Goal: Task Accomplishment & Management: Manage account settings

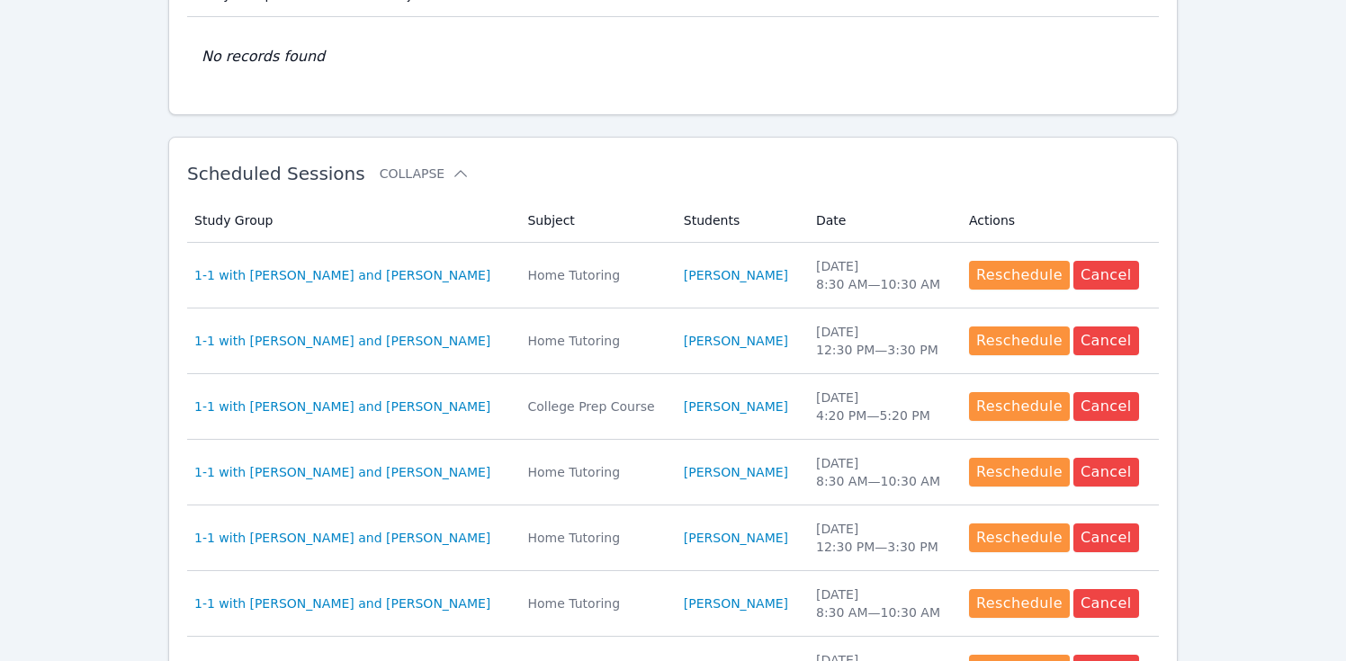
scroll to position [415, 0]
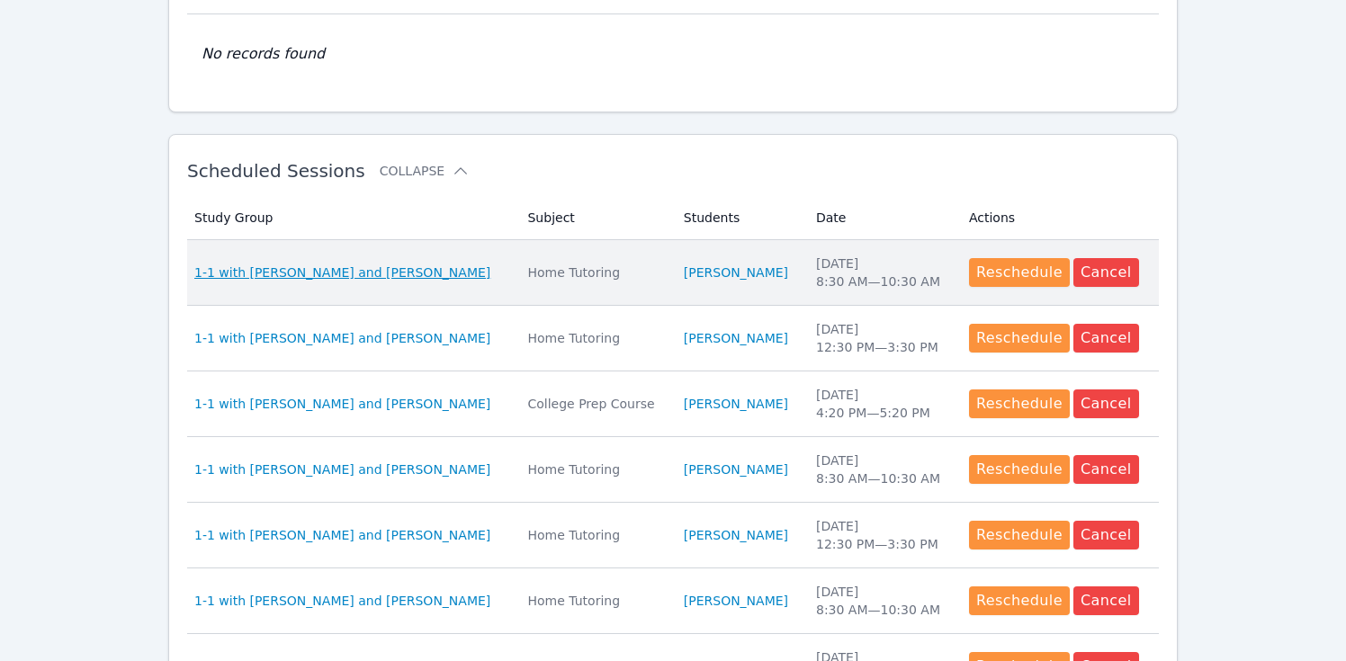
click at [354, 273] on span "1-1 with [PERSON_NAME] and [PERSON_NAME]" at bounding box center [342, 273] width 296 height 18
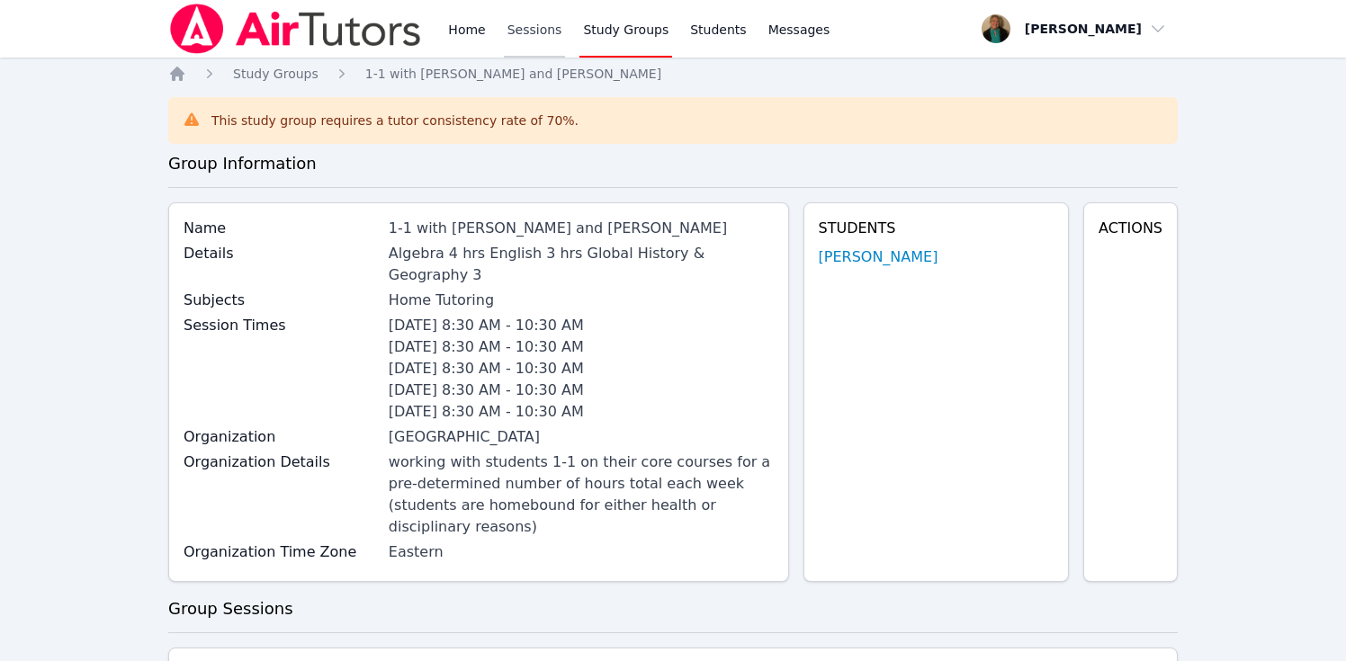
click at [532, 31] on link "Sessions" at bounding box center [535, 29] width 62 height 58
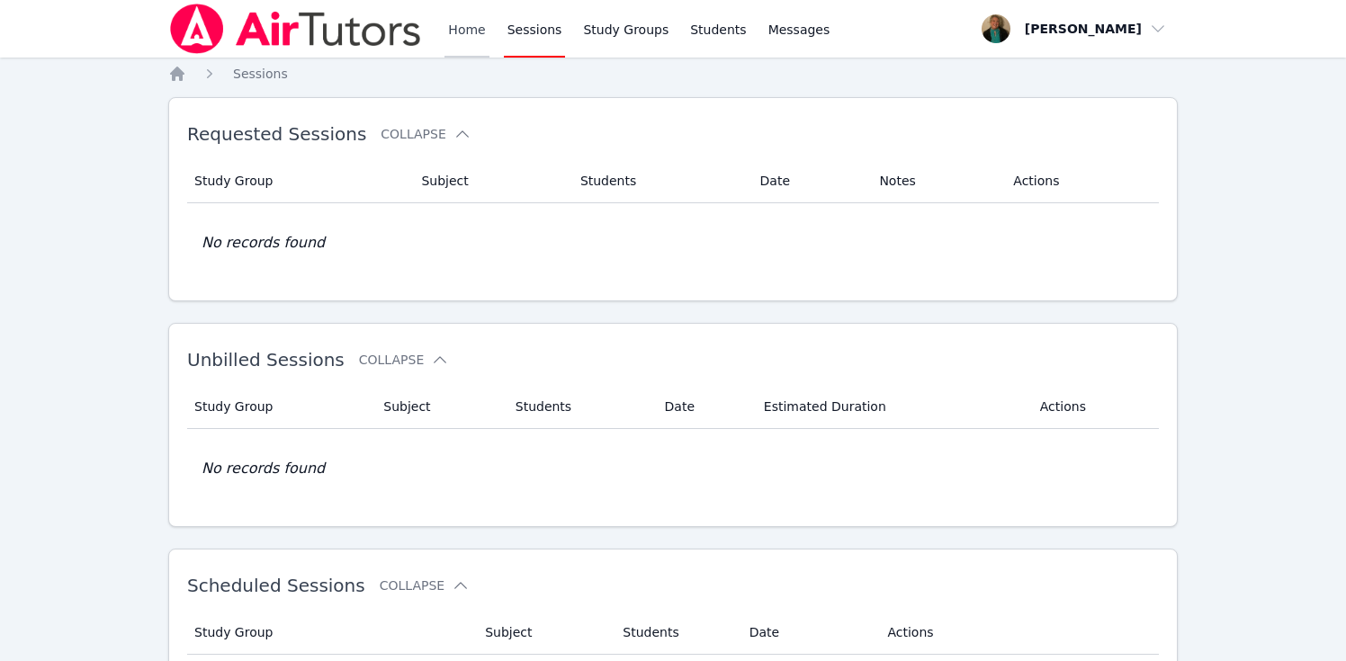
click at [476, 34] on link "Home" at bounding box center [467, 29] width 44 height 58
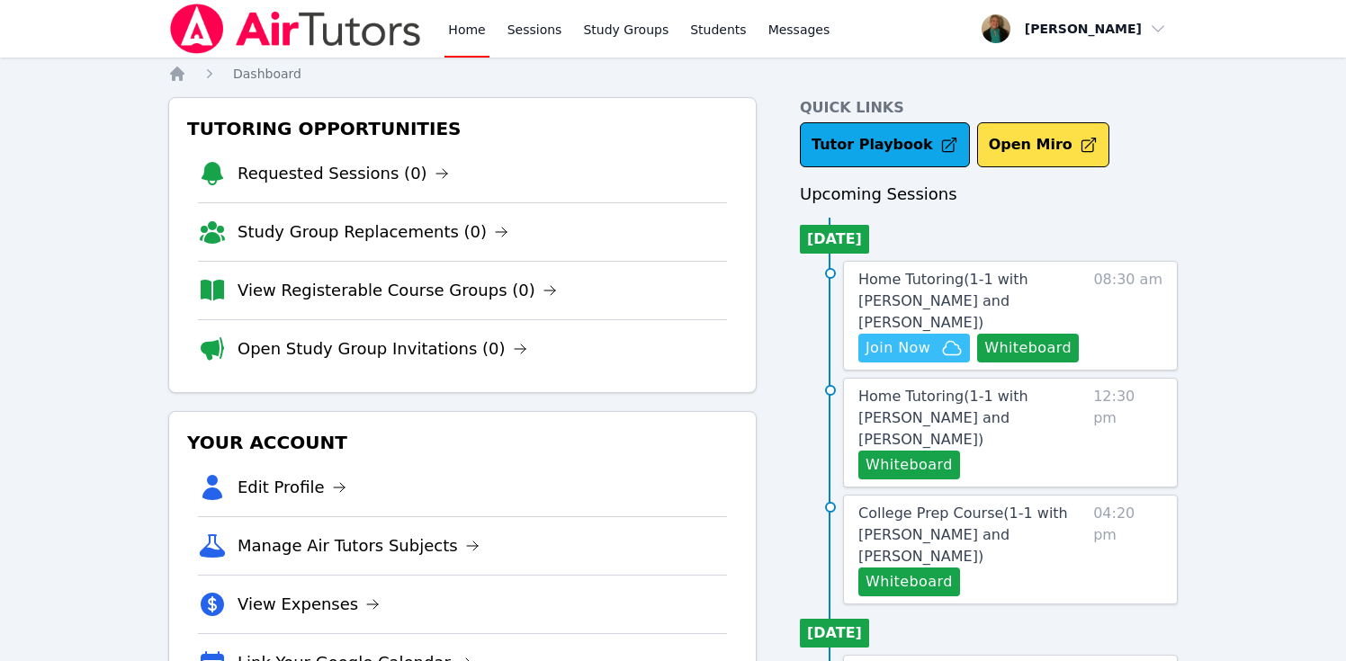
click at [911, 337] on span "Join Now" at bounding box center [898, 348] width 65 height 22
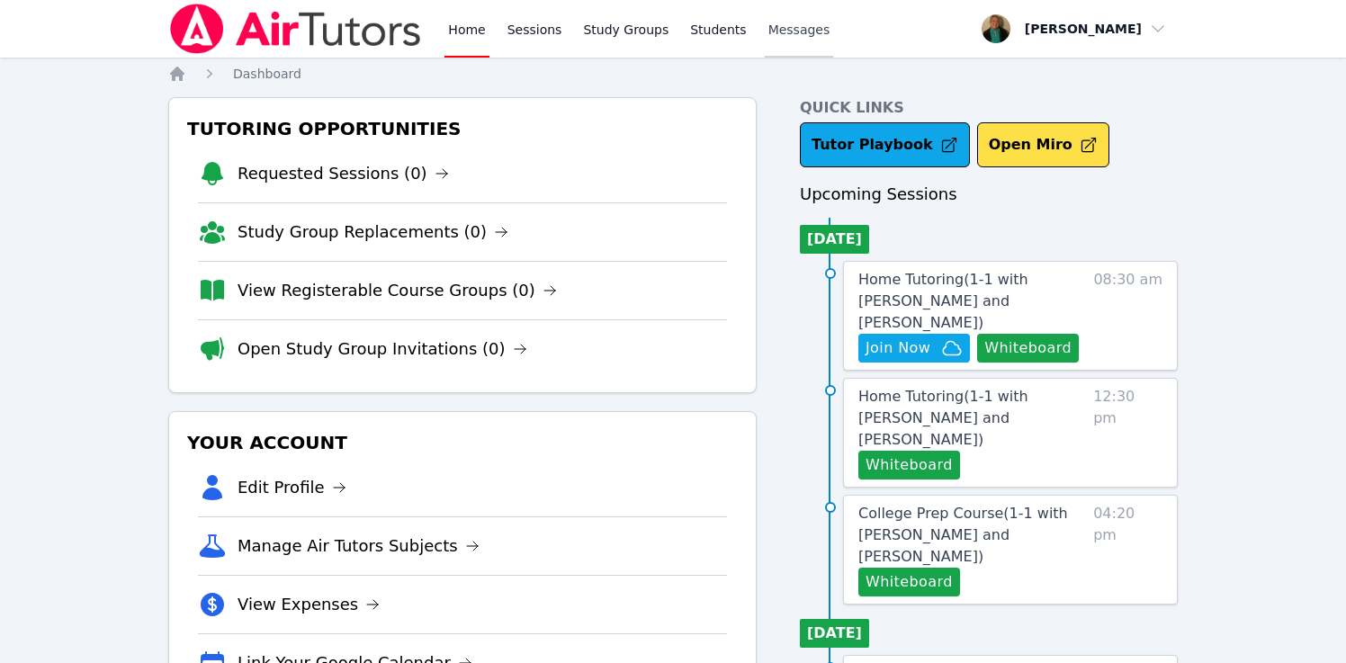
click at [797, 31] on span "Messages" at bounding box center [800, 30] width 62 height 18
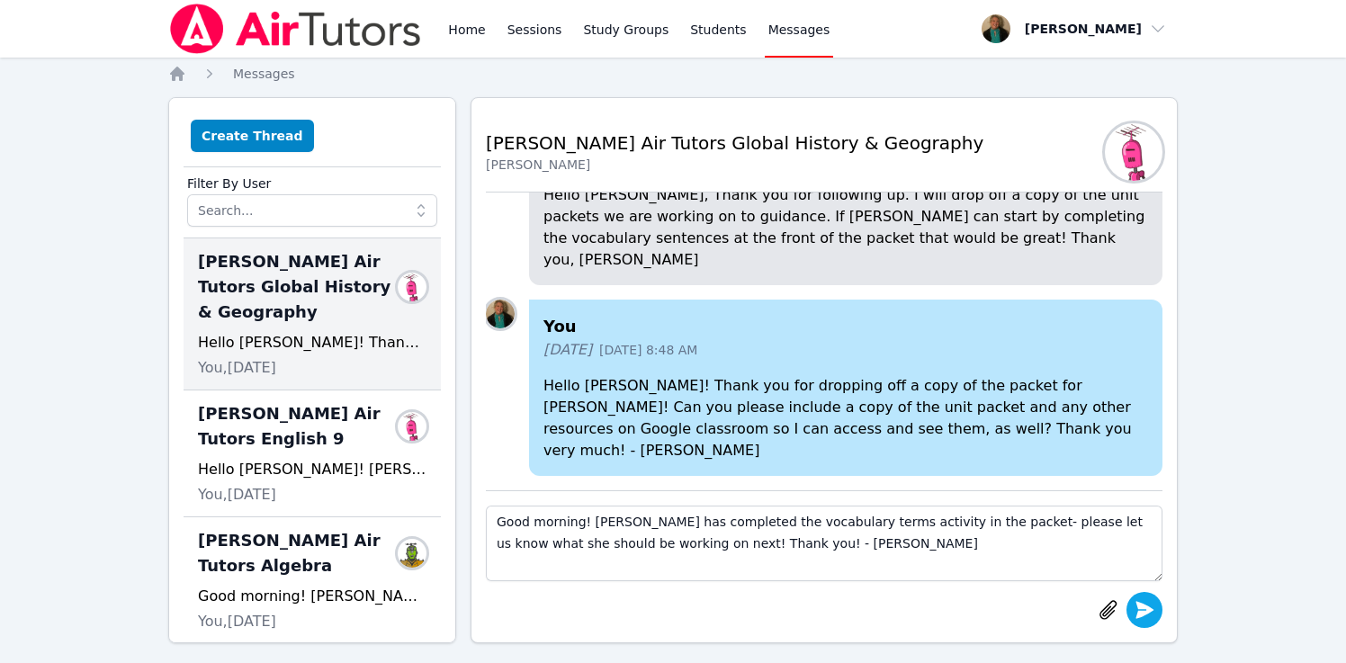
type textarea "Good morning! Lacey has completed the vocabulary terms activity in the packet- …"
click at [1149, 612] on icon "submit" at bounding box center [1146, 609] width 18 height 17
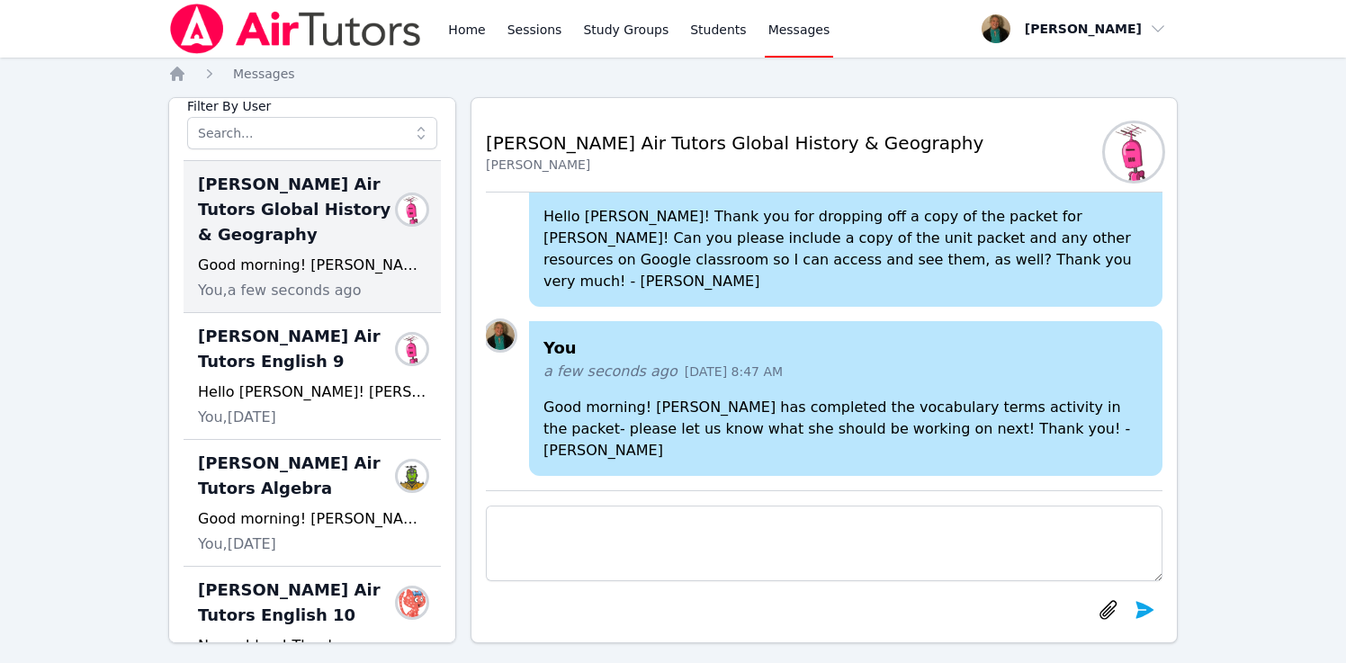
scroll to position [81, 0]
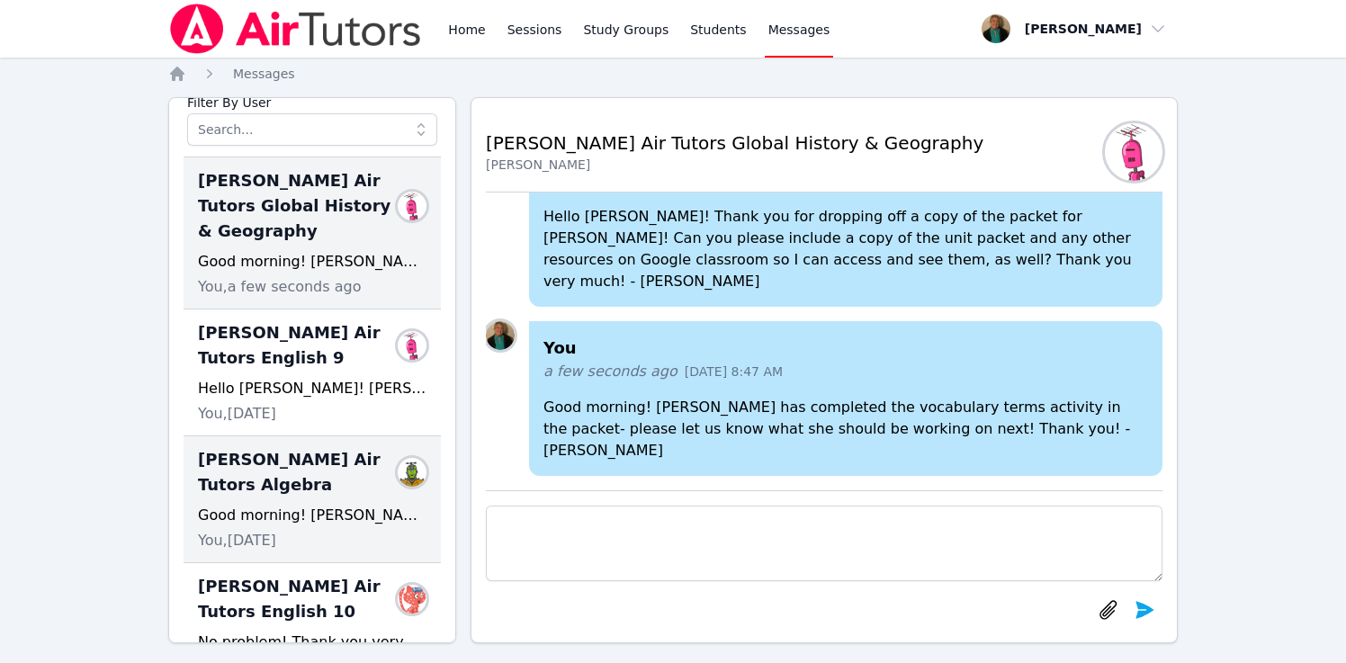
click at [283, 505] on div "Good morning! Lacey has completed the practice and homework problems in prepara…" at bounding box center [312, 516] width 229 height 22
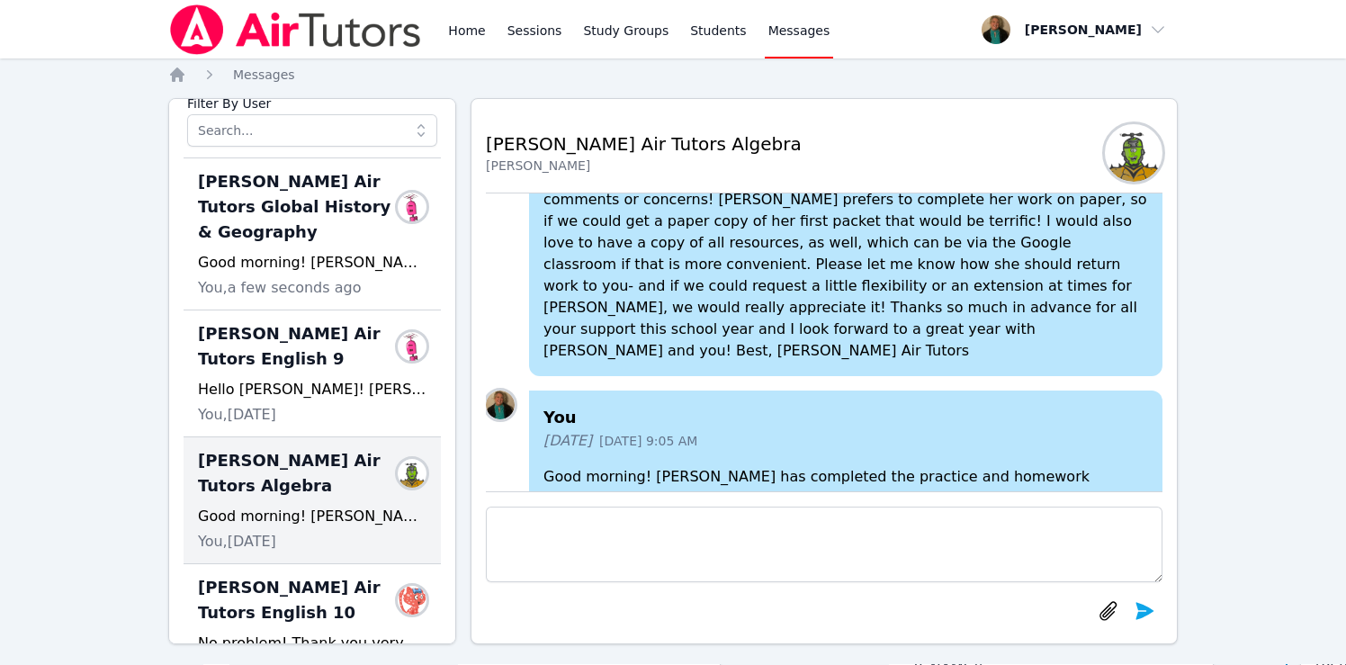
scroll to position [0, 0]
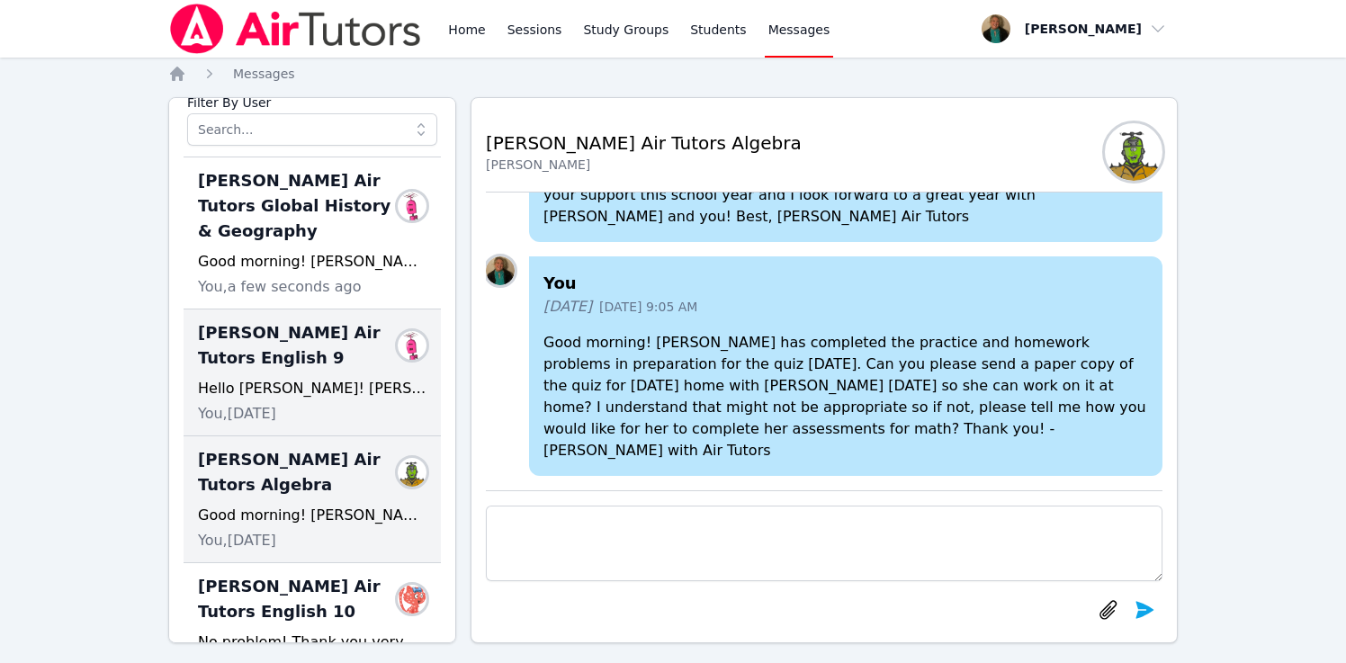
click at [307, 370] on span "Lacey Brunelle Air Tutors English 9" at bounding box center [301, 345] width 207 height 50
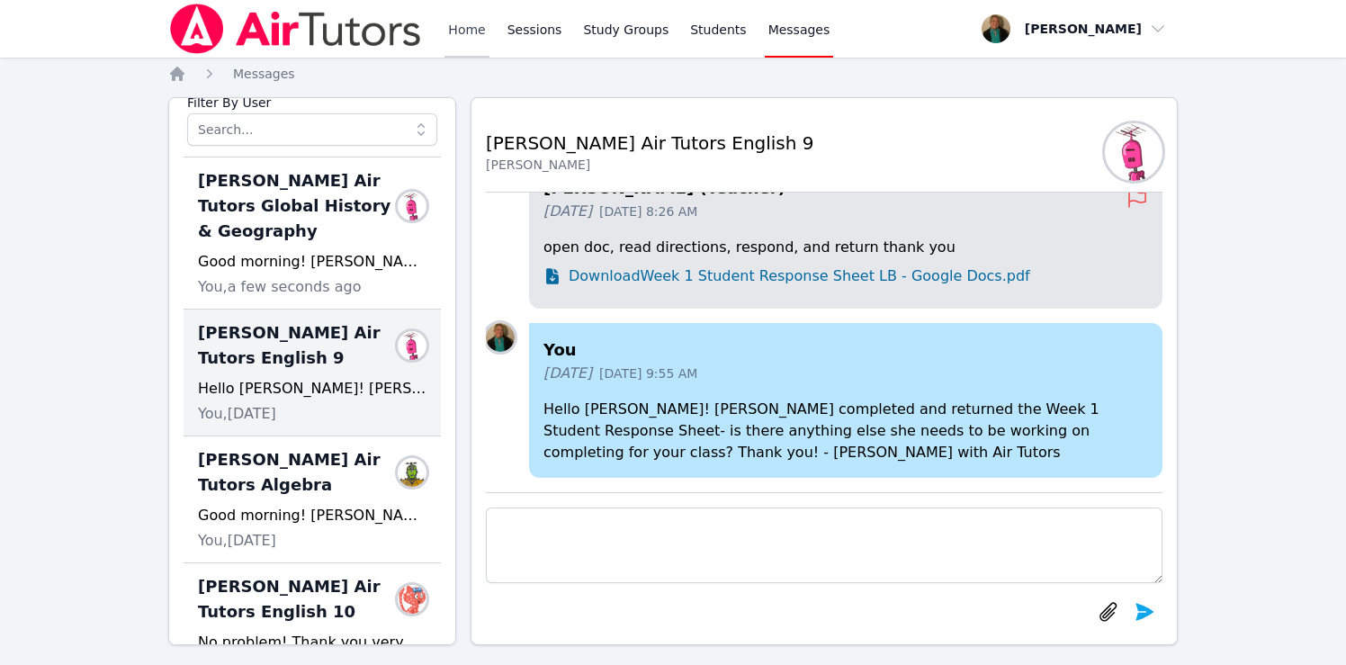
click at [472, 34] on link "Home" at bounding box center [467, 29] width 44 height 58
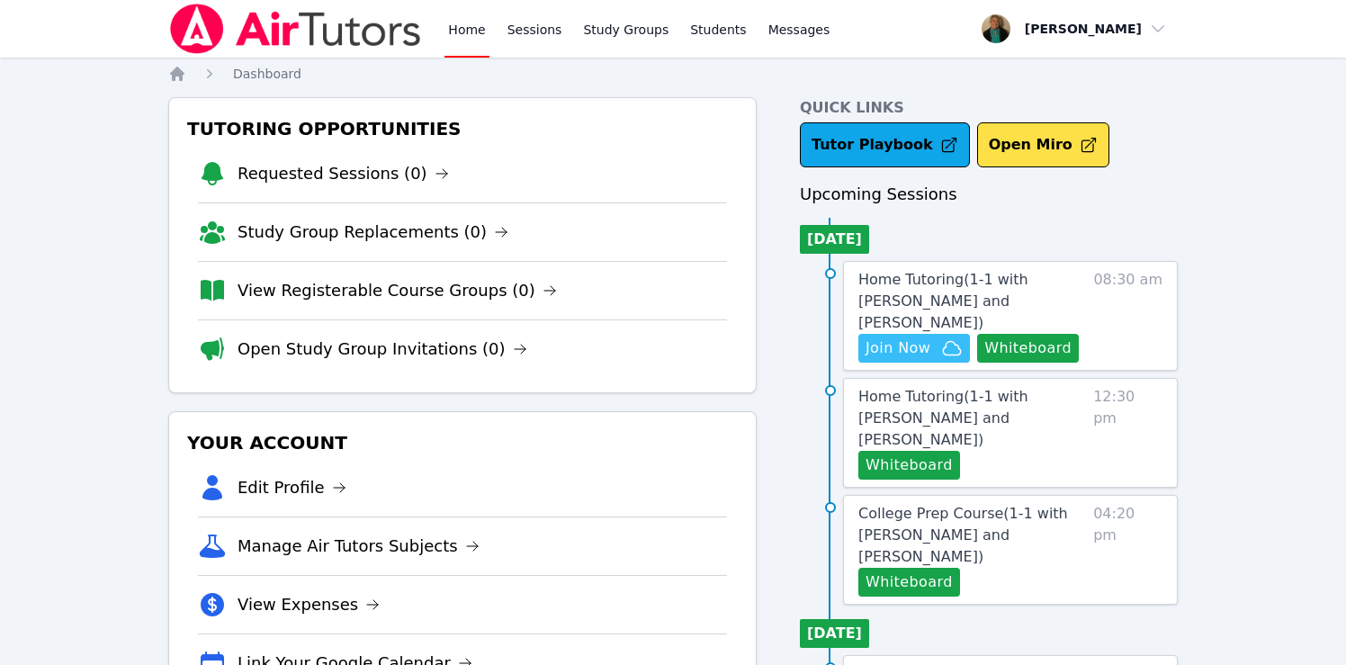
click at [911, 337] on span "Join Now" at bounding box center [898, 348] width 65 height 22
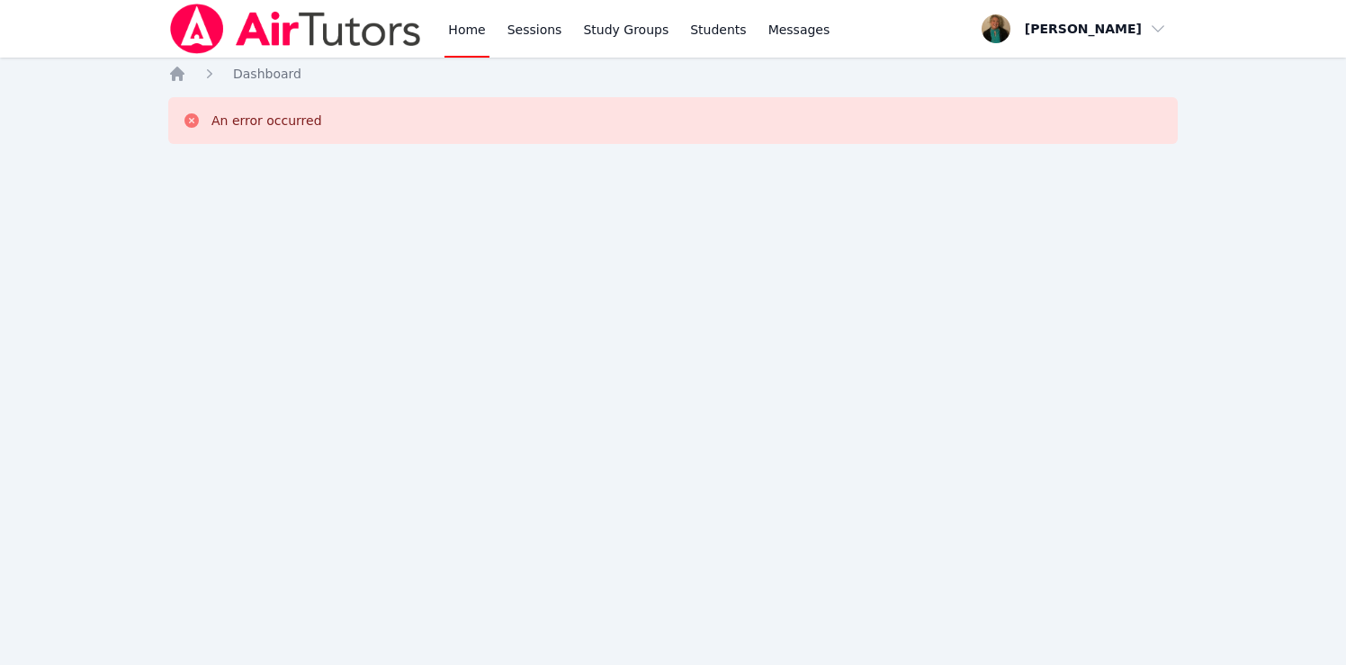
click at [455, 35] on link "Home" at bounding box center [467, 29] width 44 height 58
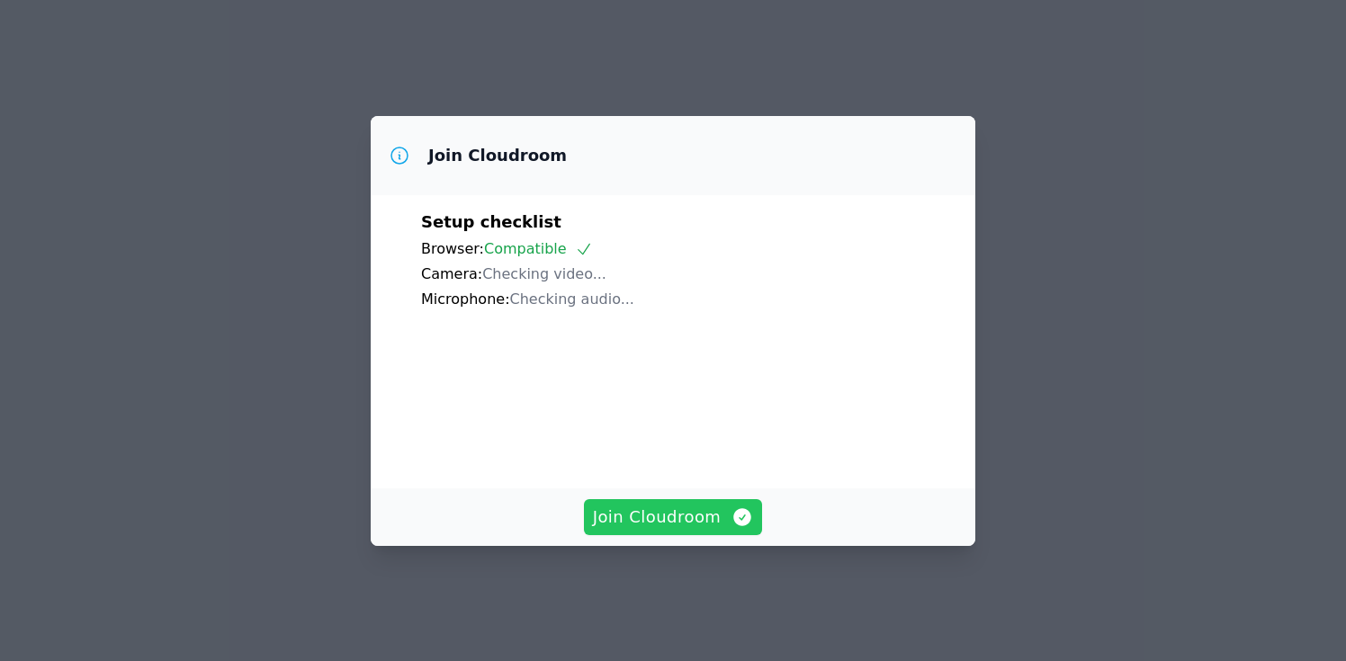
click at [667, 512] on span "Join Cloudroom" at bounding box center [673, 517] width 161 height 25
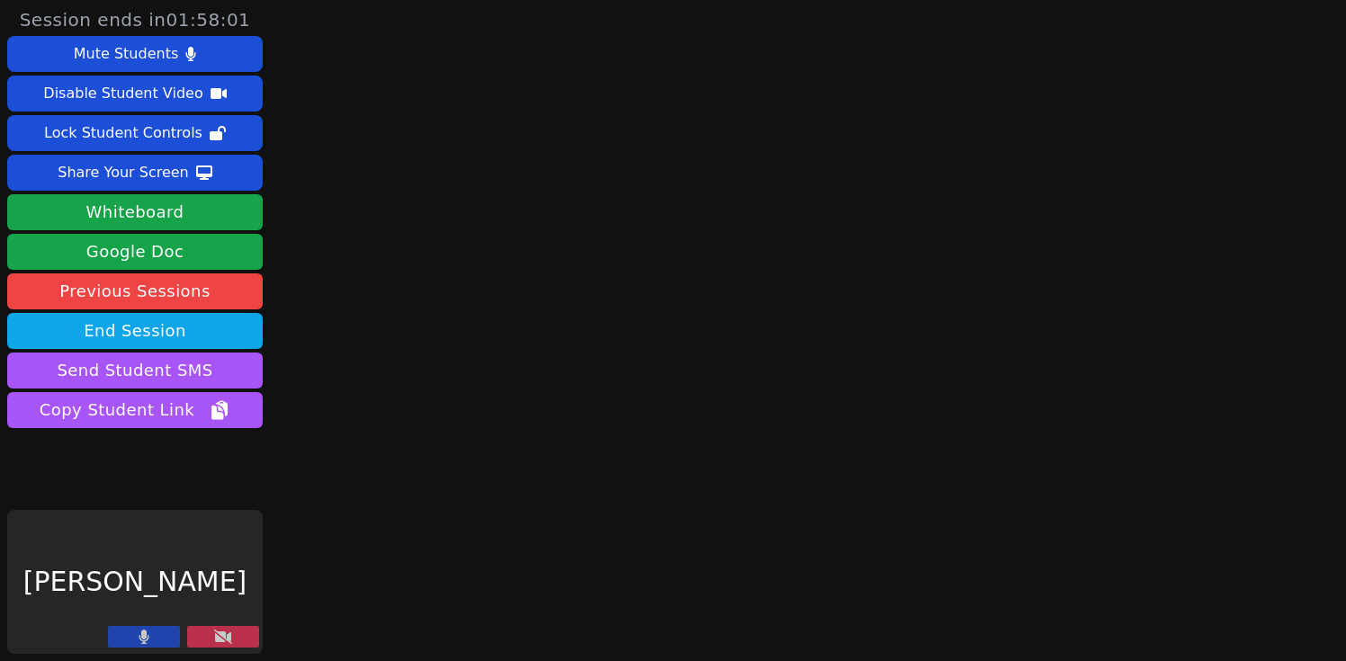
click at [226, 632] on icon at bounding box center [223, 637] width 18 height 14
click at [460, 130] on div "Session ends in 01:57:56 Mute Students Disable Student Video Lock Student Contr…" at bounding box center [673, 330] width 1346 height 661
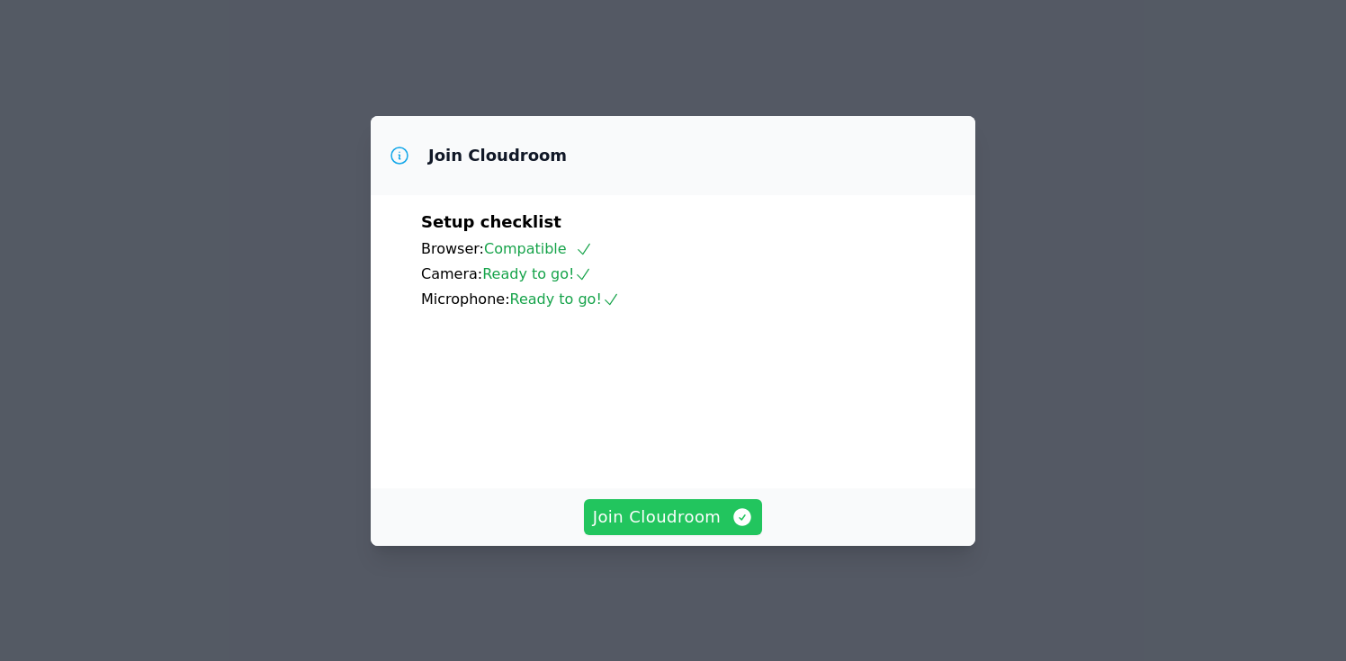
click at [641, 530] on span "Join Cloudroom" at bounding box center [673, 517] width 161 height 25
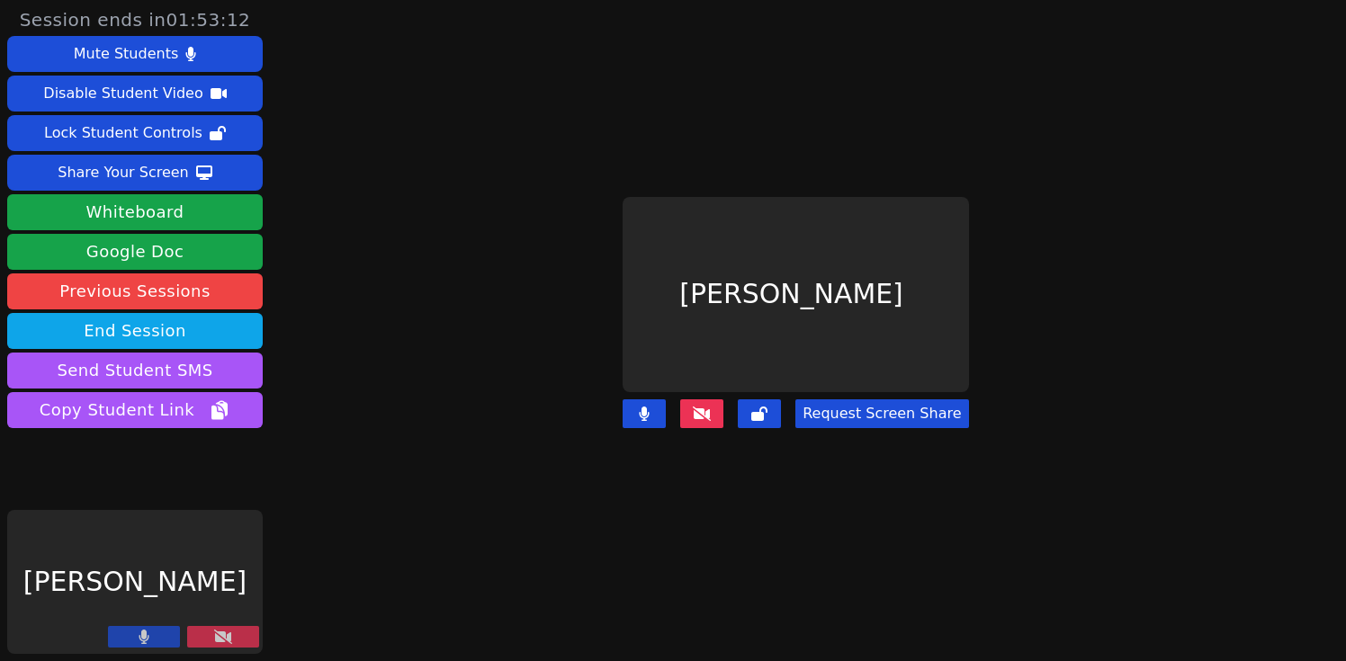
click at [231, 642] on icon at bounding box center [223, 637] width 18 height 14
click at [231, 635] on icon at bounding box center [223, 637] width 18 height 14
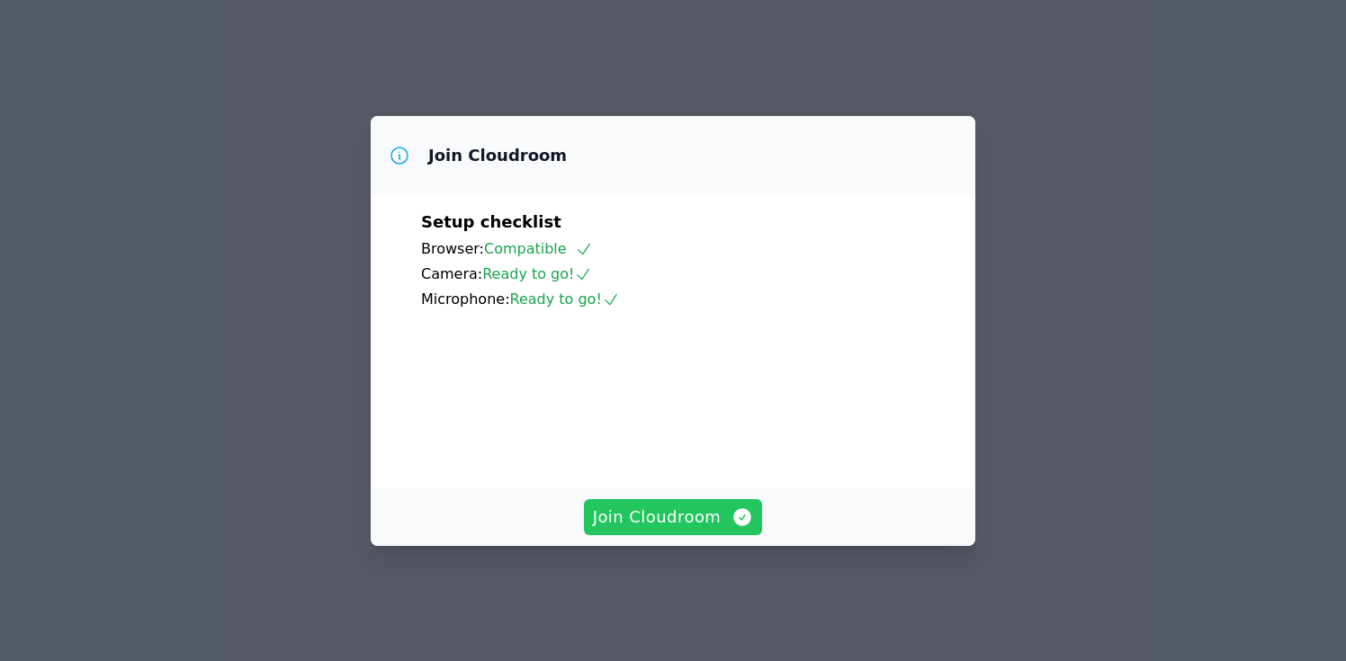
click at [656, 530] on span "Join Cloudroom" at bounding box center [673, 517] width 161 height 25
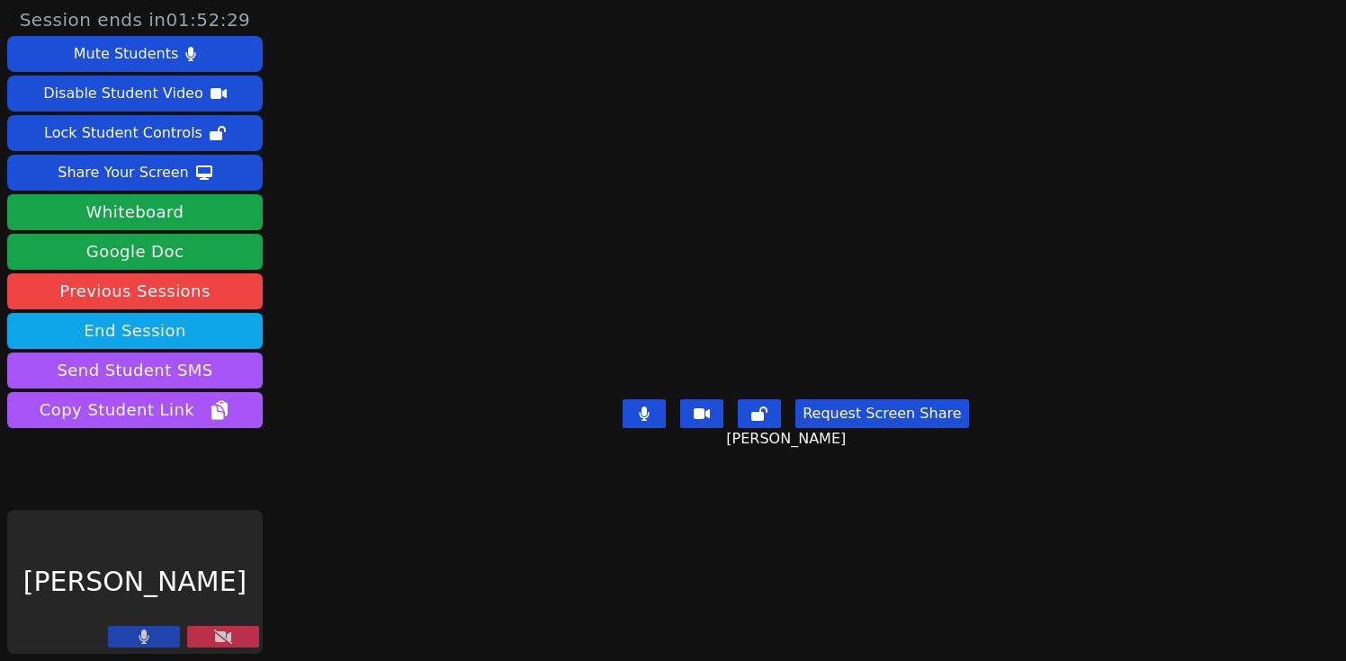
click at [229, 632] on icon at bounding box center [223, 637] width 18 height 14
click at [226, 635] on icon at bounding box center [223, 637] width 18 height 14
click at [223, 640] on icon at bounding box center [223, 639] width 18 height 14
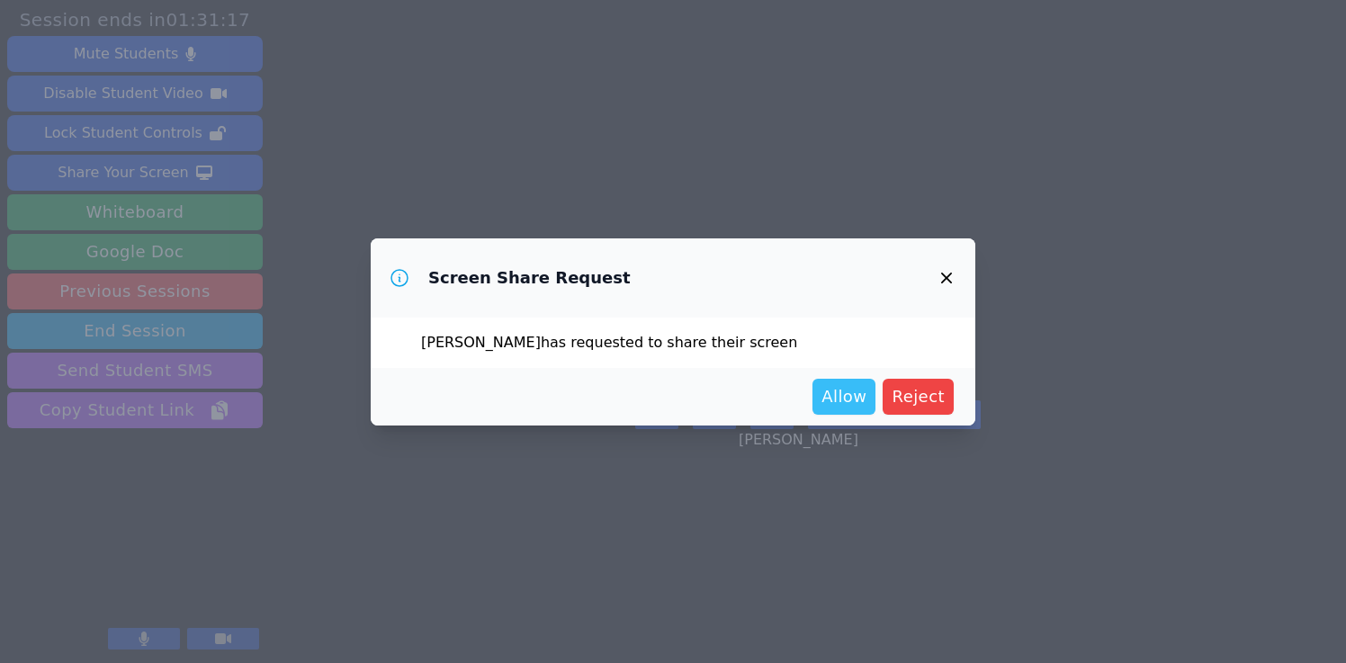
click at [849, 387] on span "Allow" at bounding box center [844, 396] width 45 height 25
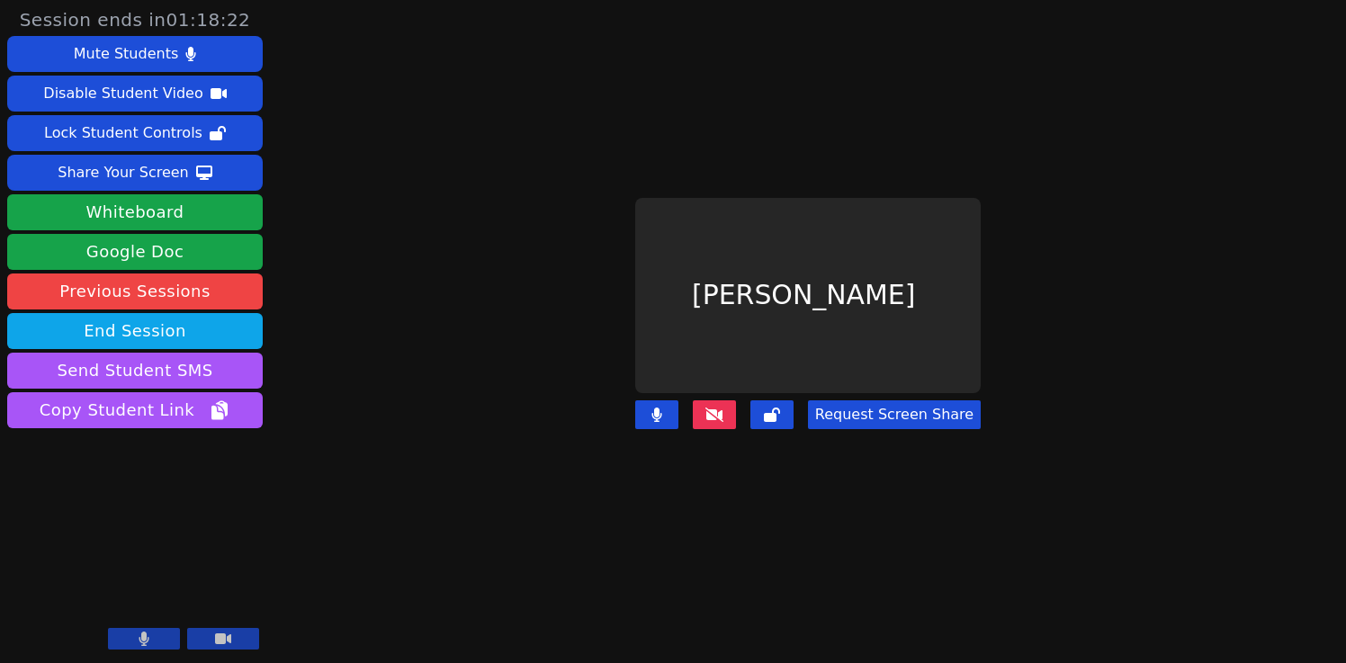
click at [721, 402] on button at bounding box center [714, 414] width 43 height 29
click at [723, 413] on icon at bounding box center [715, 415] width 18 height 14
click at [865, 417] on button "Request Screen Share" at bounding box center [894, 414] width 173 height 29
click at [872, 407] on button "Request Screen Share" at bounding box center [894, 414] width 173 height 29
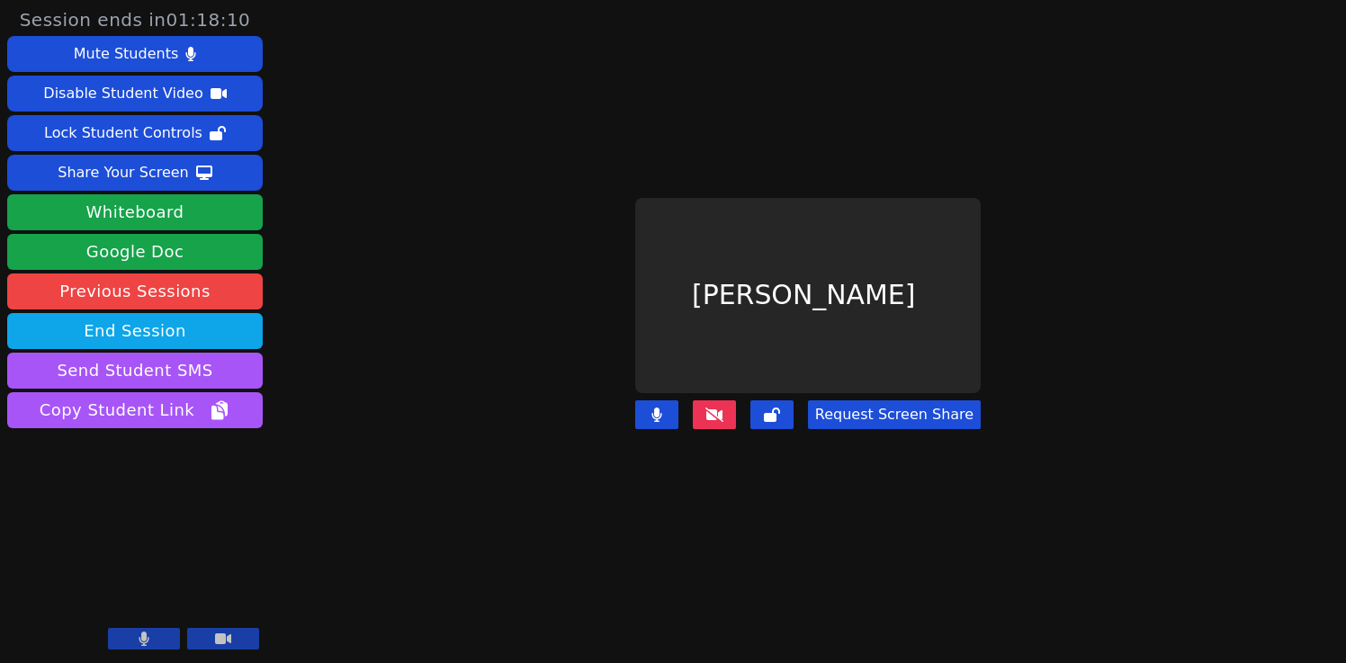
click at [872, 407] on button "Request Screen Share" at bounding box center [894, 414] width 173 height 29
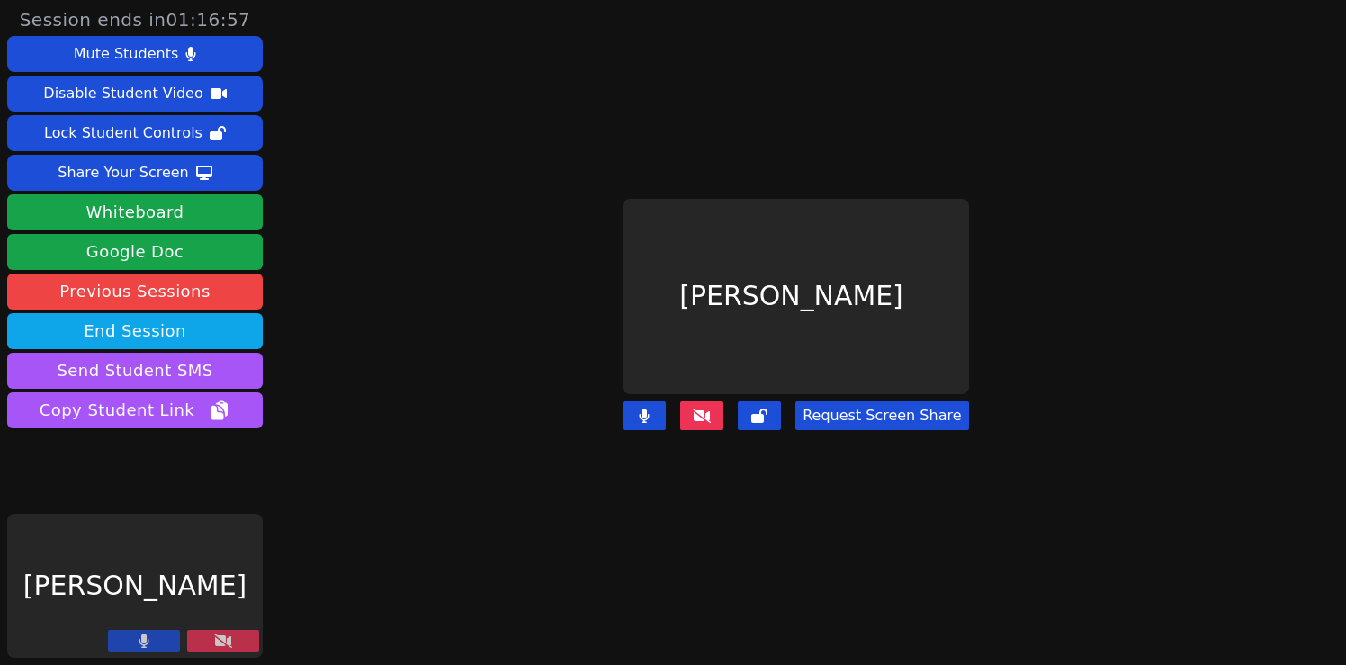
click at [914, 406] on button "Request Screen Share" at bounding box center [882, 415] width 173 height 29
click at [228, 634] on icon at bounding box center [223, 641] width 18 height 14
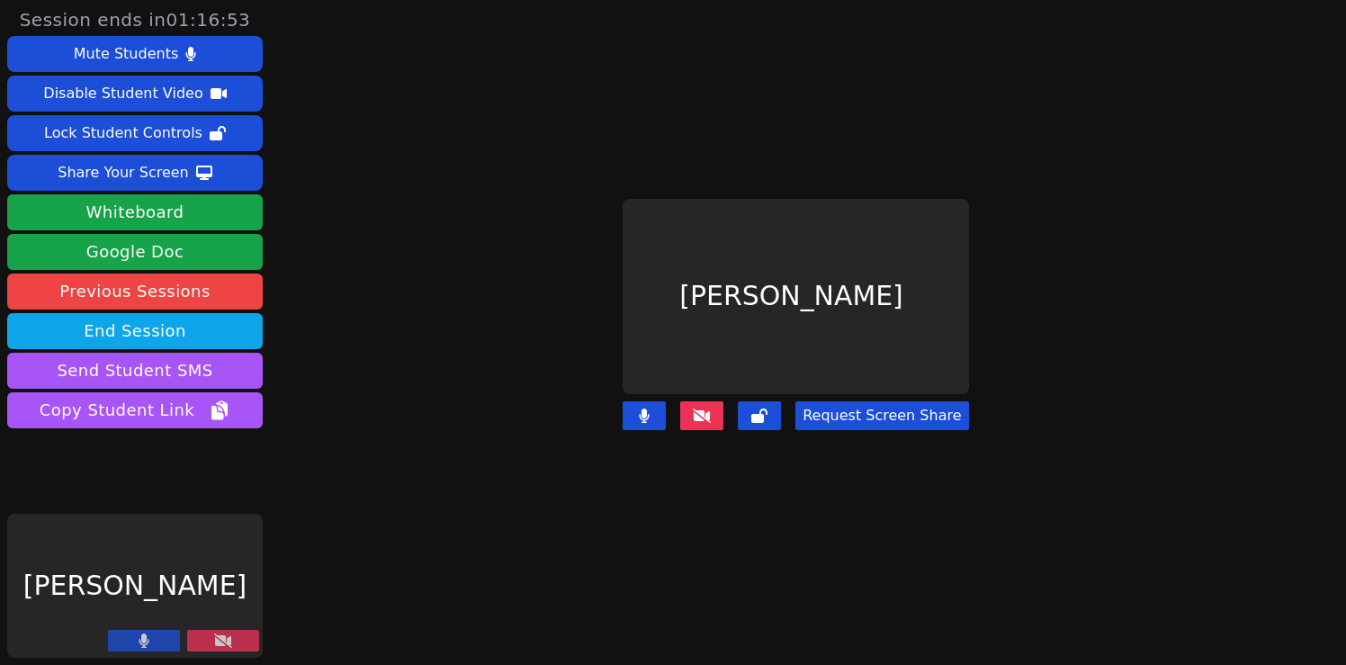
click at [228, 634] on icon at bounding box center [223, 641] width 18 height 14
click at [230, 639] on icon at bounding box center [223, 641] width 18 height 14
click at [225, 640] on icon at bounding box center [223, 641] width 18 height 14
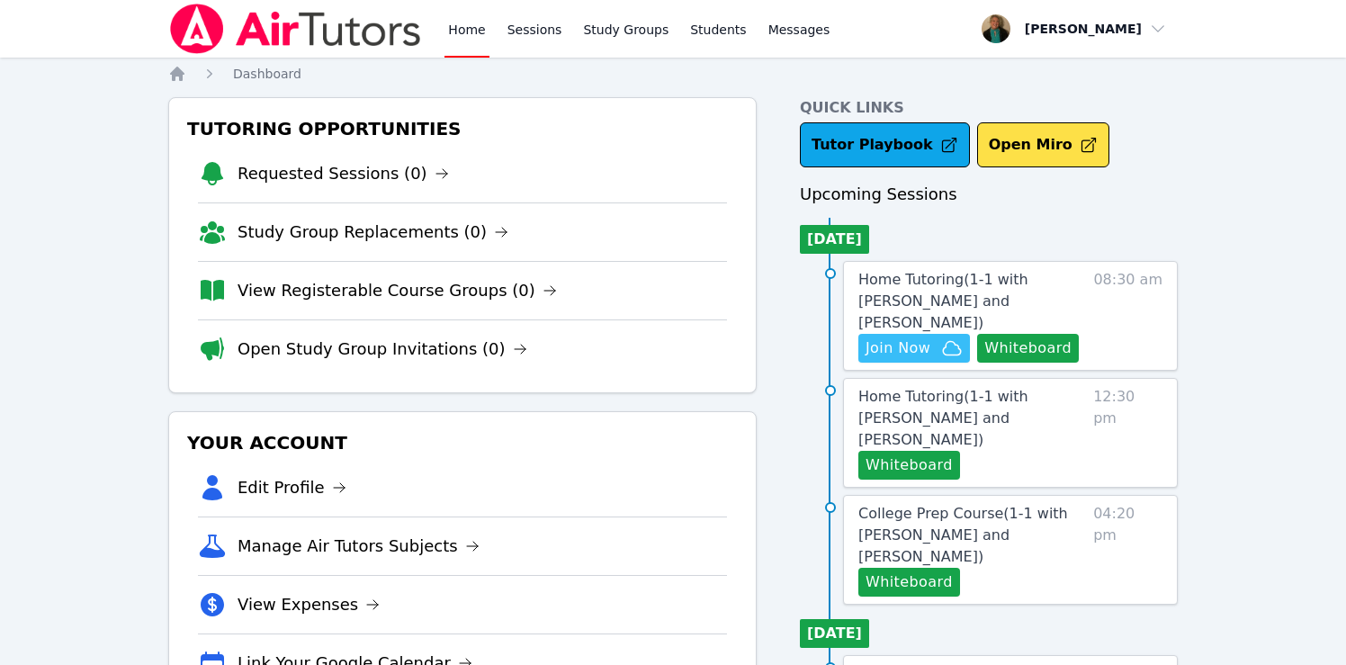
click at [932, 337] on span "Join Now" at bounding box center [914, 348] width 97 height 22
click at [785, 22] on span "Messages" at bounding box center [800, 30] width 62 height 18
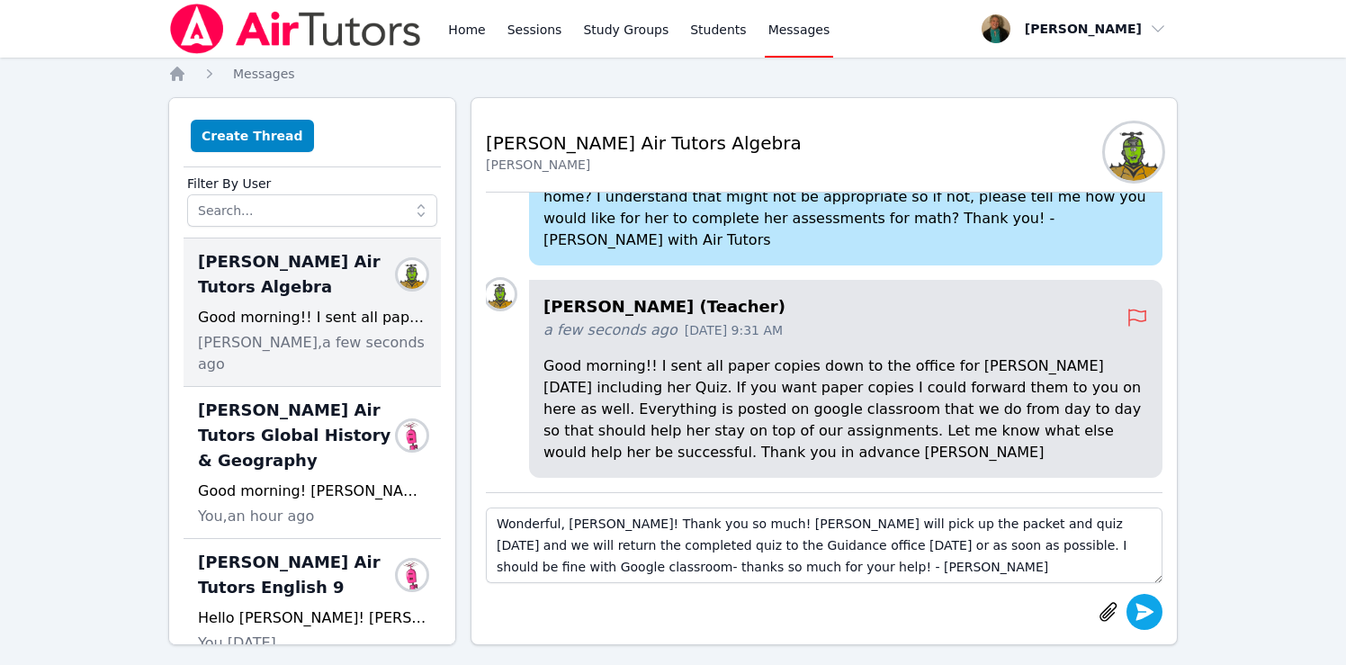
type textarea "Wonderful, Jess! Thank you so much! Lacey will pick up the packet and quiz toda…"
click at [1149, 617] on icon "submit" at bounding box center [1145, 612] width 22 height 22
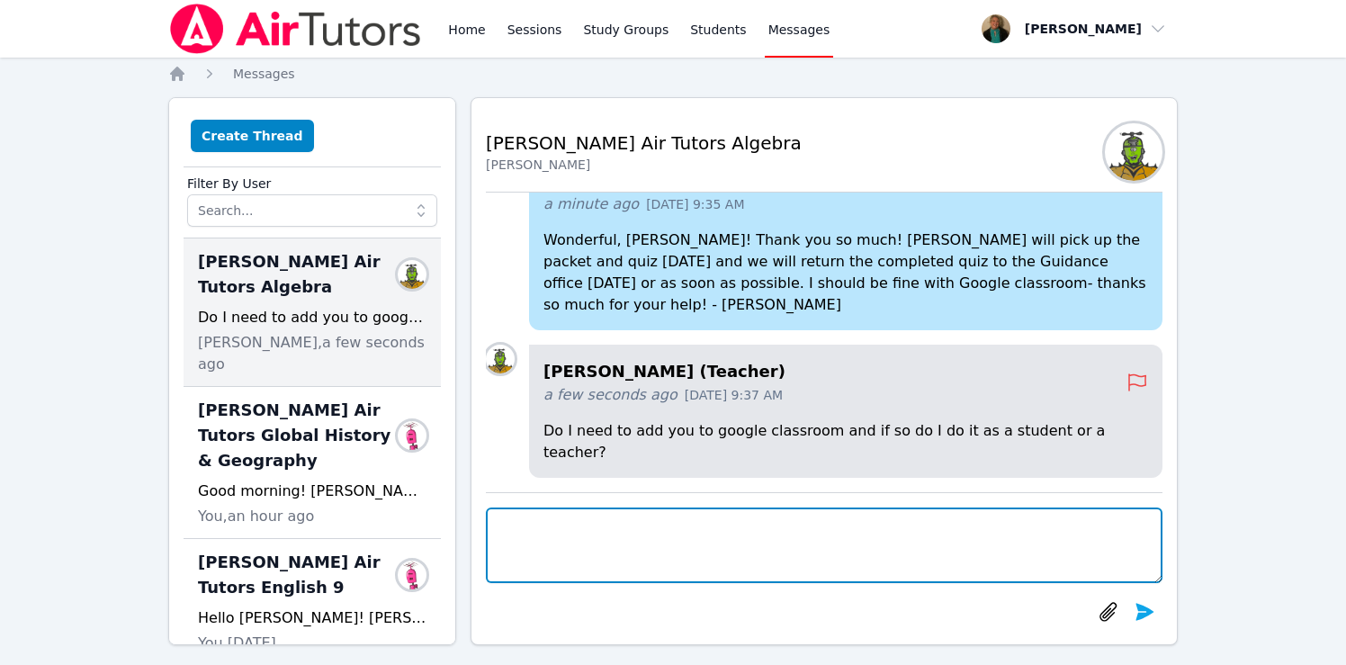
click at [596, 547] on textarea at bounding box center [824, 546] width 677 height 76
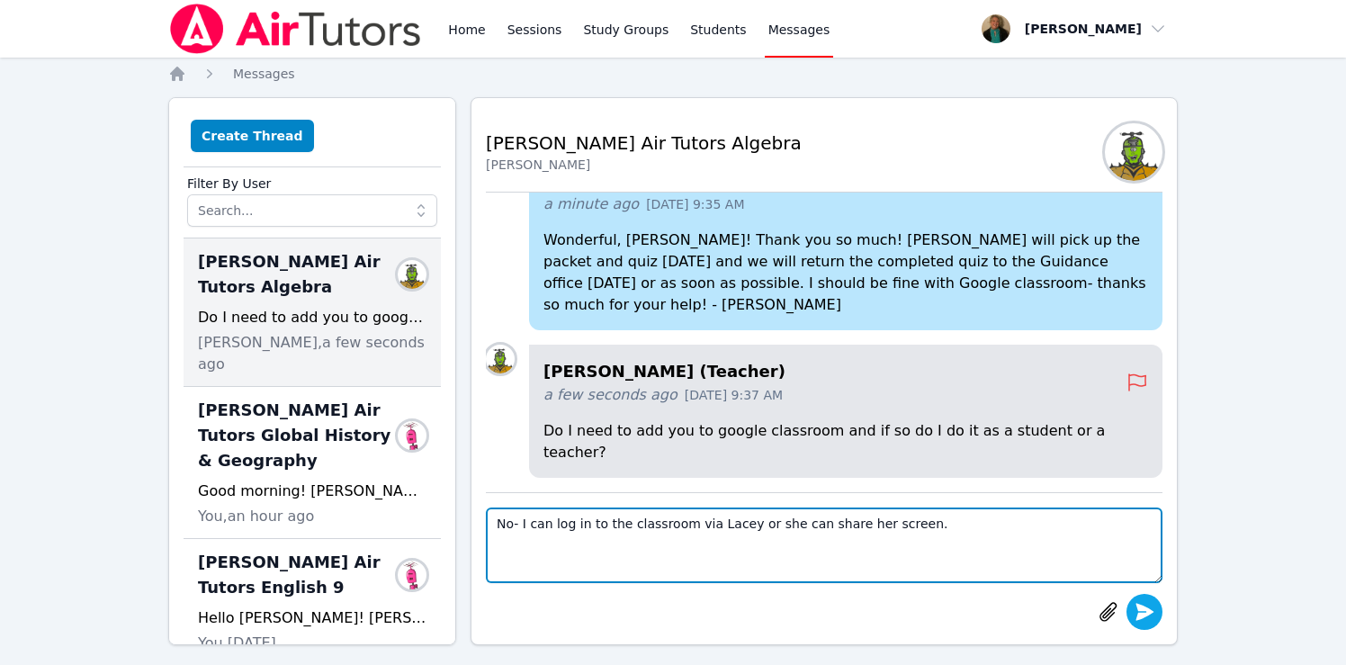
type textarea "No- I can log in to the classroom via Lacey or she can share her screen."
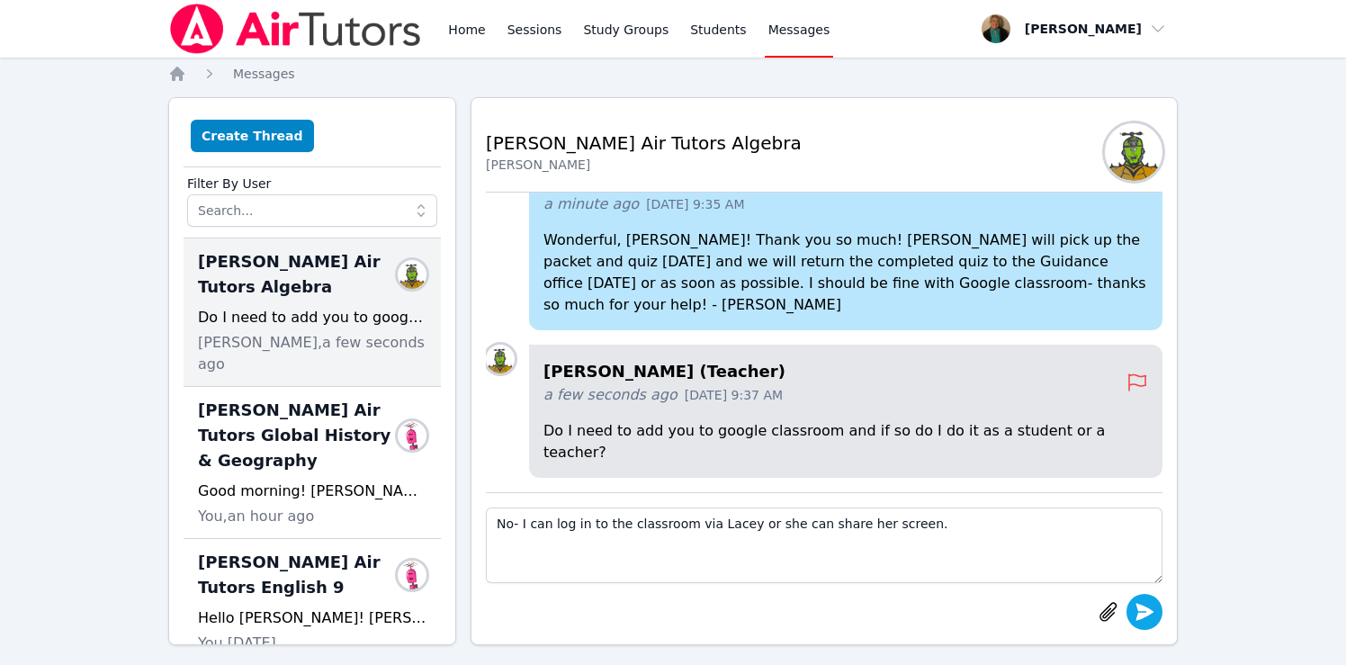
click at [1148, 607] on icon "submit" at bounding box center [1146, 611] width 18 height 17
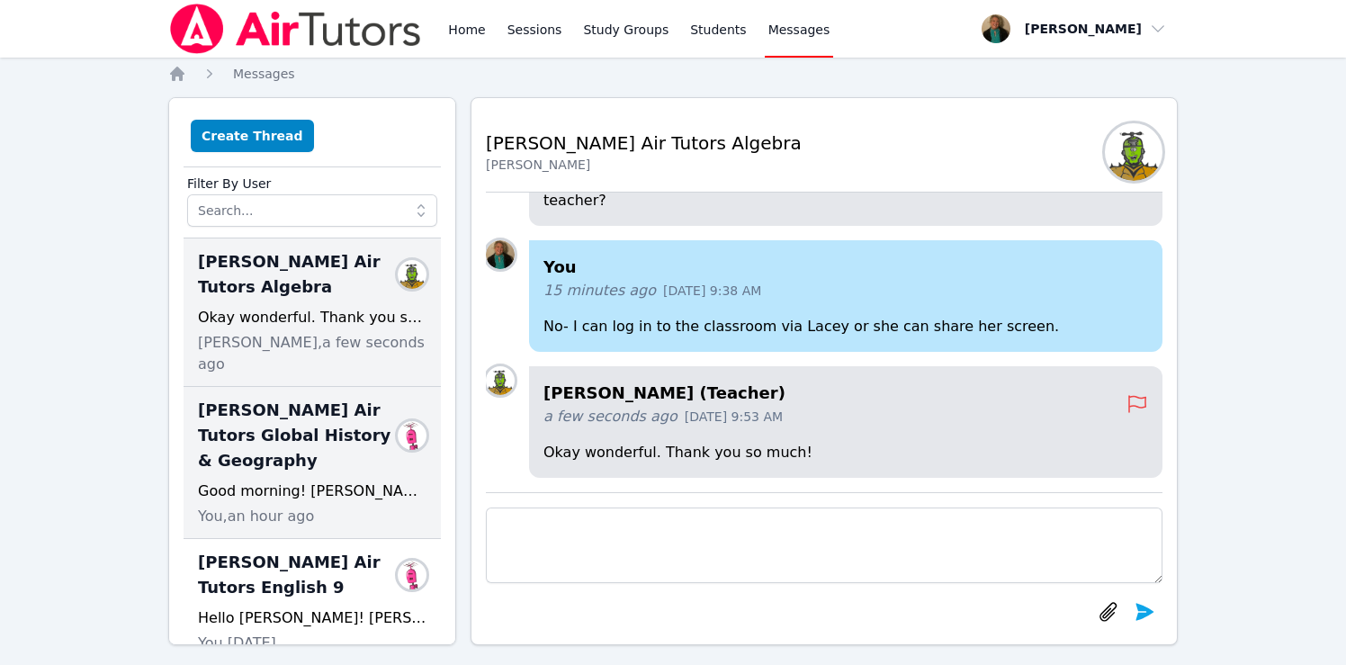
click at [266, 481] on div "Good morning! Lacey has completed the vocabulary terms activity in the packet- …" at bounding box center [312, 492] width 229 height 22
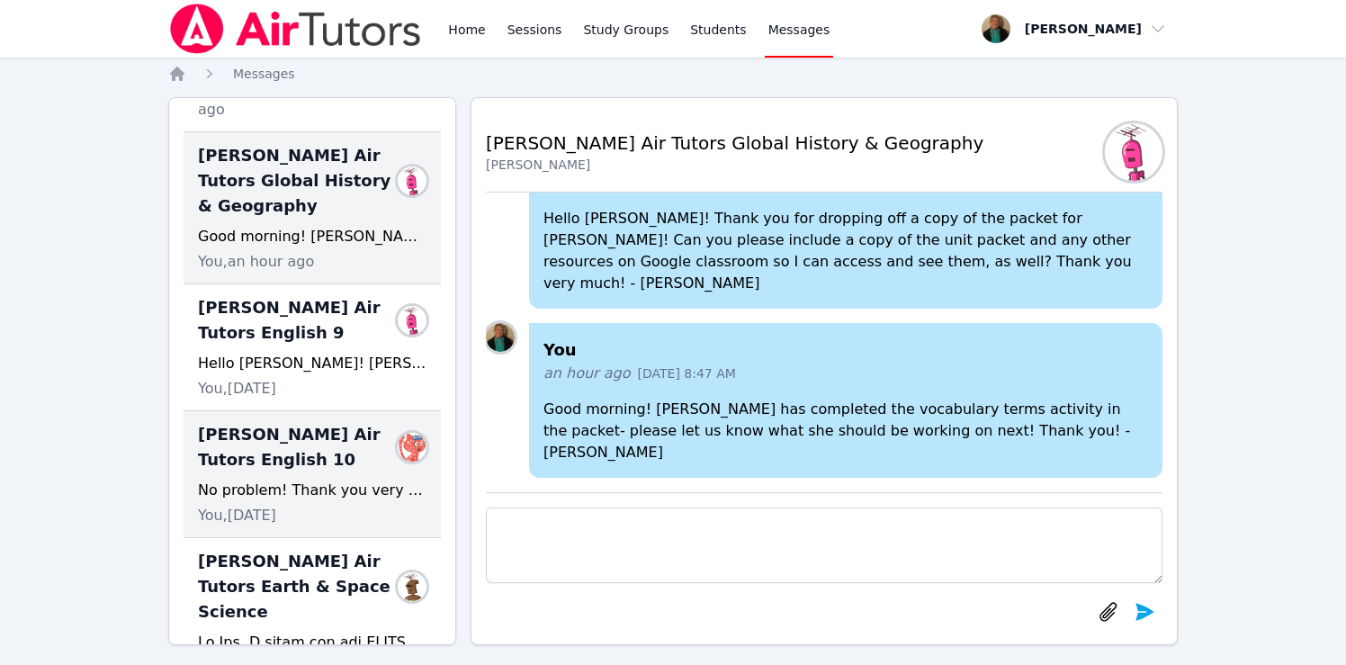
scroll to position [272, 0]
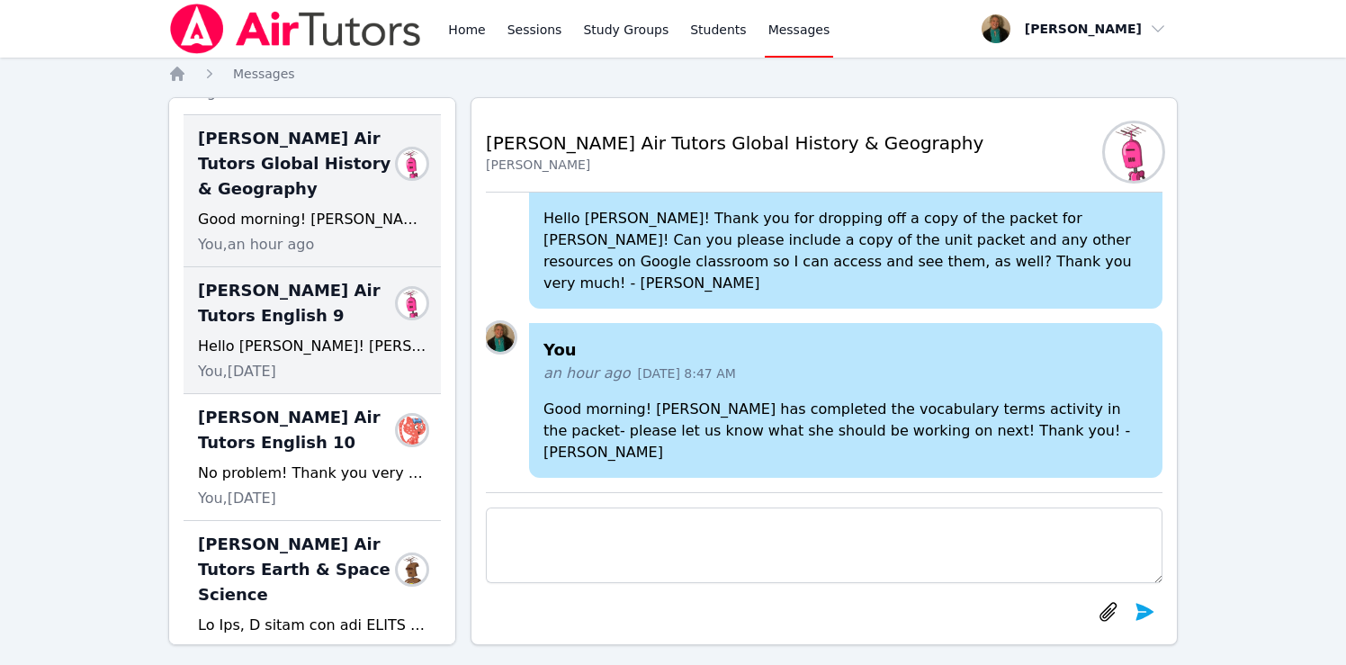
click at [312, 361] on div "You, 4 days ago" at bounding box center [312, 372] width 229 height 22
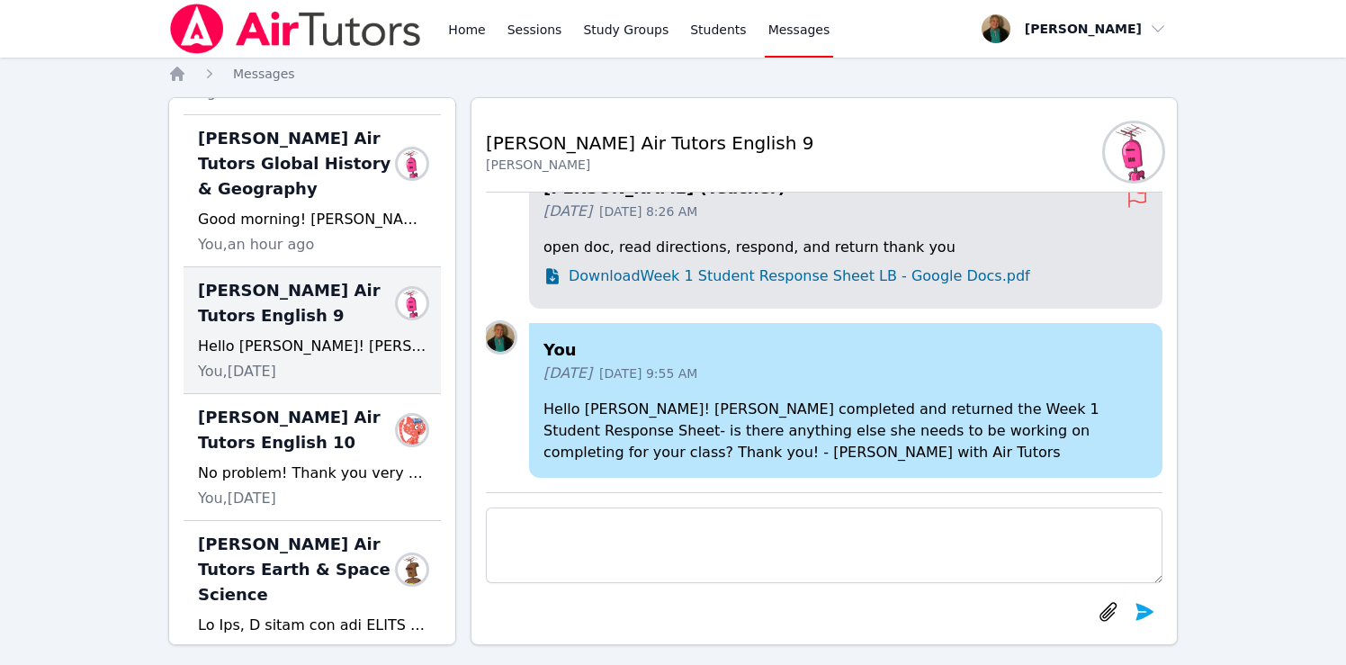
scroll to position [-75, 0]
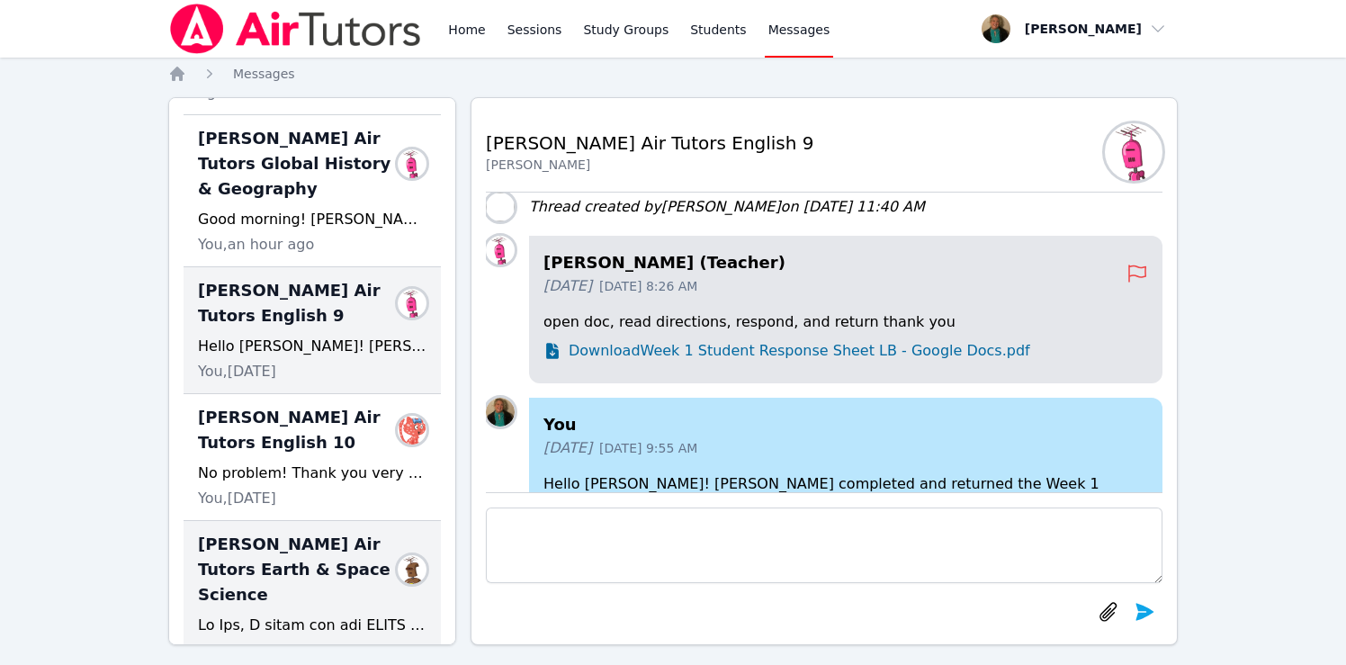
click at [295, 537] on span "Blake Hafner Air Tutors Earth & Space Science" at bounding box center [301, 570] width 207 height 76
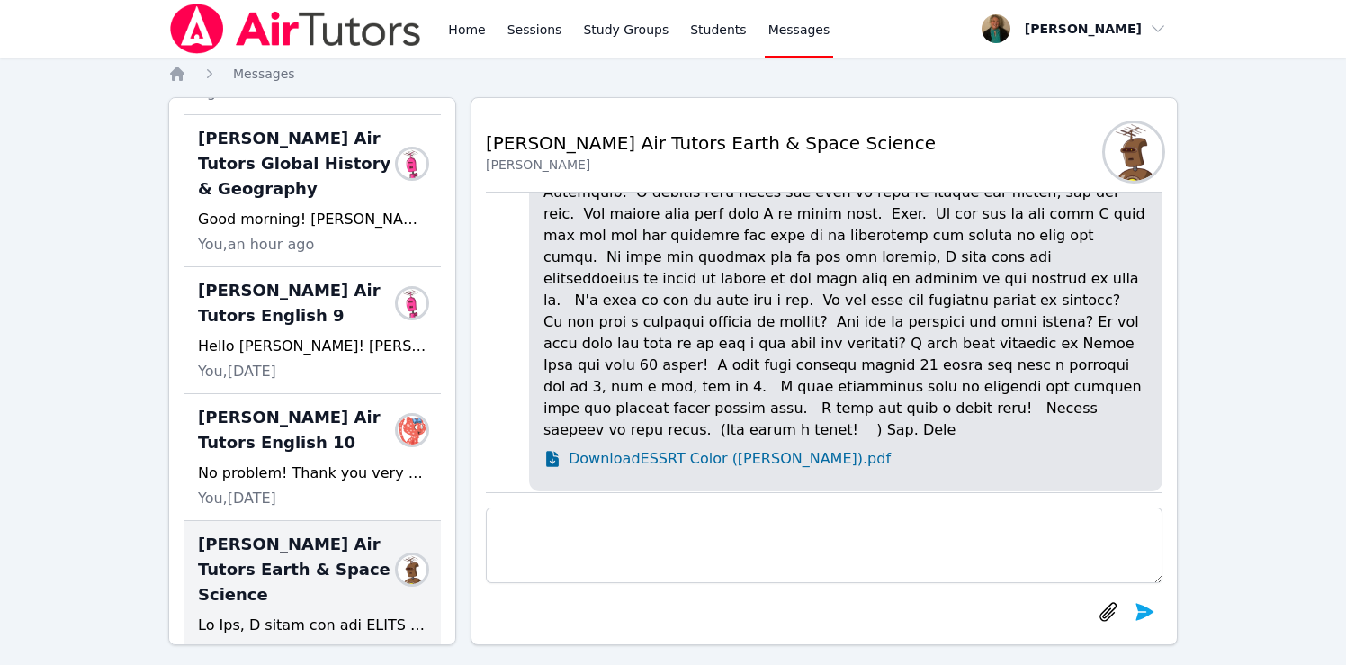
scroll to position [0, 0]
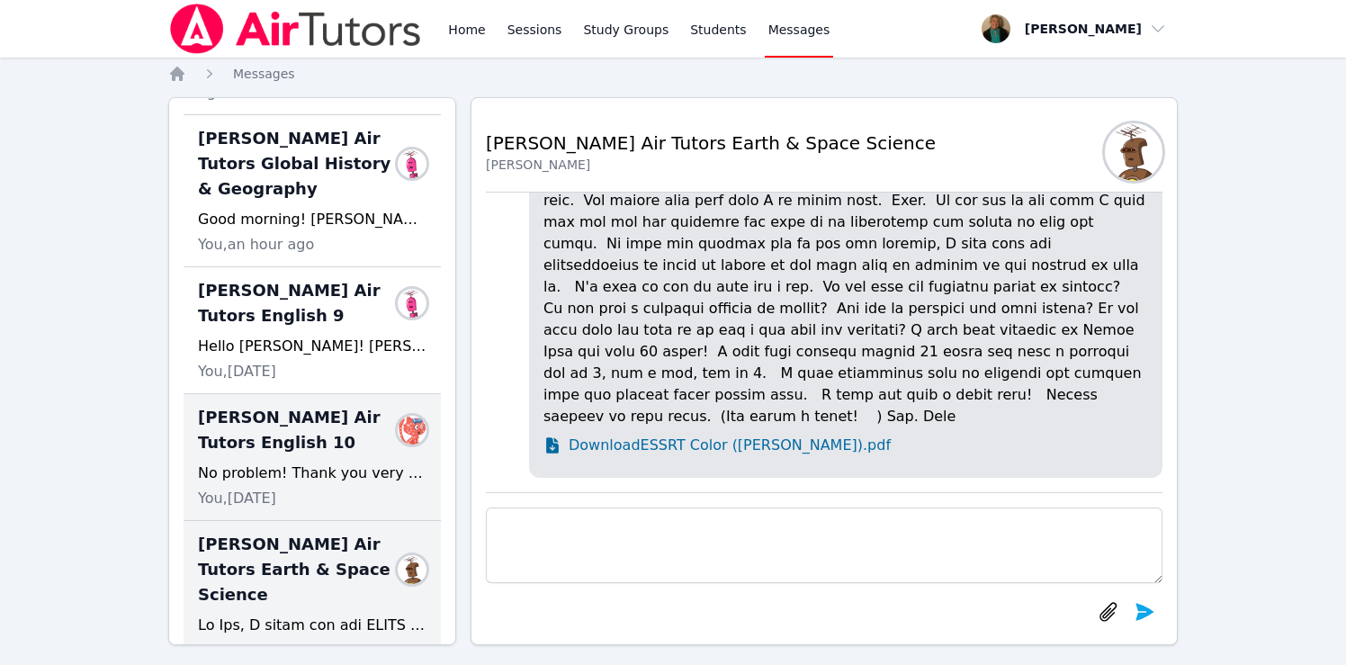
click at [316, 422] on span "Blake Hafner Air Tutors English 10" at bounding box center [301, 430] width 207 height 50
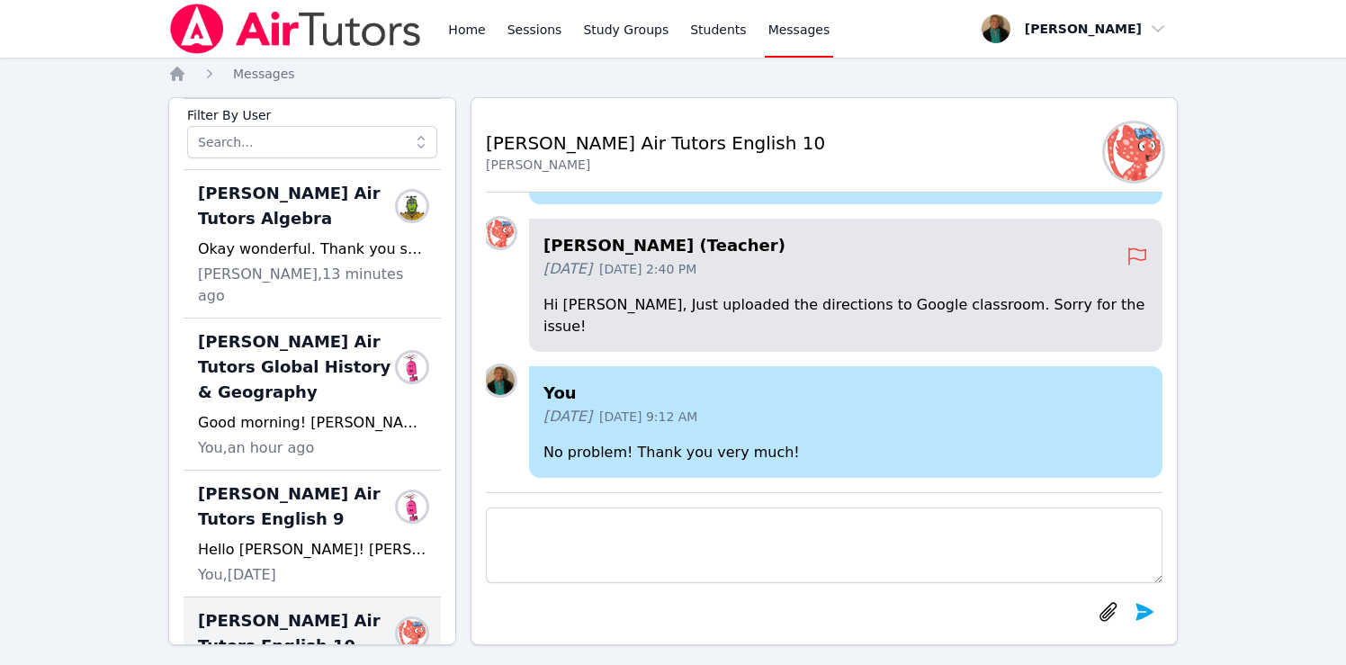
scroll to position [58, 0]
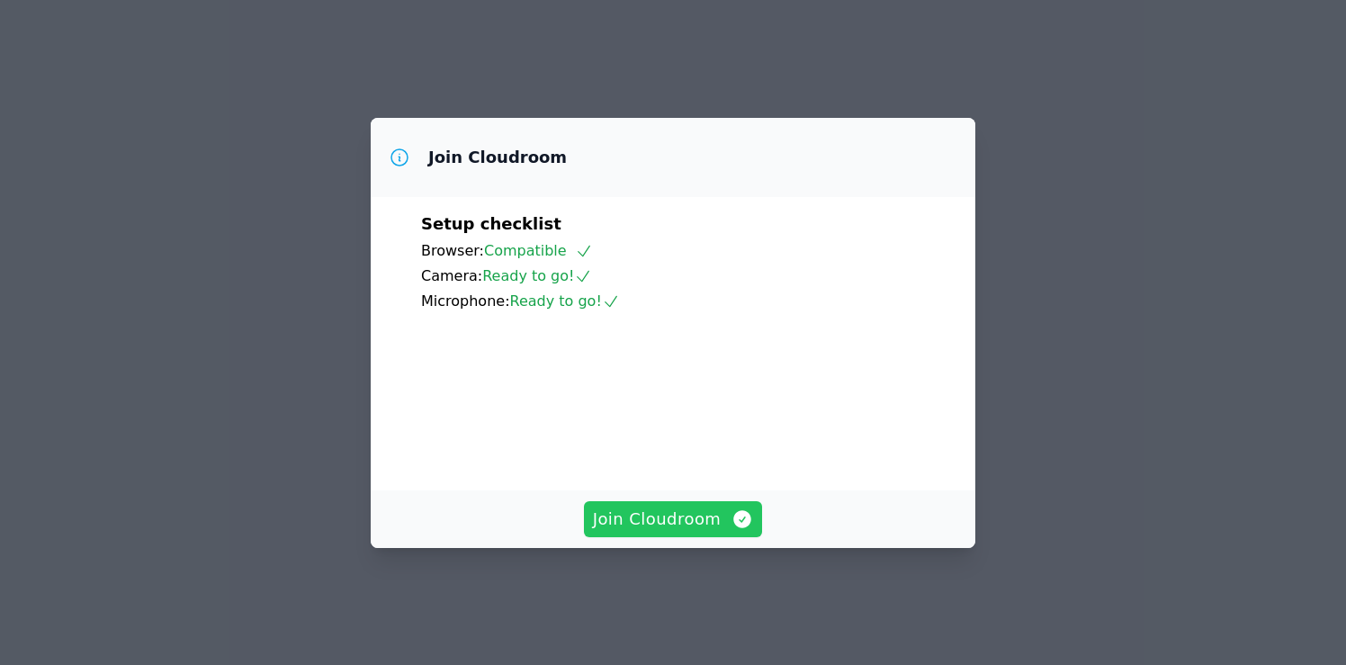
click at [669, 532] on span "Join Cloudroom" at bounding box center [673, 519] width 161 height 25
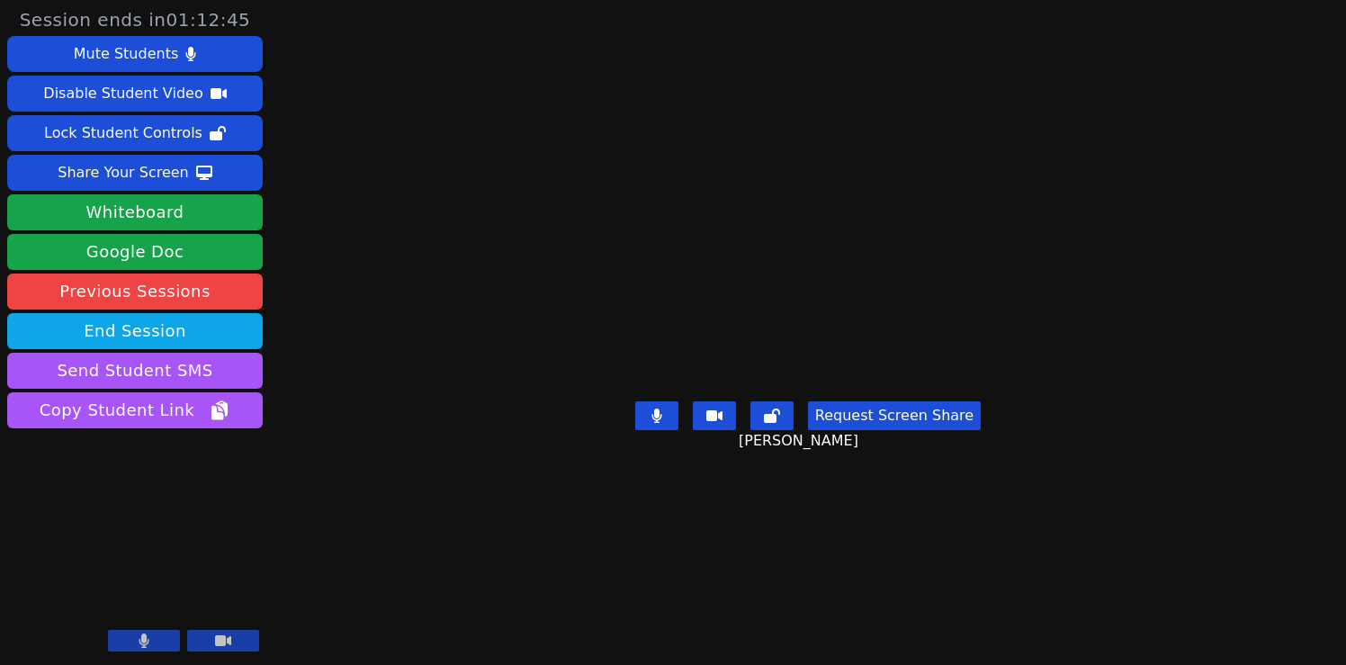
click at [891, 430] on button "Request Screen Share" at bounding box center [894, 415] width 173 height 29
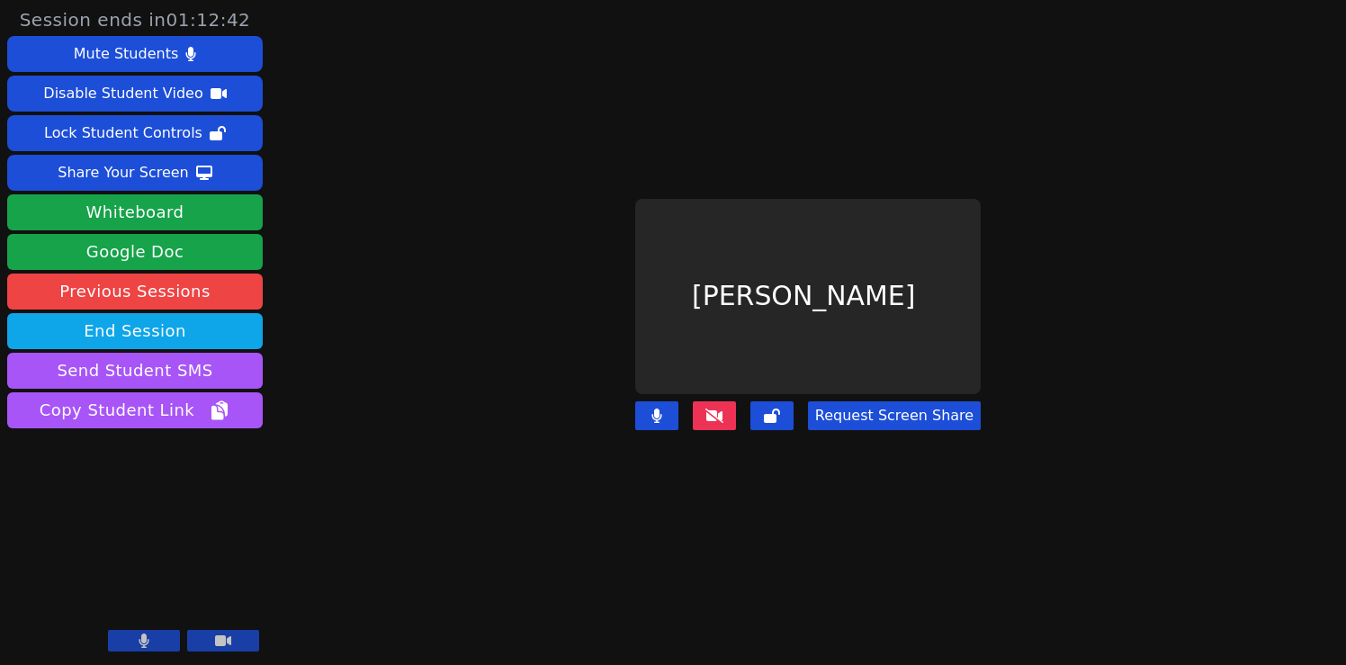
click at [932, 422] on button "Request Screen Share" at bounding box center [894, 415] width 173 height 29
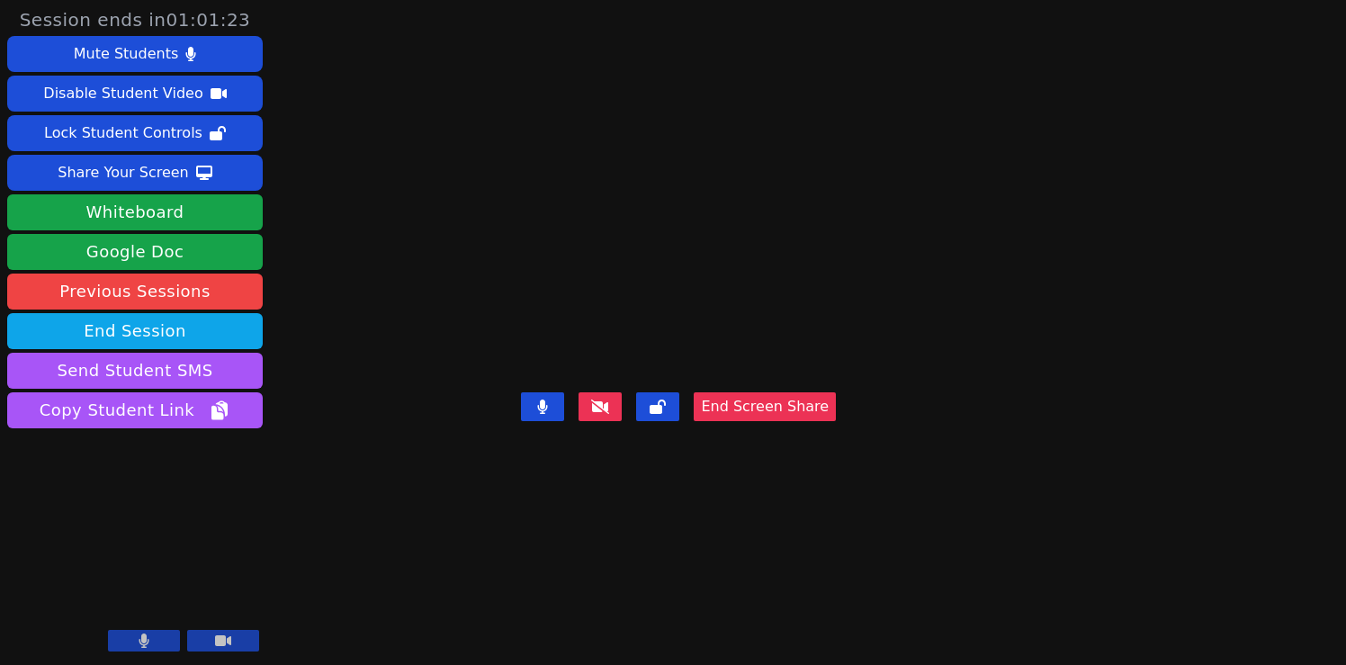
click at [547, 457] on div "End Screen Share" at bounding box center [678, 421] width 315 height 72
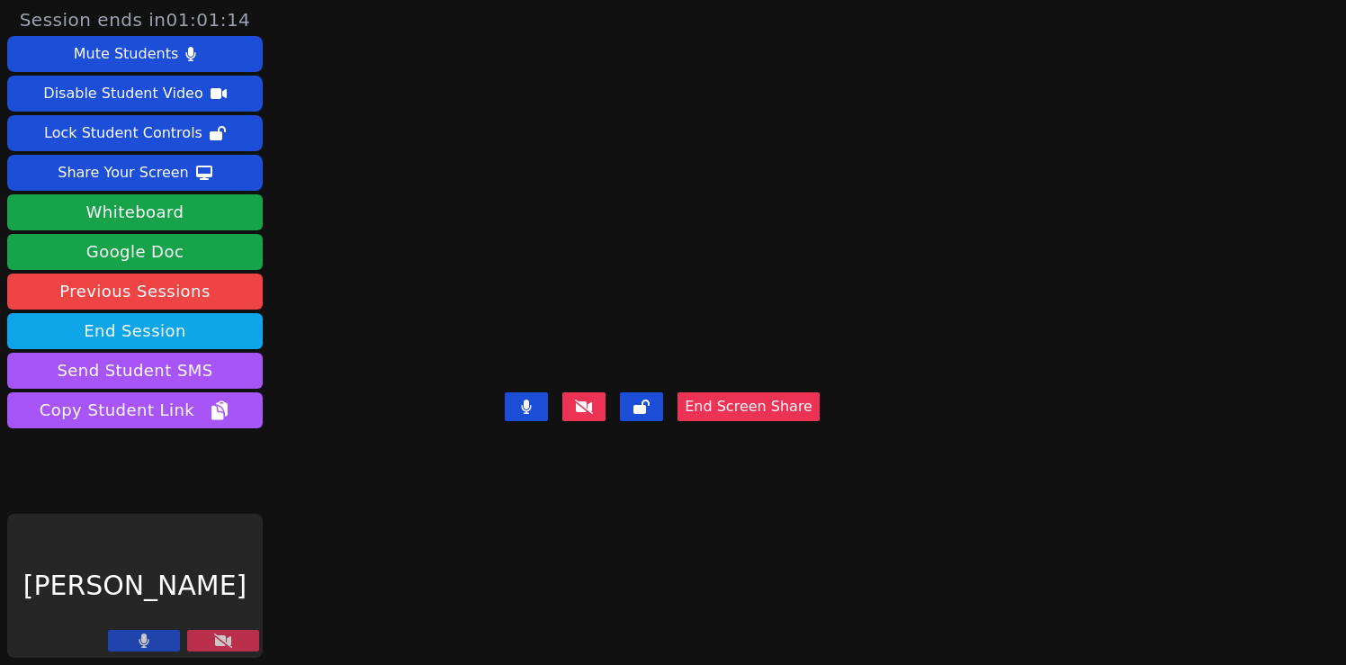
click at [219, 635] on button at bounding box center [223, 641] width 72 height 22
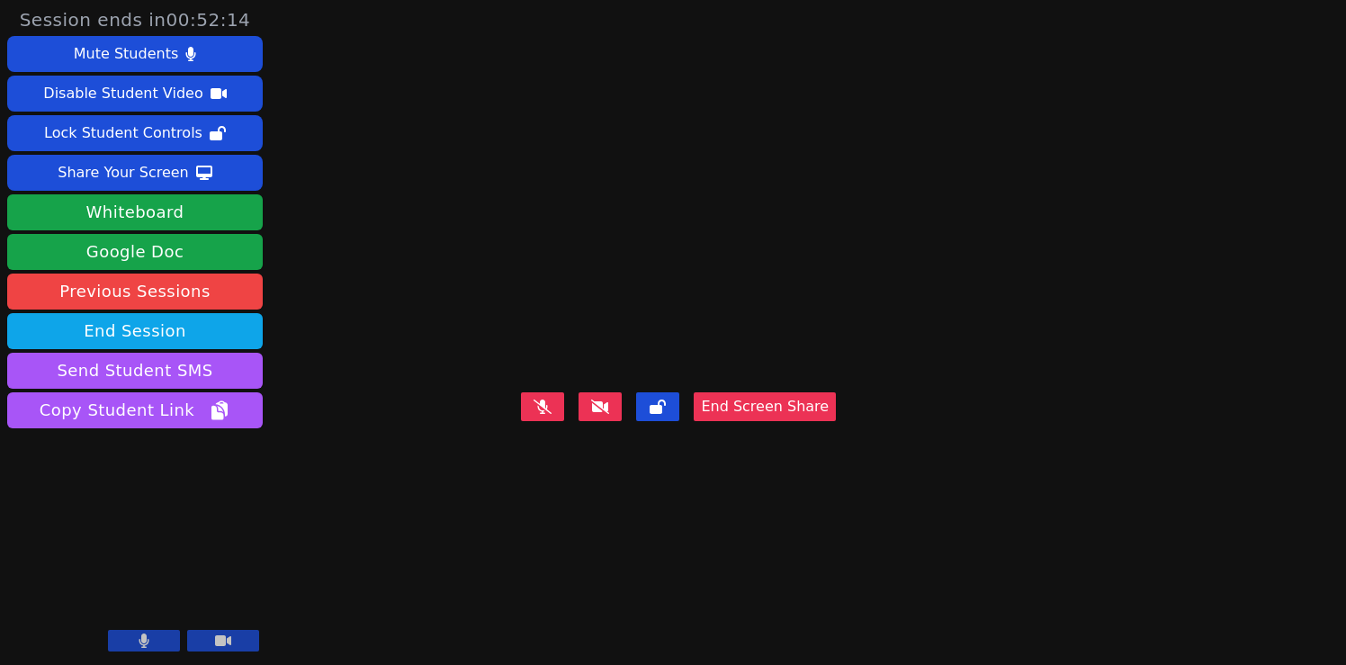
click at [125, 640] on button at bounding box center [144, 641] width 72 height 22
click at [139, 640] on icon at bounding box center [144, 641] width 18 height 14
click at [142, 641] on icon at bounding box center [144, 641] width 10 height 14
click at [137, 640] on icon at bounding box center [144, 641] width 18 height 14
click at [155, 635] on button at bounding box center [144, 641] width 72 height 22
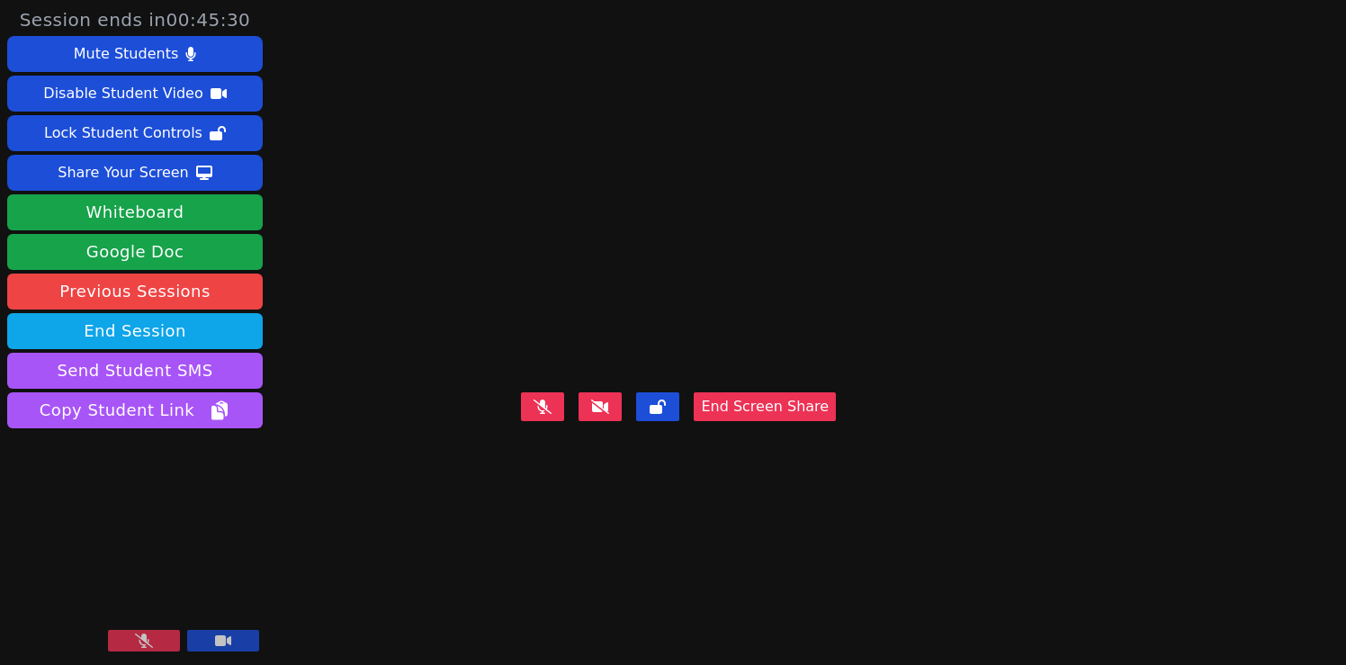
click at [155, 635] on button at bounding box center [144, 641] width 72 height 22
click at [131, 642] on button at bounding box center [144, 642] width 72 height 22
click at [131, 637] on button at bounding box center [144, 641] width 72 height 22
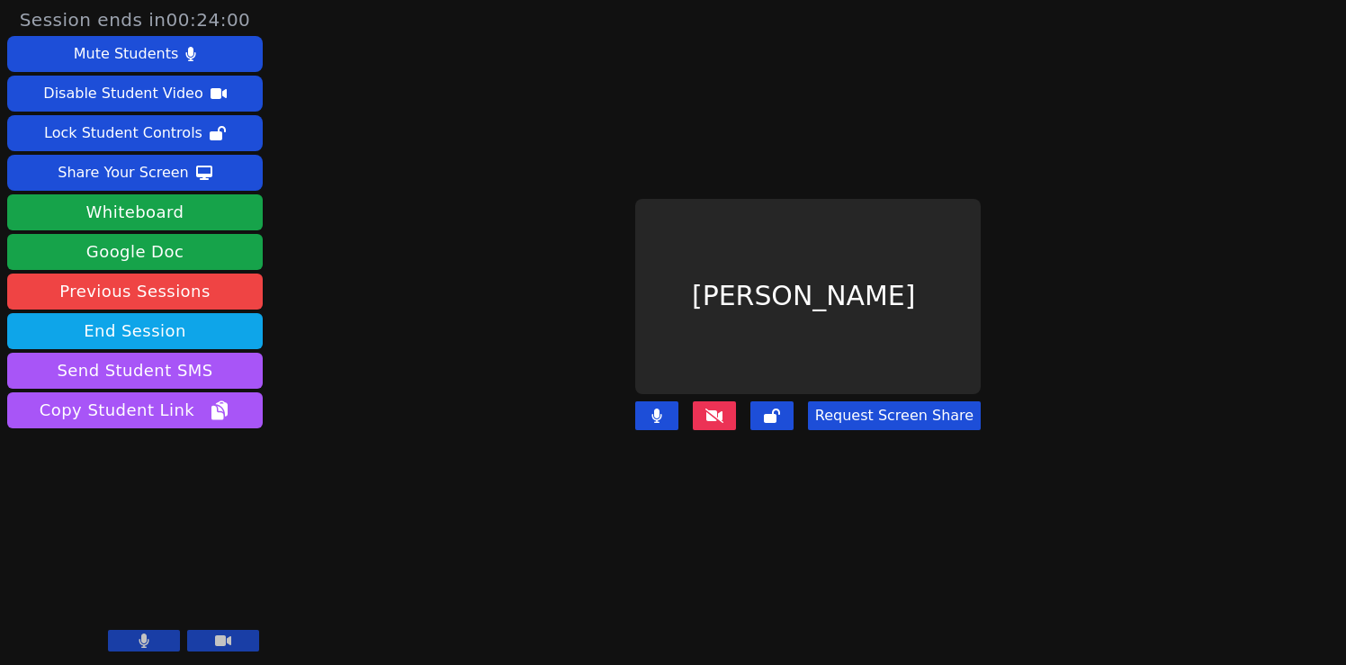
click at [723, 402] on button at bounding box center [714, 415] width 43 height 29
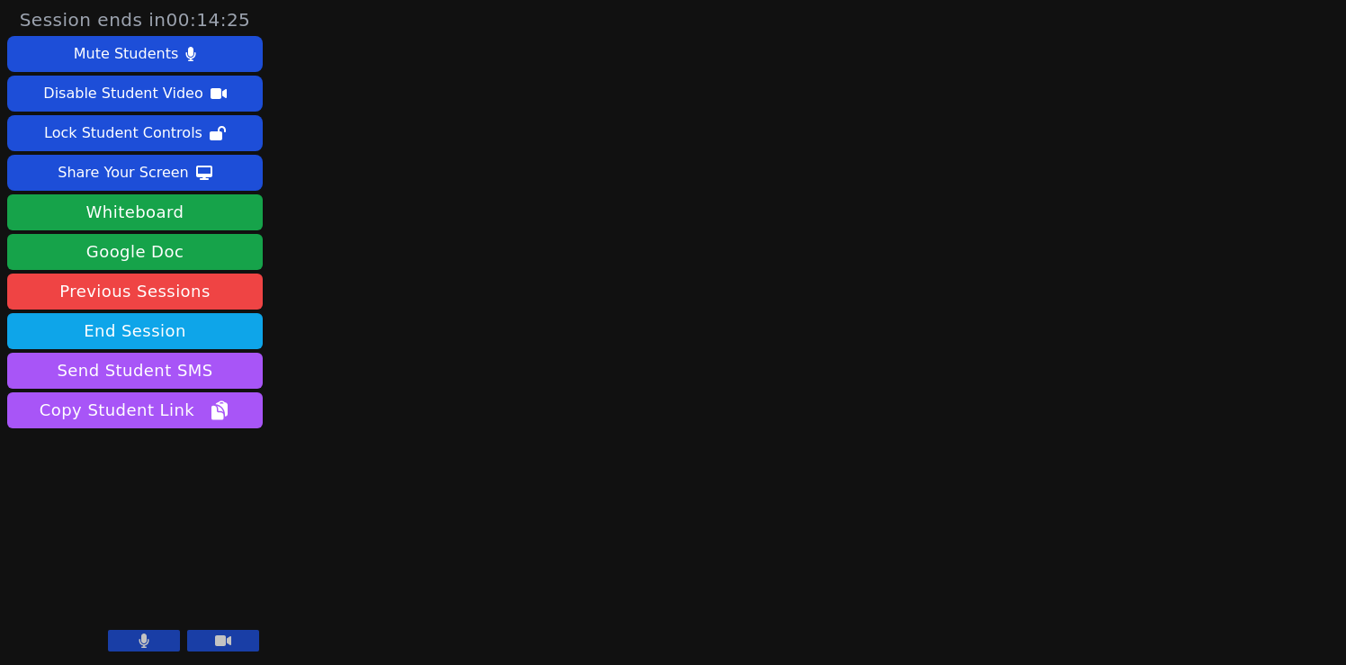
click at [147, 639] on icon at bounding box center [144, 641] width 11 height 14
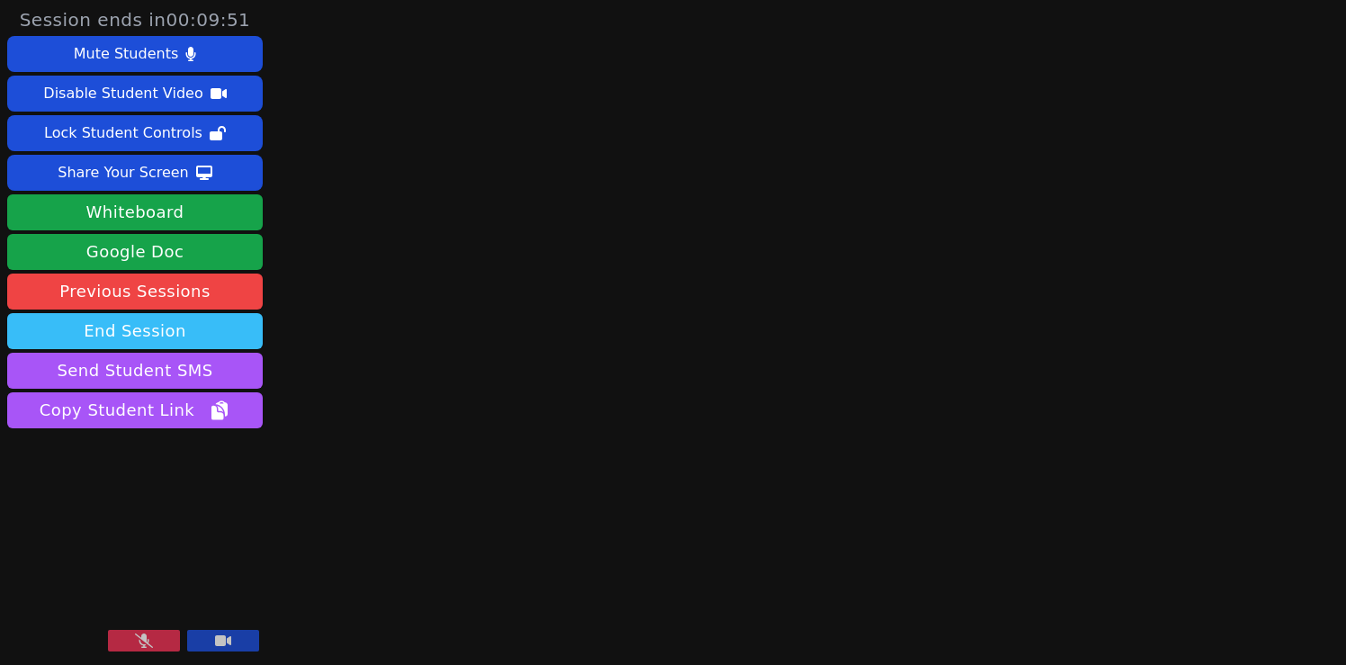
click at [160, 327] on button "End Session" at bounding box center [135, 331] width 256 height 36
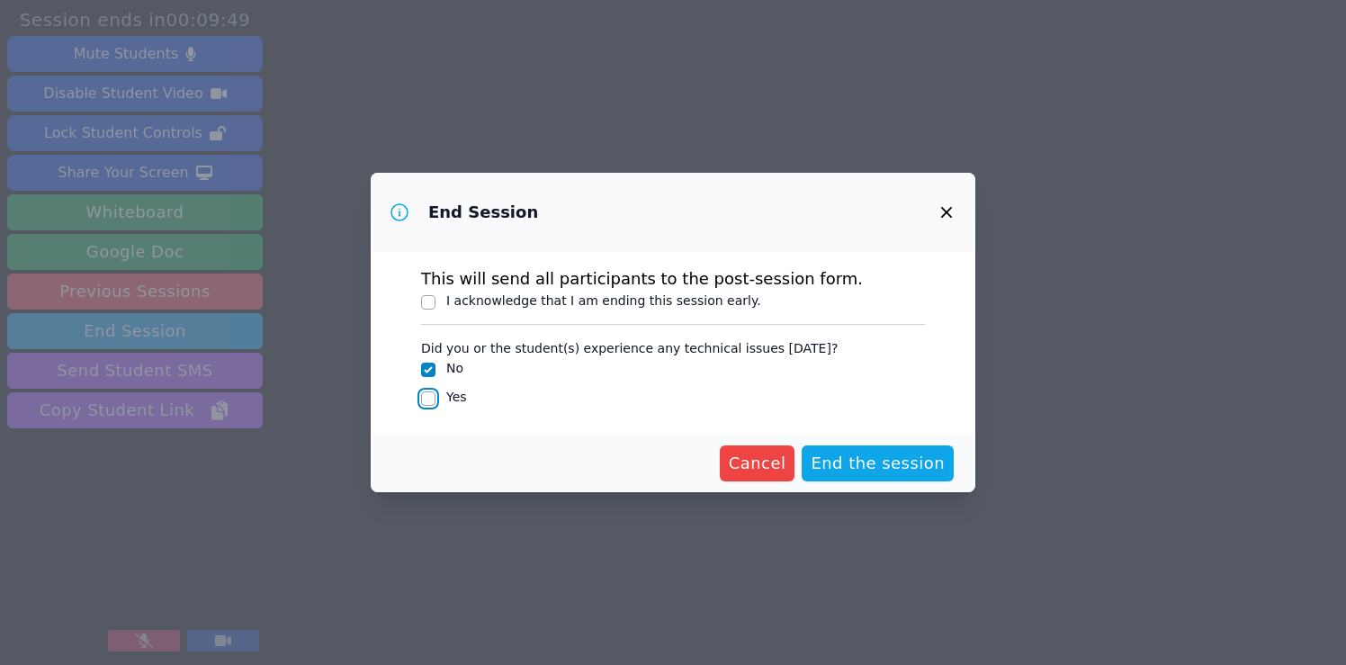
click at [429, 400] on input "Yes" at bounding box center [428, 398] width 14 height 14
checkbox input "true"
checkbox input "false"
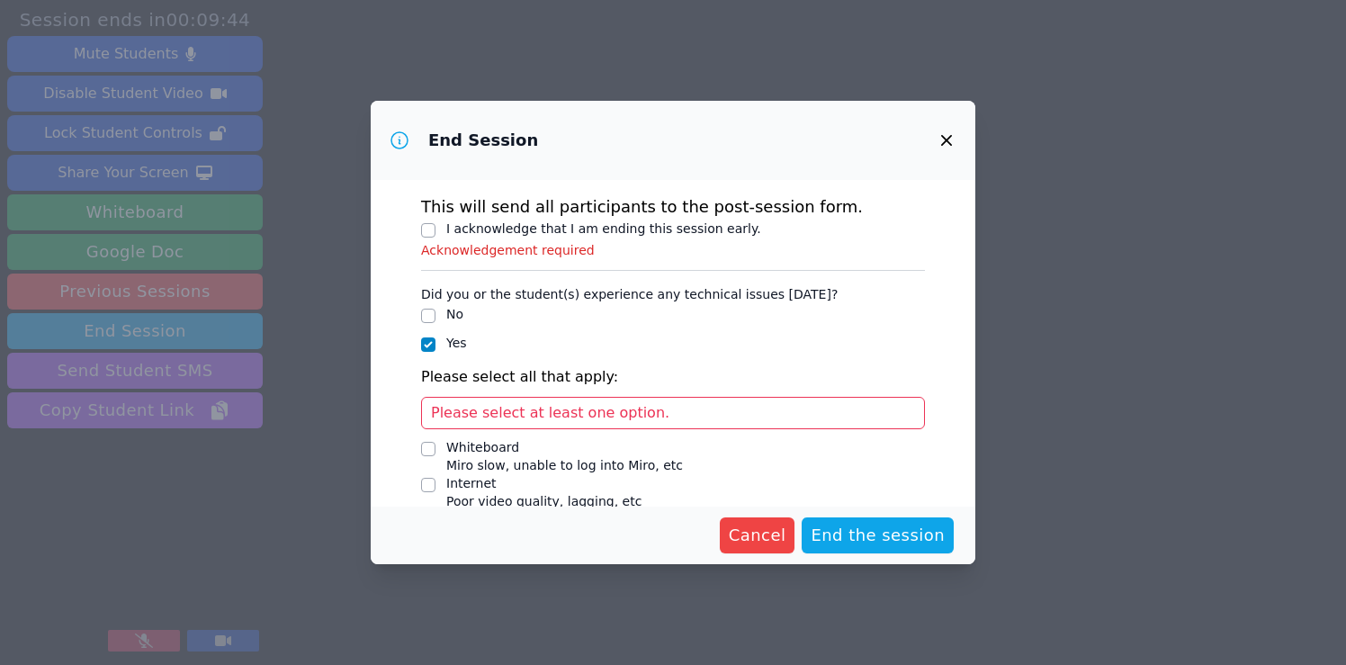
click at [499, 409] on span "Please select at least one option." at bounding box center [550, 412] width 238 height 17
click at [499, 412] on span "Please select at least one option." at bounding box center [550, 412] width 238 height 17
click at [427, 227] on input "I acknowledge that I am ending this session early." at bounding box center [428, 230] width 14 height 14
checkbox input "true"
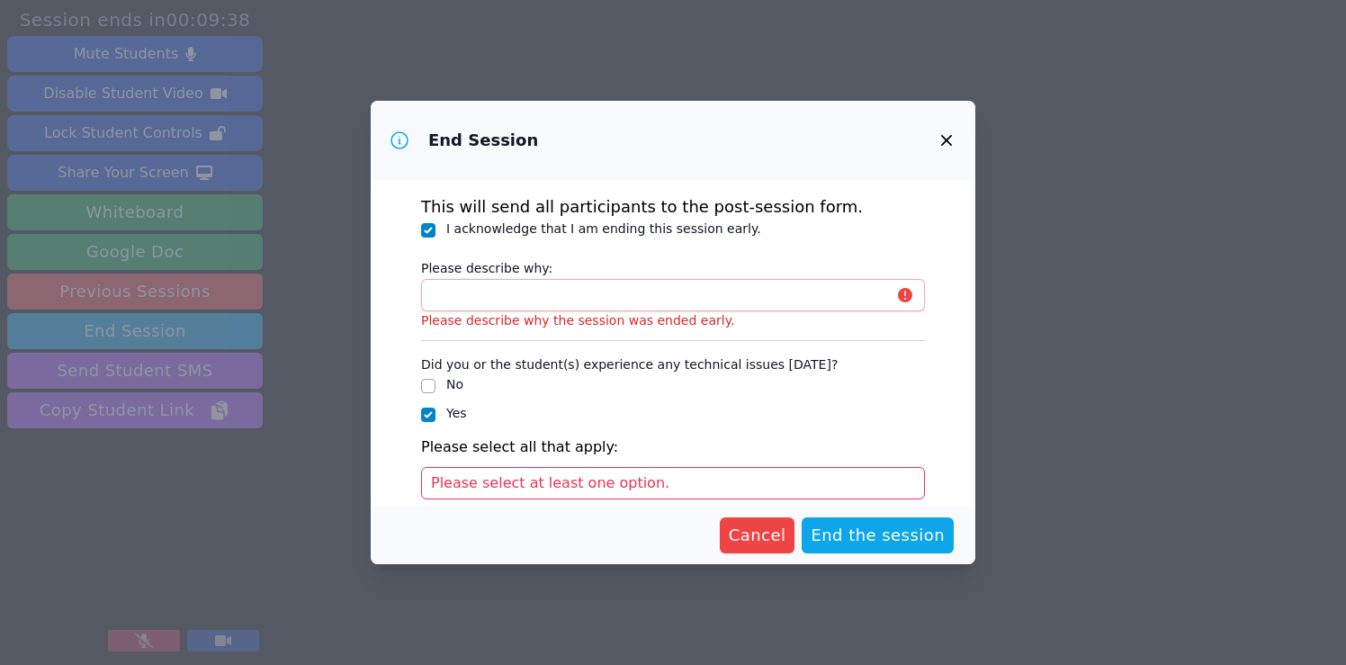
click at [521, 483] on span "Please select at least one option." at bounding box center [550, 482] width 238 height 17
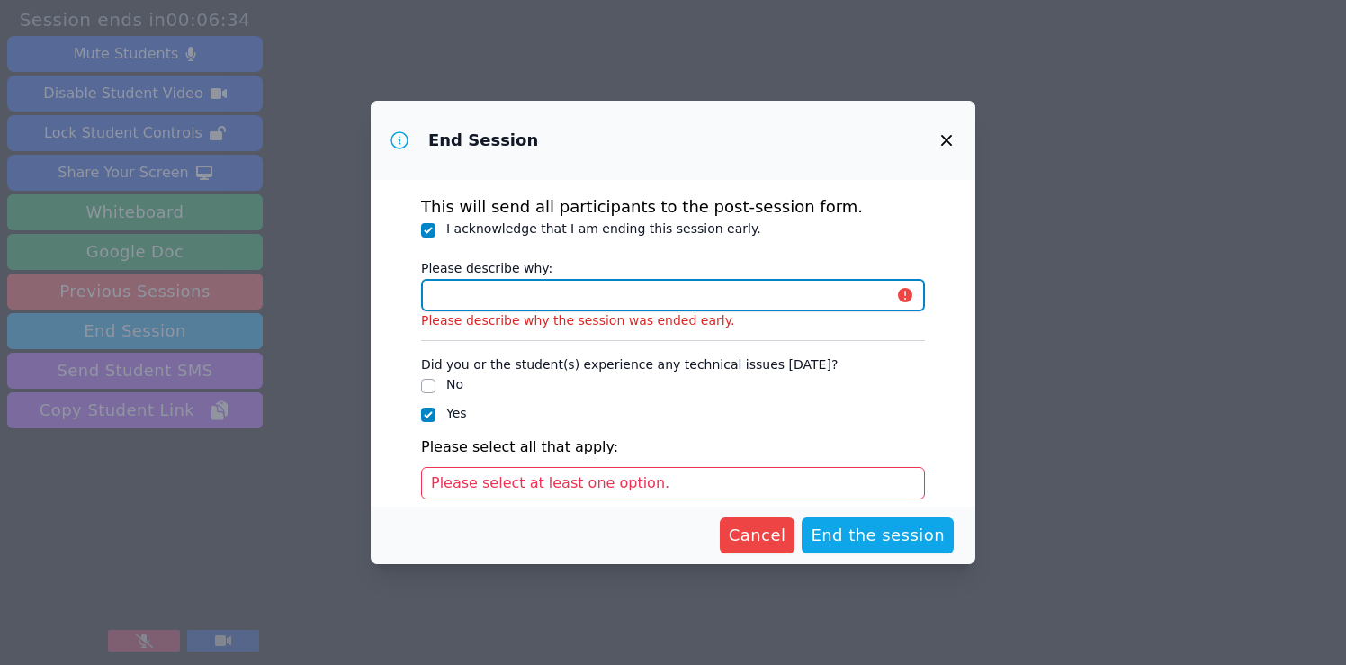
click at [573, 292] on input "Please describe why:" at bounding box center [673, 295] width 504 height 32
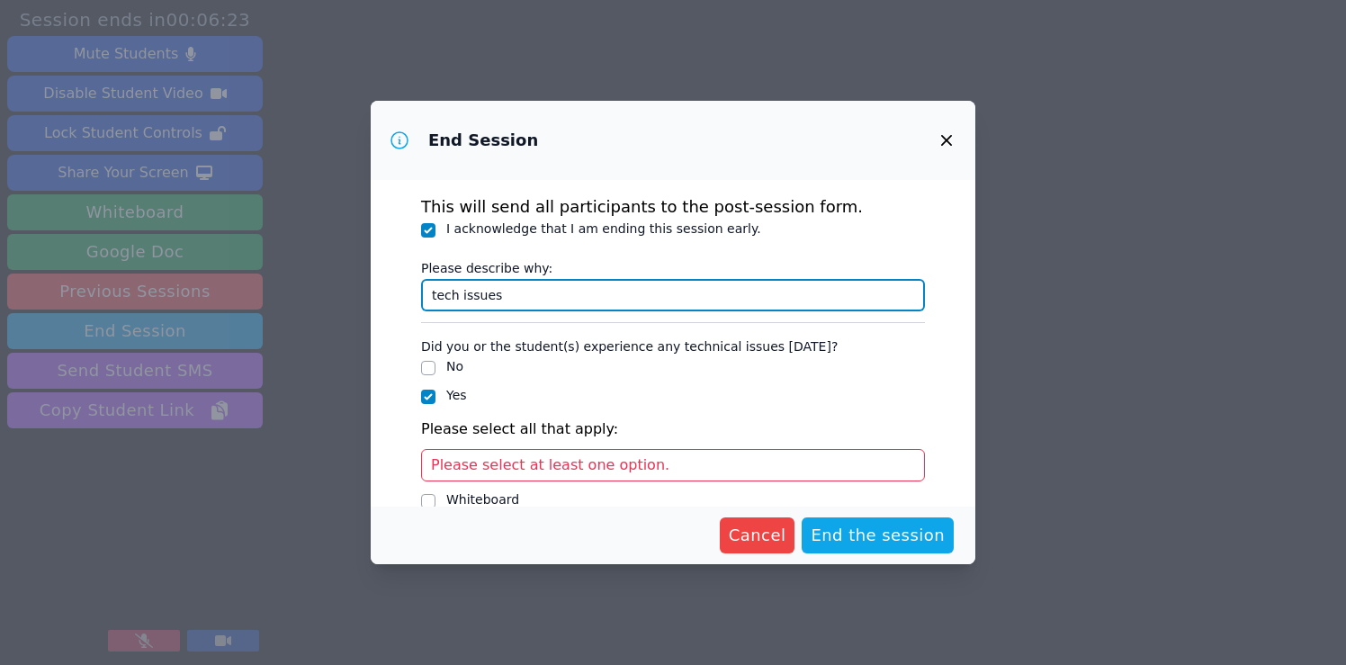
type input "tech issues"
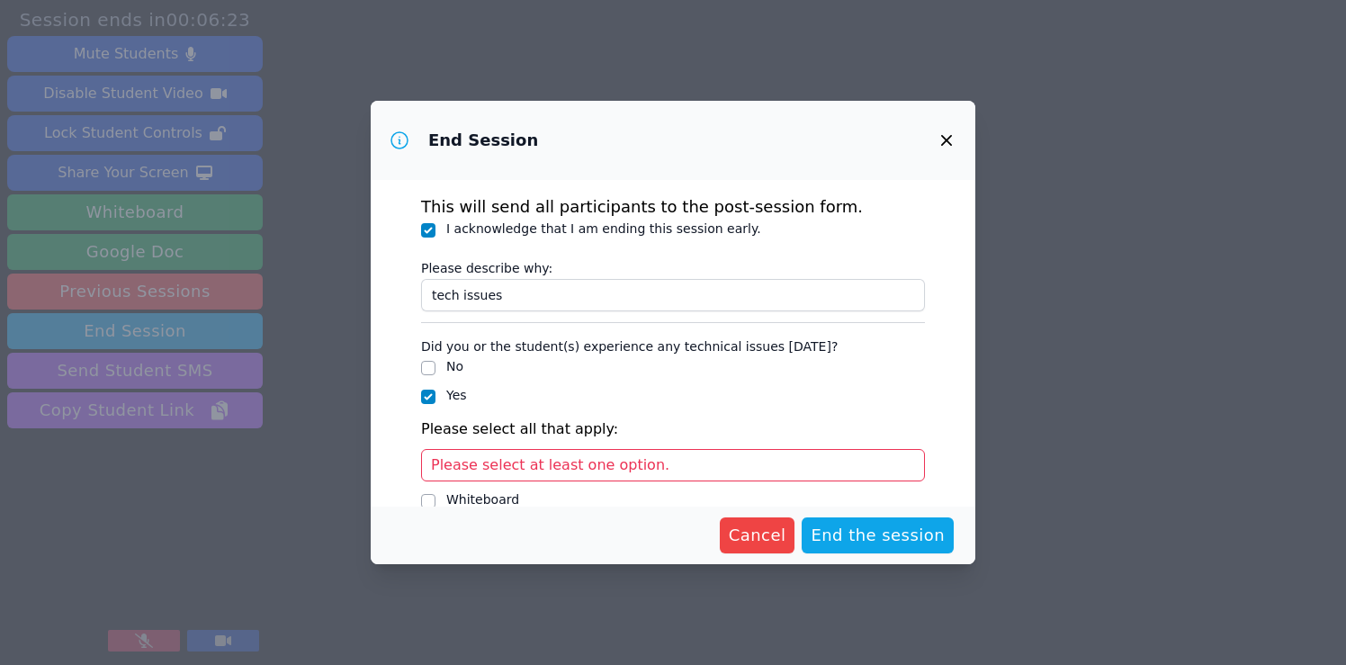
click at [526, 464] on span "Please select at least one option." at bounding box center [550, 464] width 238 height 17
click at [574, 464] on span "Please select at least one option." at bounding box center [550, 464] width 238 height 17
click at [608, 464] on span "Please select at least one option." at bounding box center [550, 464] width 238 height 17
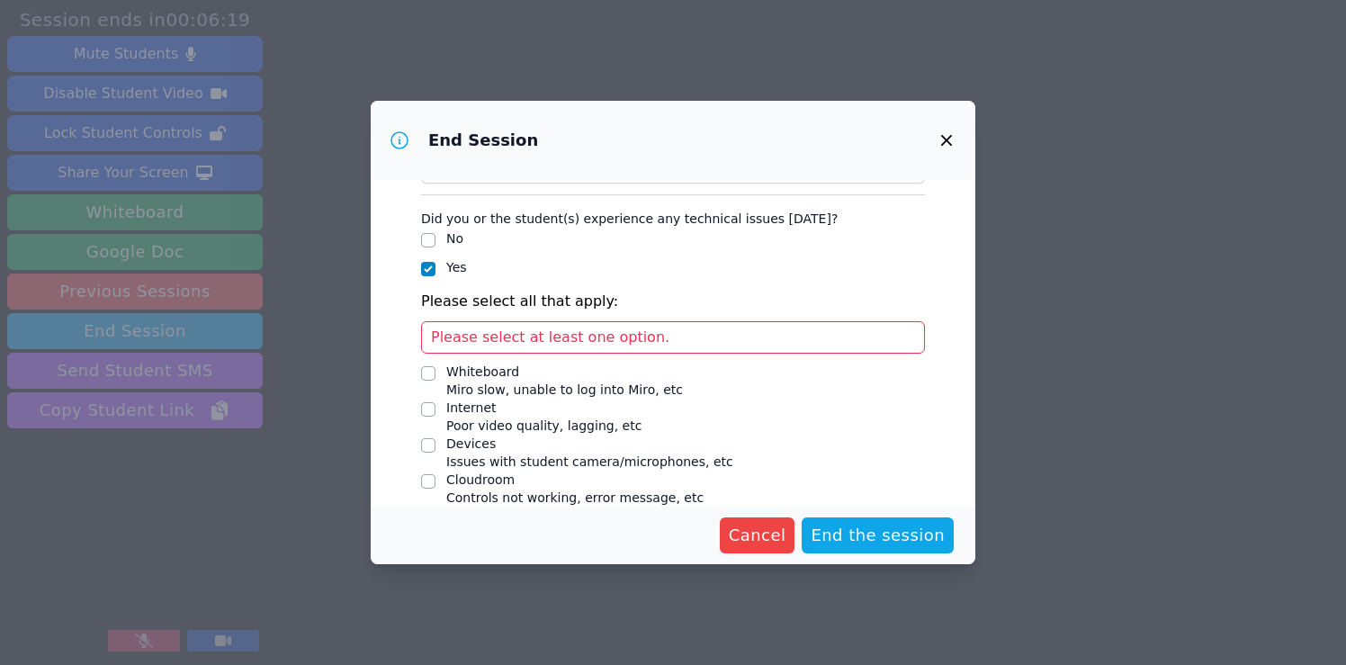
scroll to position [170, 0]
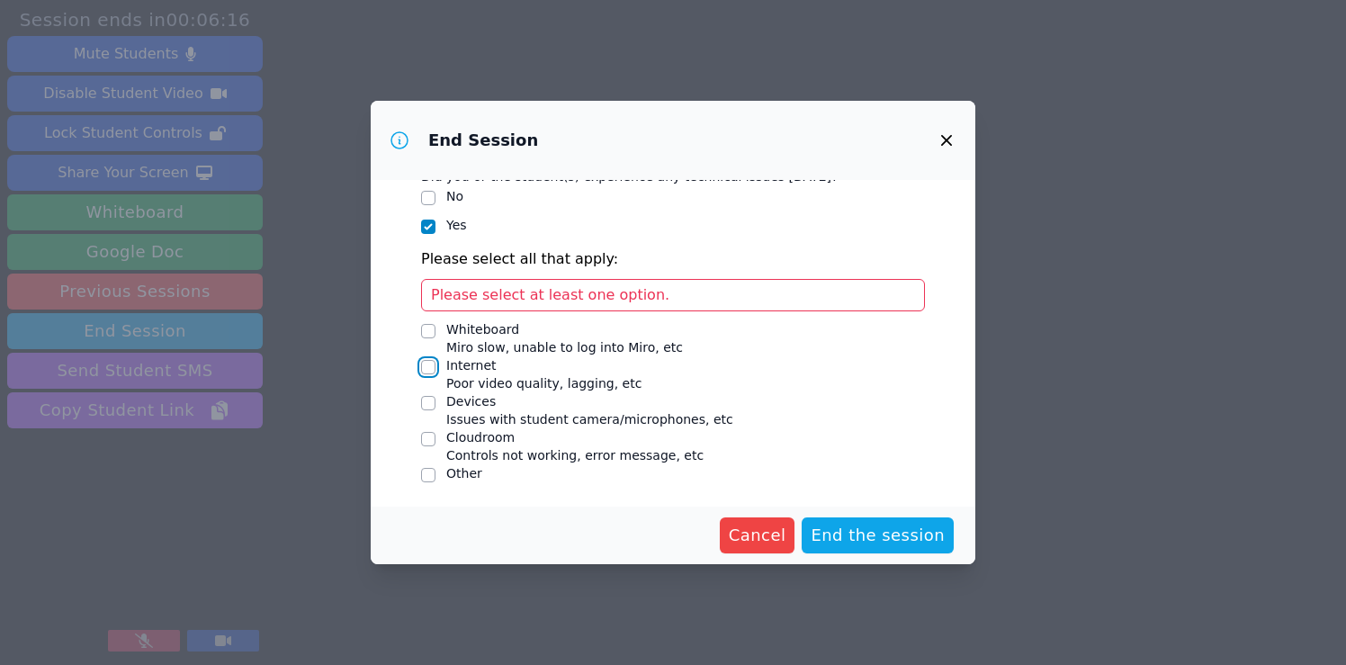
click at [430, 367] on input "Internet Poor video quality, lagging, etc" at bounding box center [428, 367] width 14 height 14
checkbox input "true"
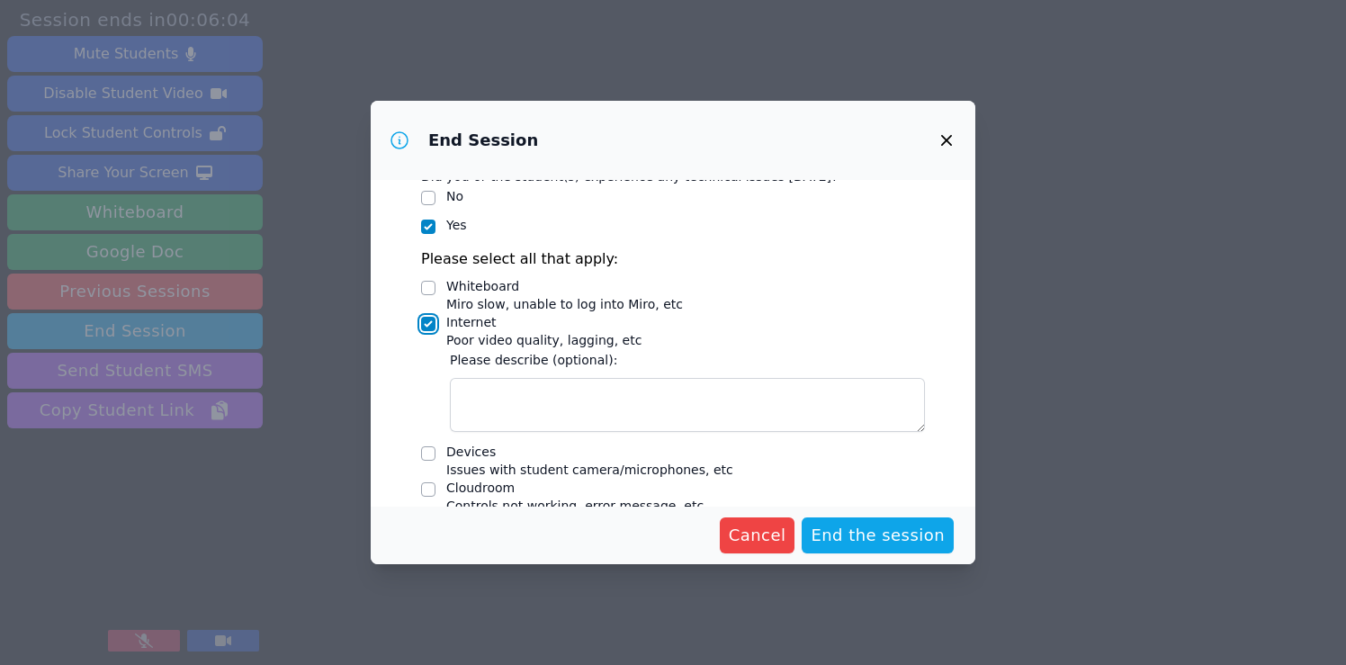
scroll to position [220, 0]
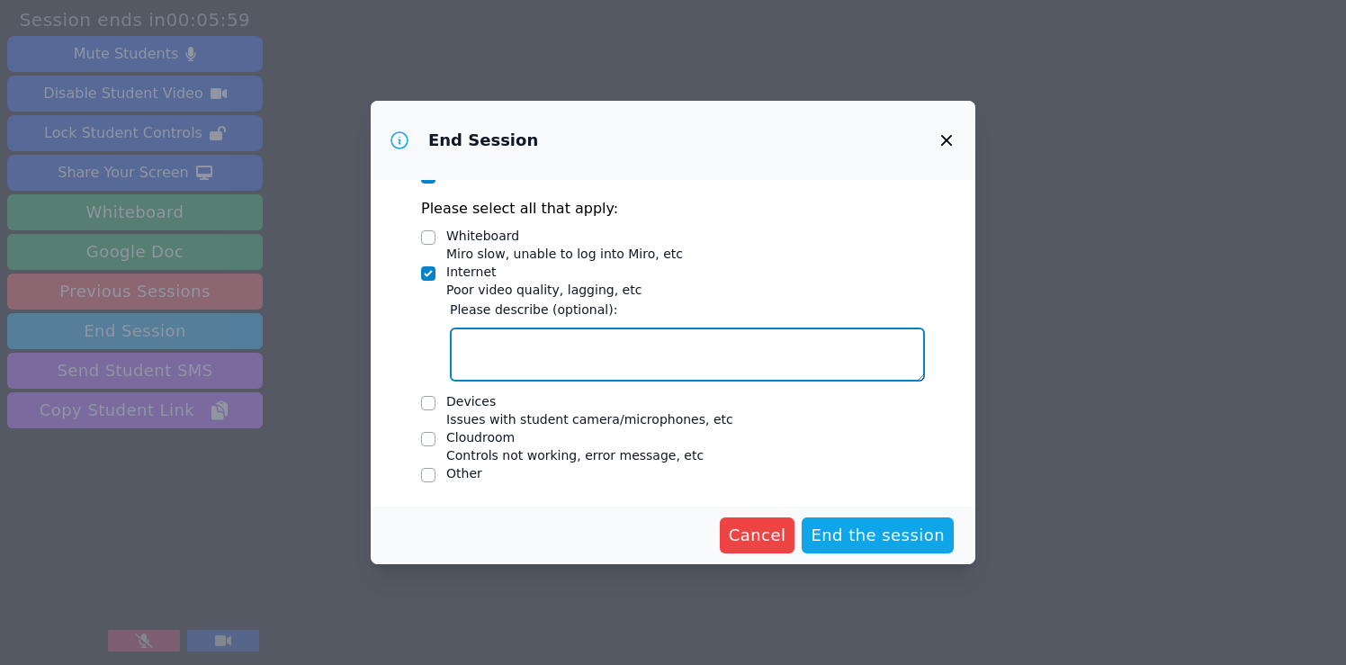
click at [517, 349] on textarea "Internet Poor video quality, lagging, etc" at bounding box center [687, 355] width 475 height 54
type textarea "Cloudroom had trouble staying connected [DATE]."
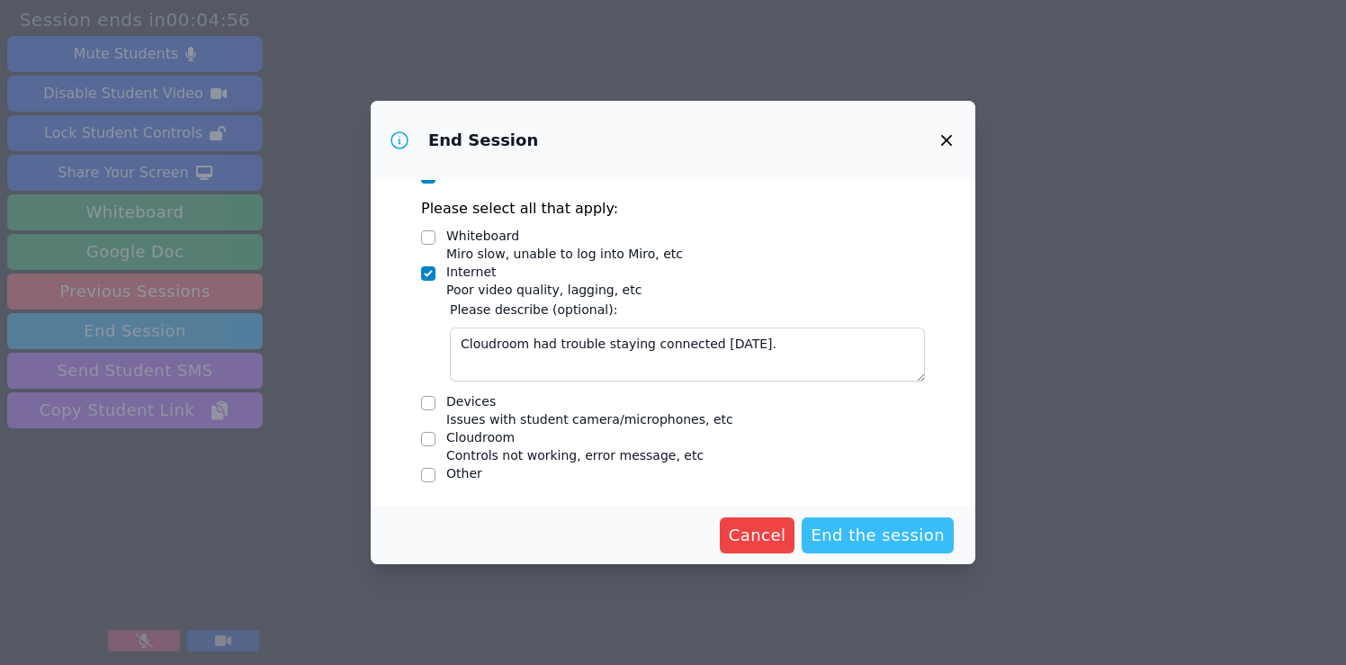
click at [868, 533] on span "End the session" at bounding box center [878, 535] width 134 height 25
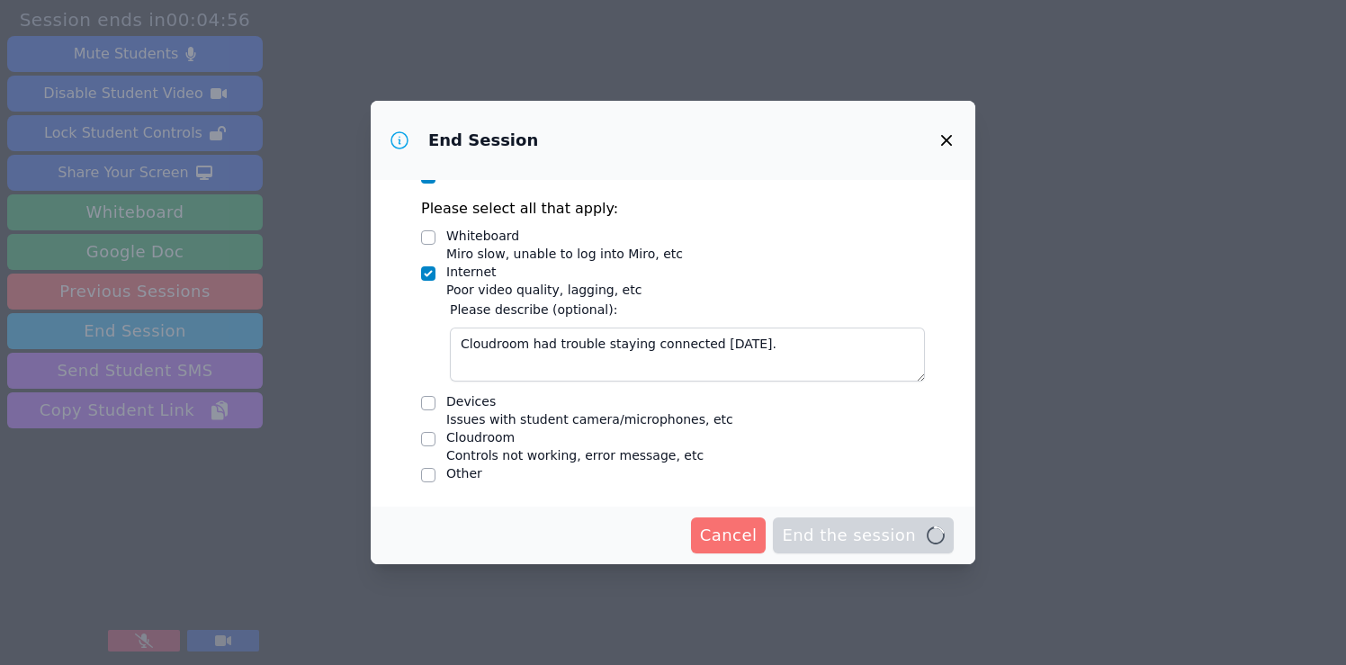
click at [426, 404] on input "Devices Issues with student camera/microphones, etc" at bounding box center [428, 403] width 14 height 14
checkbox input "false"
click at [753, 534] on span "Cancel" at bounding box center [729, 535] width 58 height 25
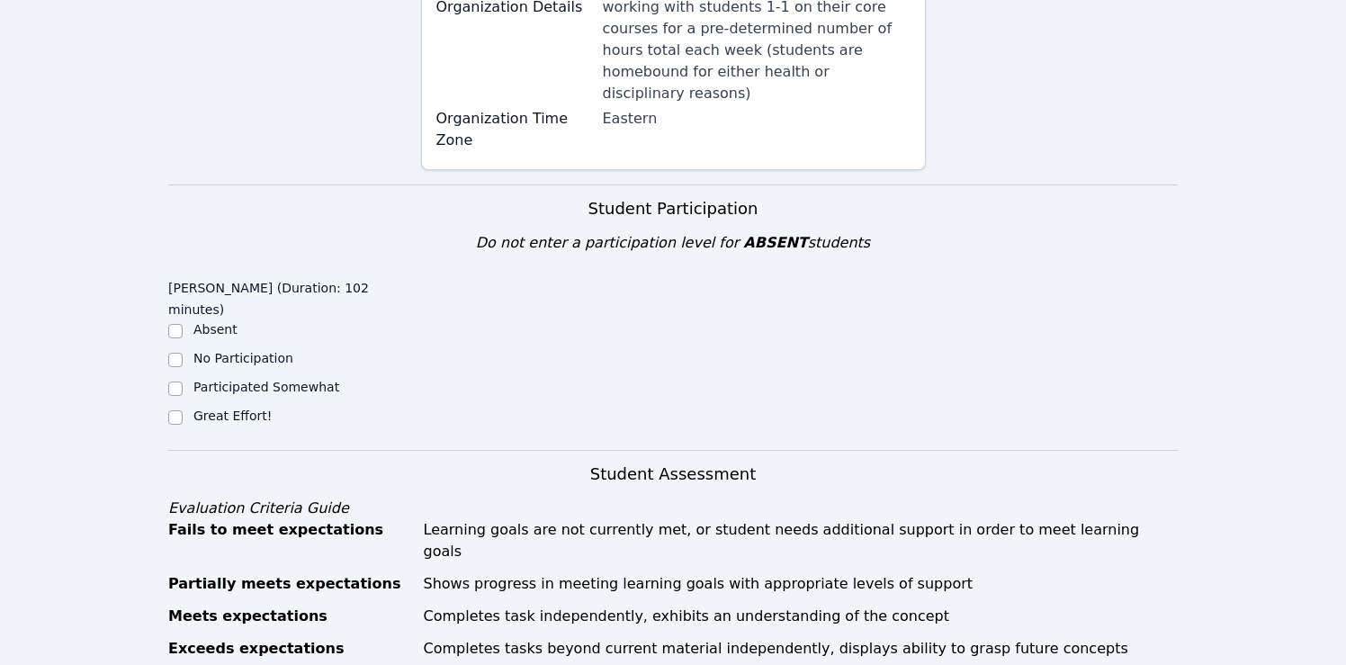
scroll to position [404, 0]
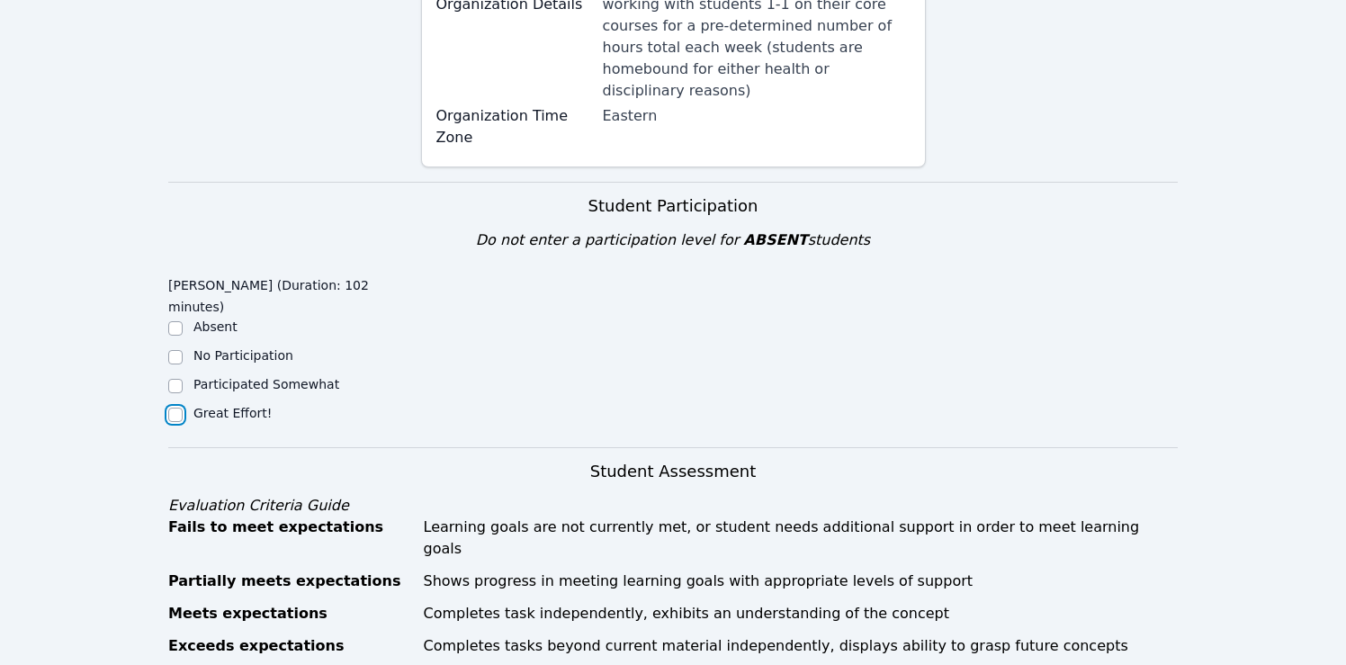
click at [174, 408] on input "Great Effort!" at bounding box center [175, 415] width 14 height 14
checkbox input "true"
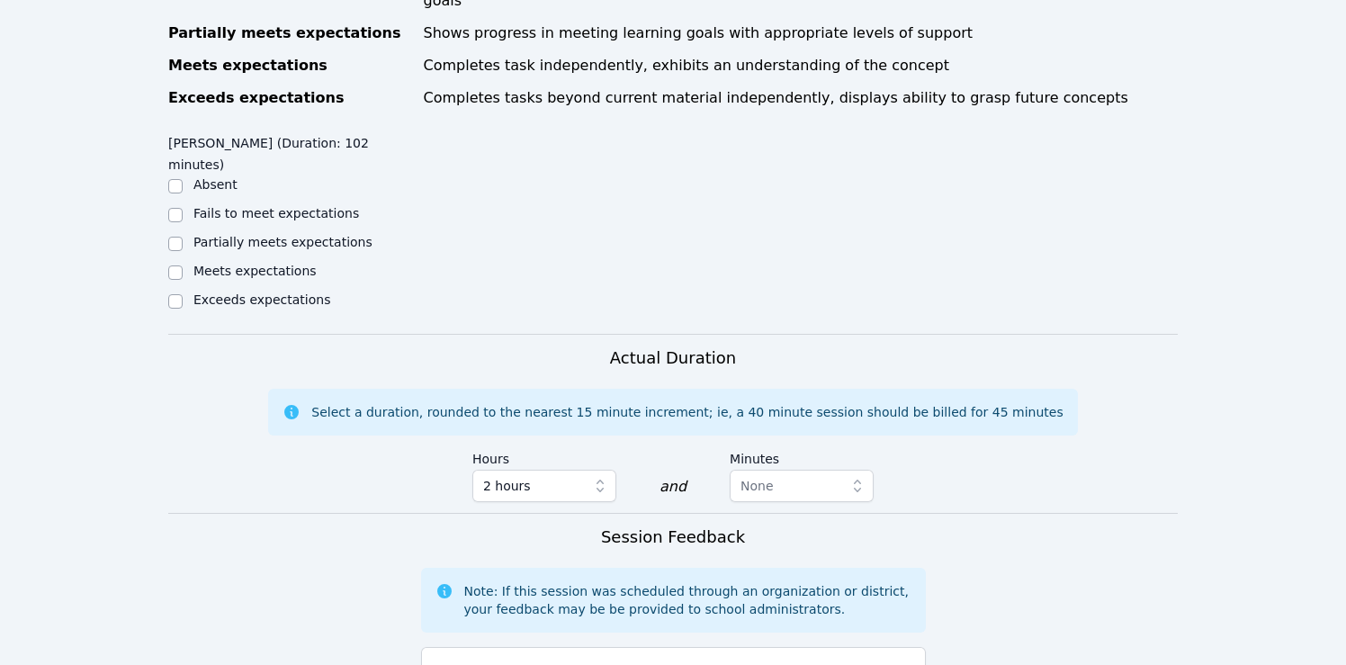
scroll to position [931, 0]
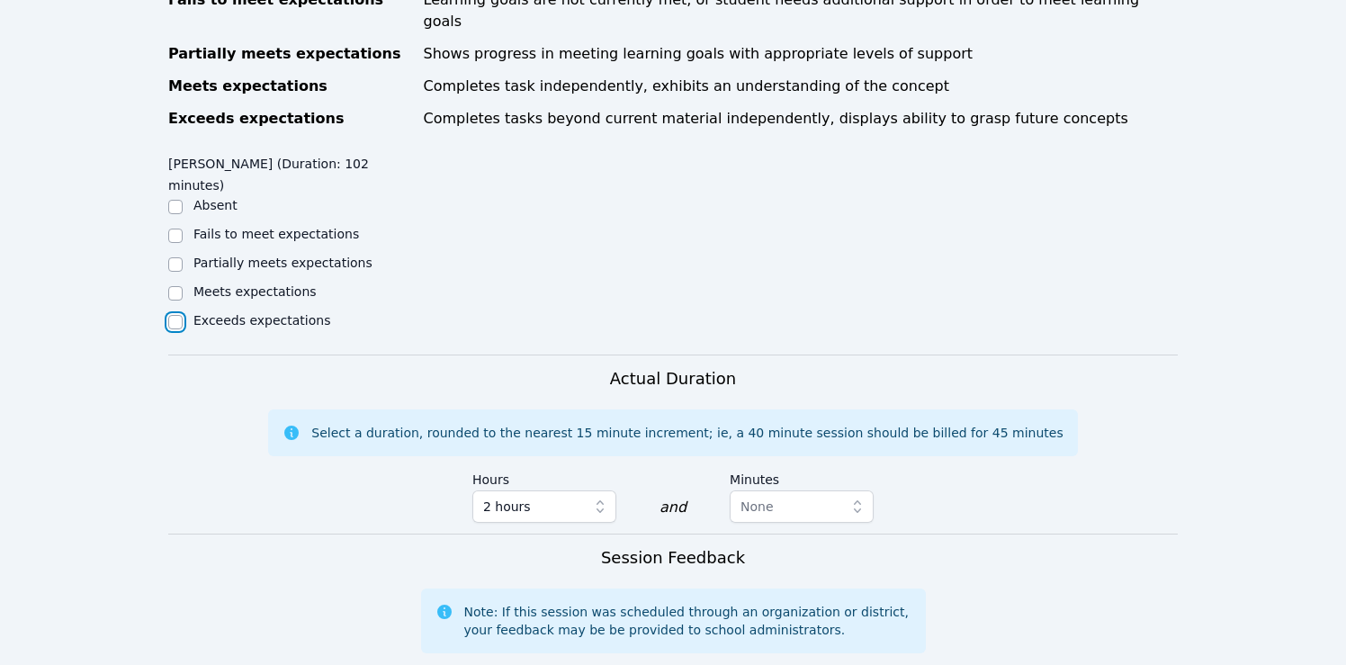
click at [175, 315] on input "Exceeds expectations" at bounding box center [175, 322] width 14 height 14
checkbox input "true"
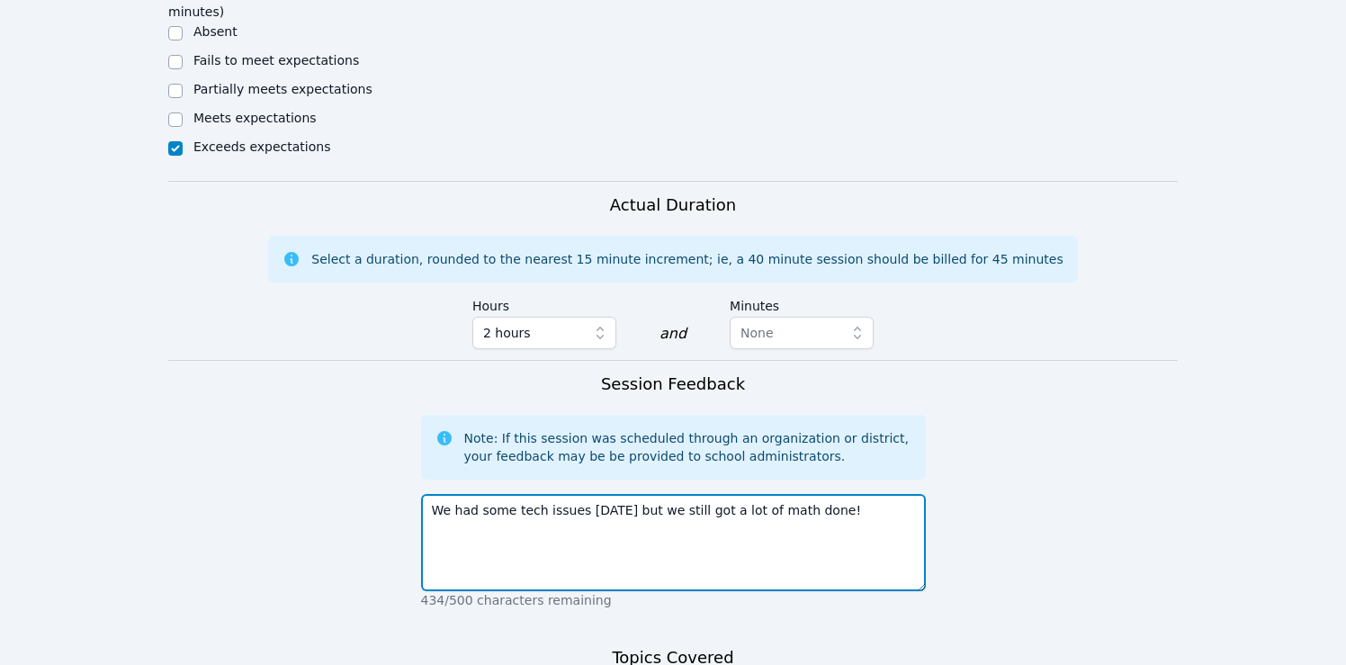
scroll to position [1140, 0]
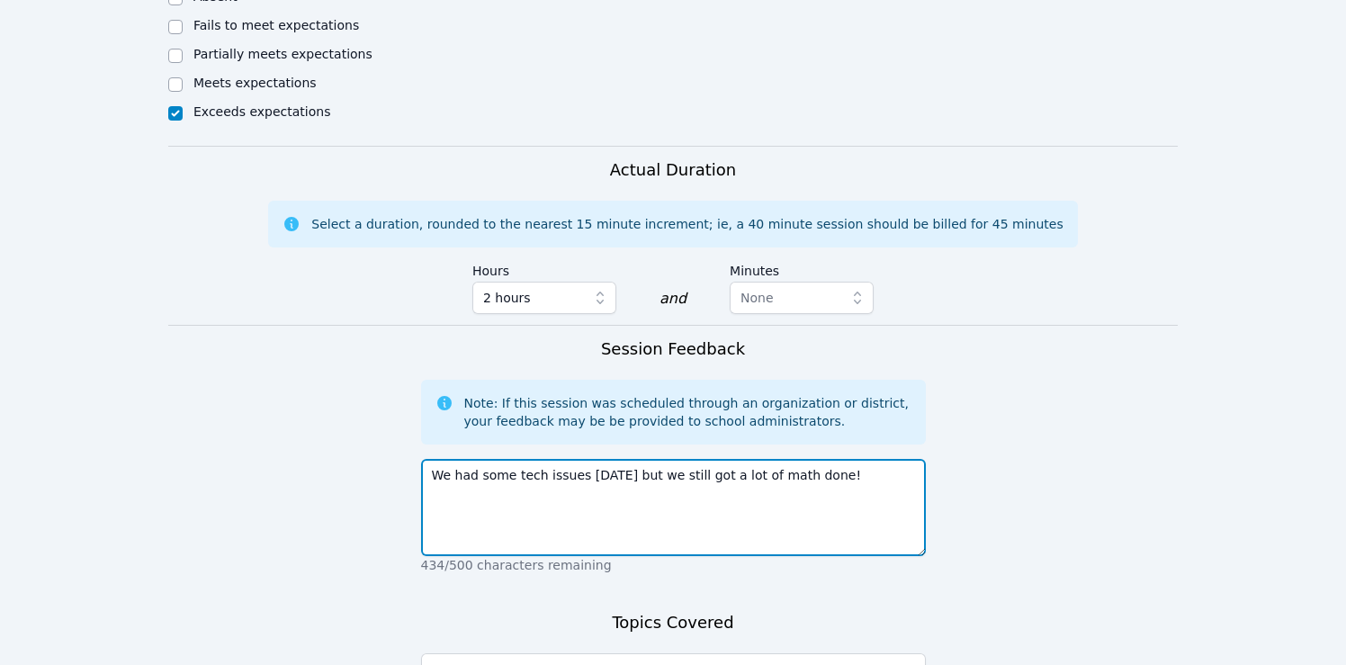
type textarea "We had some tech issues [DATE] but we still got a lot of math done!"
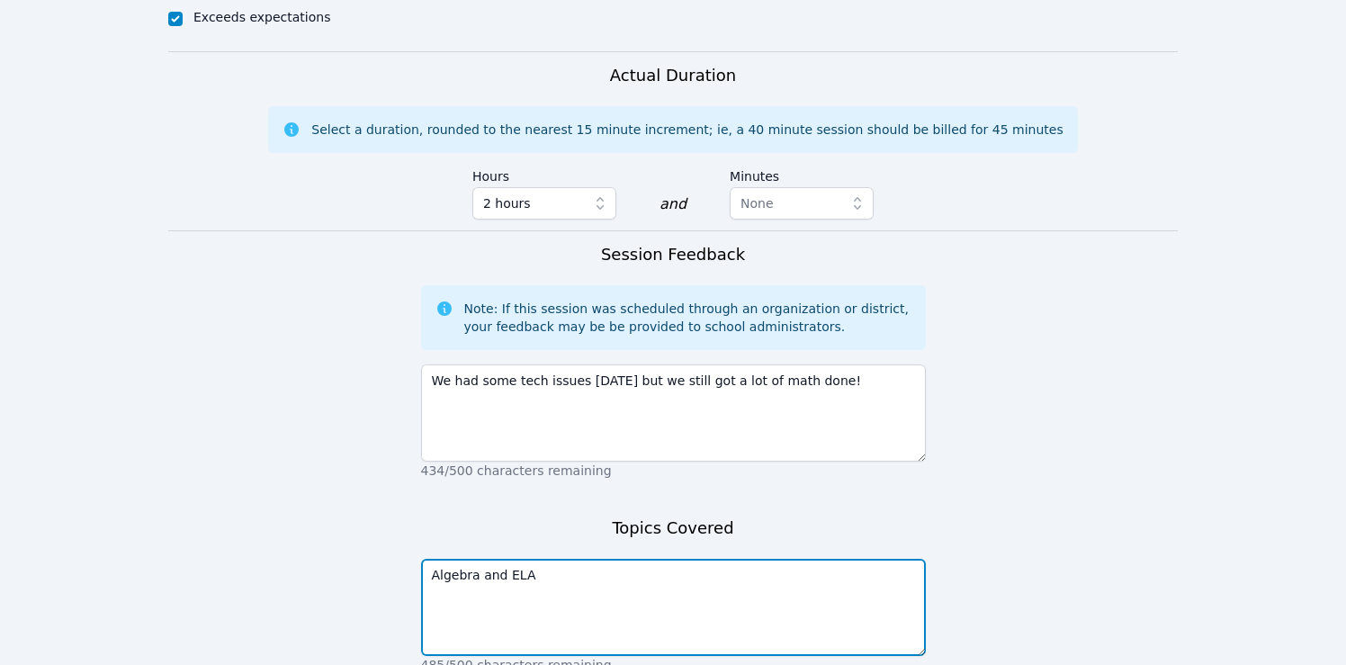
scroll to position [1284, 0]
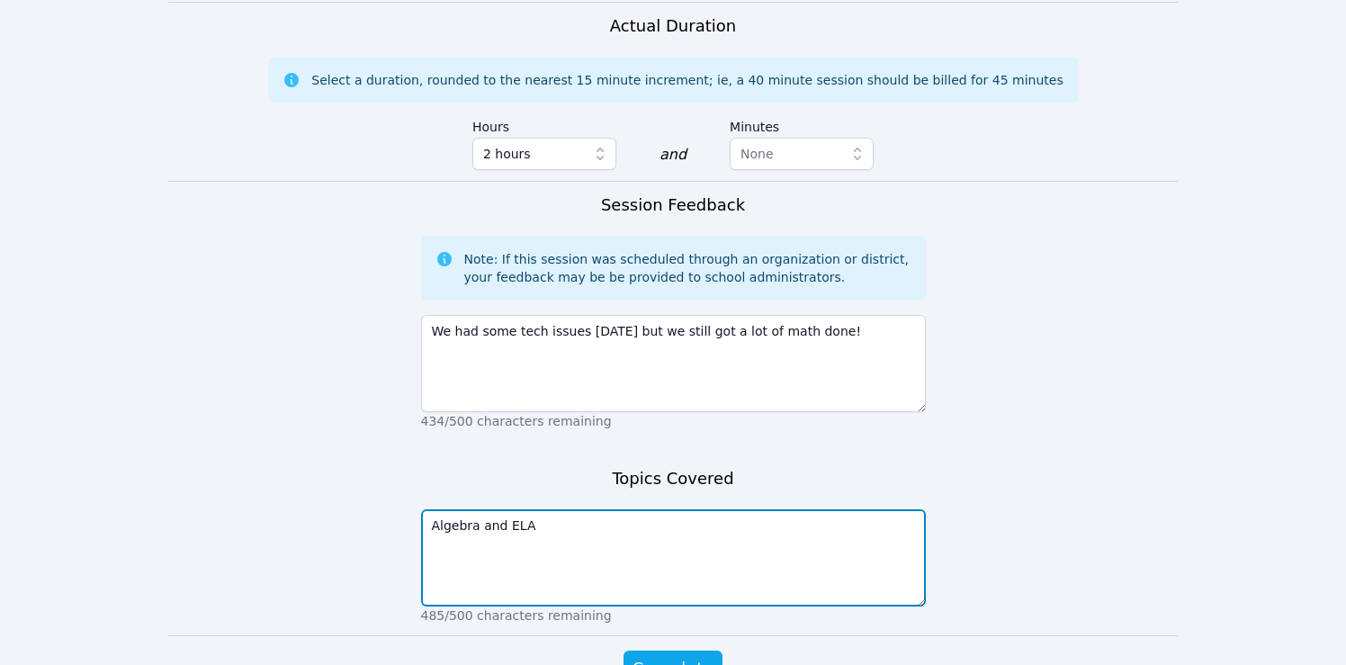
click at [481, 509] on textarea "Algebra and ELA" at bounding box center [673, 557] width 505 height 97
type textarea "Algebra solving equations and ELA"
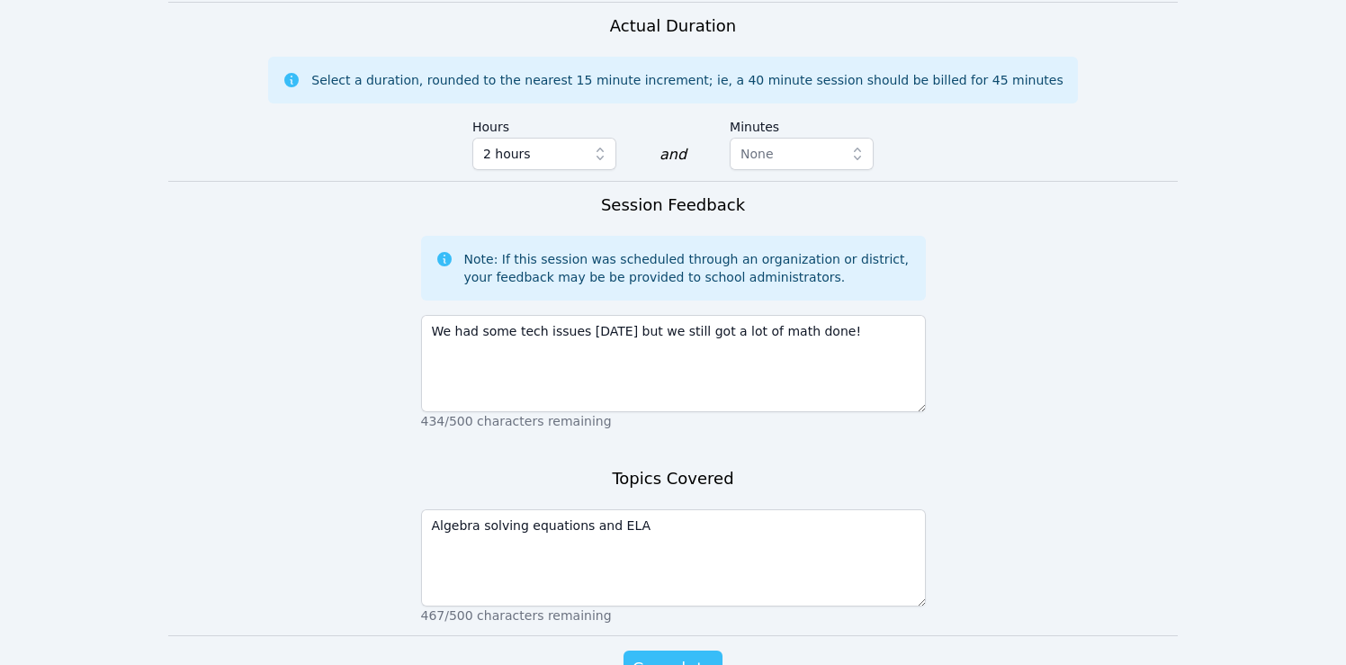
click at [658, 656] on span "Complete" at bounding box center [673, 668] width 81 height 25
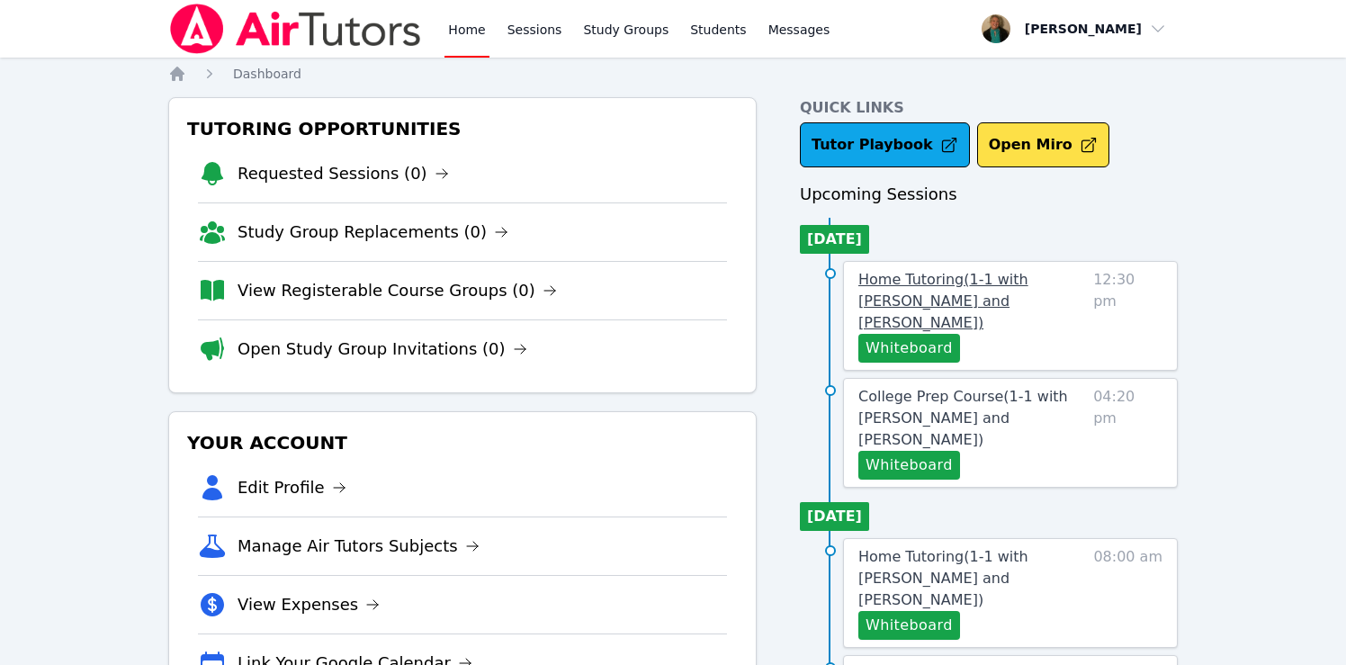
click at [971, 297] on span "Home Tutoring ( 1-1 with [PERSON_NAME] and [PERSON_NAME] )" at bounding box center [944, 301] width 170 height 60
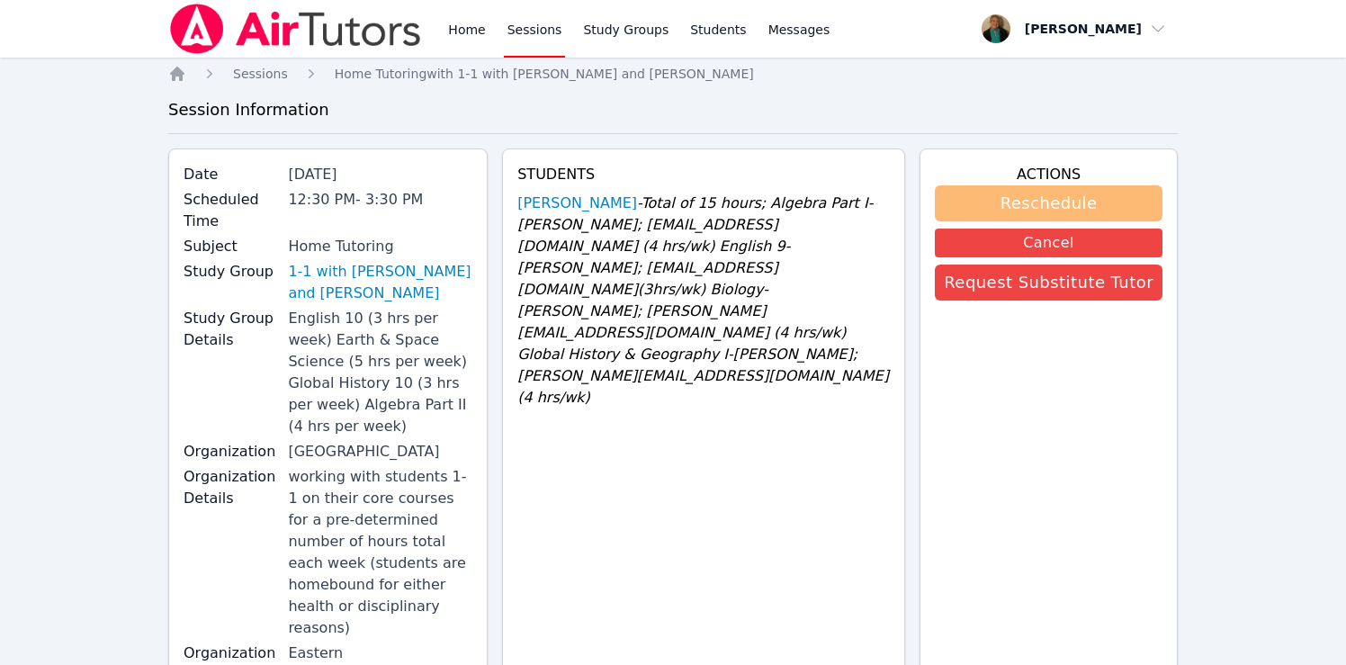
click at [1013, 197] on button "Reschedule" at bounding box center [1049, 203] width 228 height 36
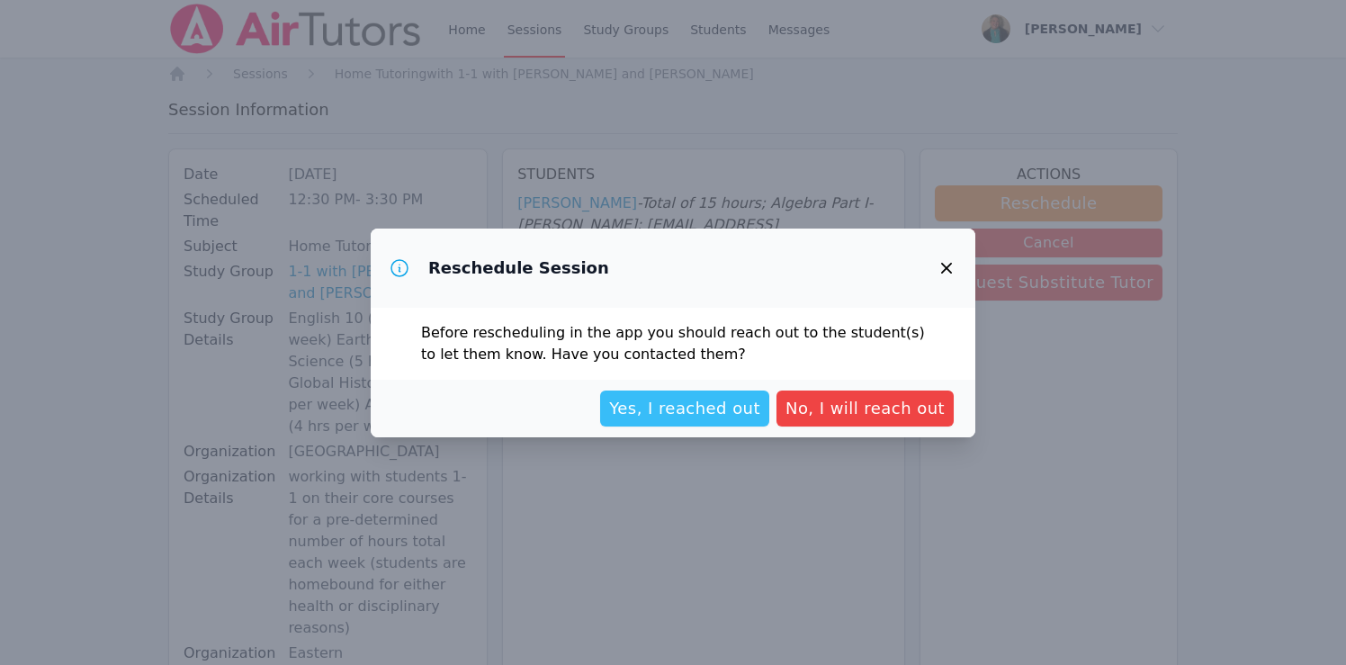
click at [735, 413] on span "Yes, I reached out" at bounding box center [684, 408] width 151 height 25
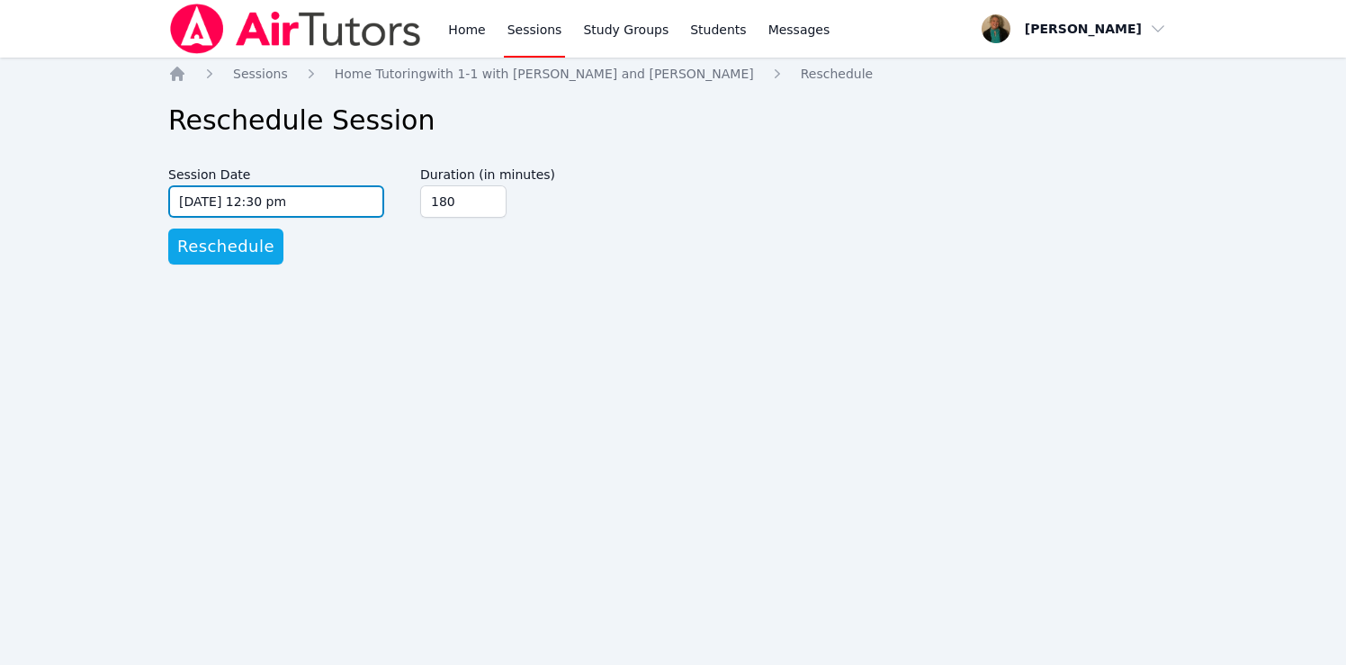
click at [337, 200] on input "[DATE] 12:30 pm" at bounding box center [276, 201] width 216 height 32
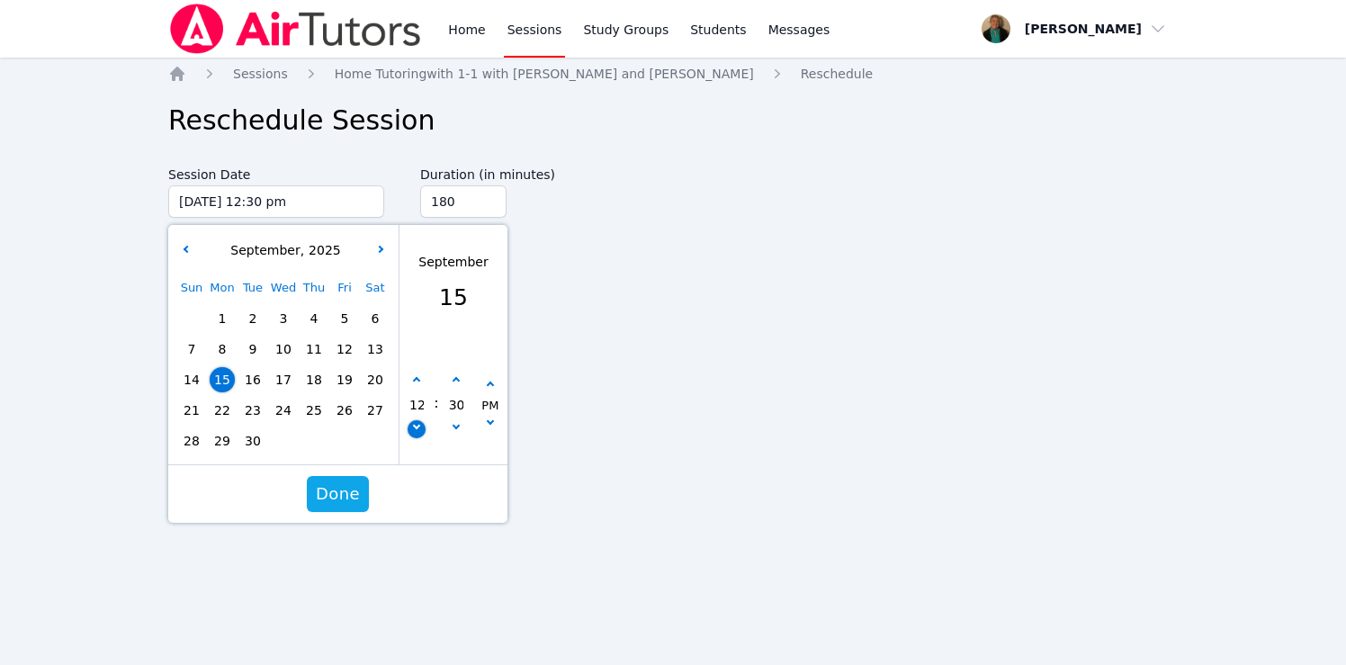
click at [418, 434] on button "button" at bounding box center [417, 429] width 18 height 18
type input "[DATE] 11:30 am"
type input "11"
click at [454, 429] on button "button" at bounding box center [456, 429] width 18 height 18
type input "[DATE] 11:25 am"
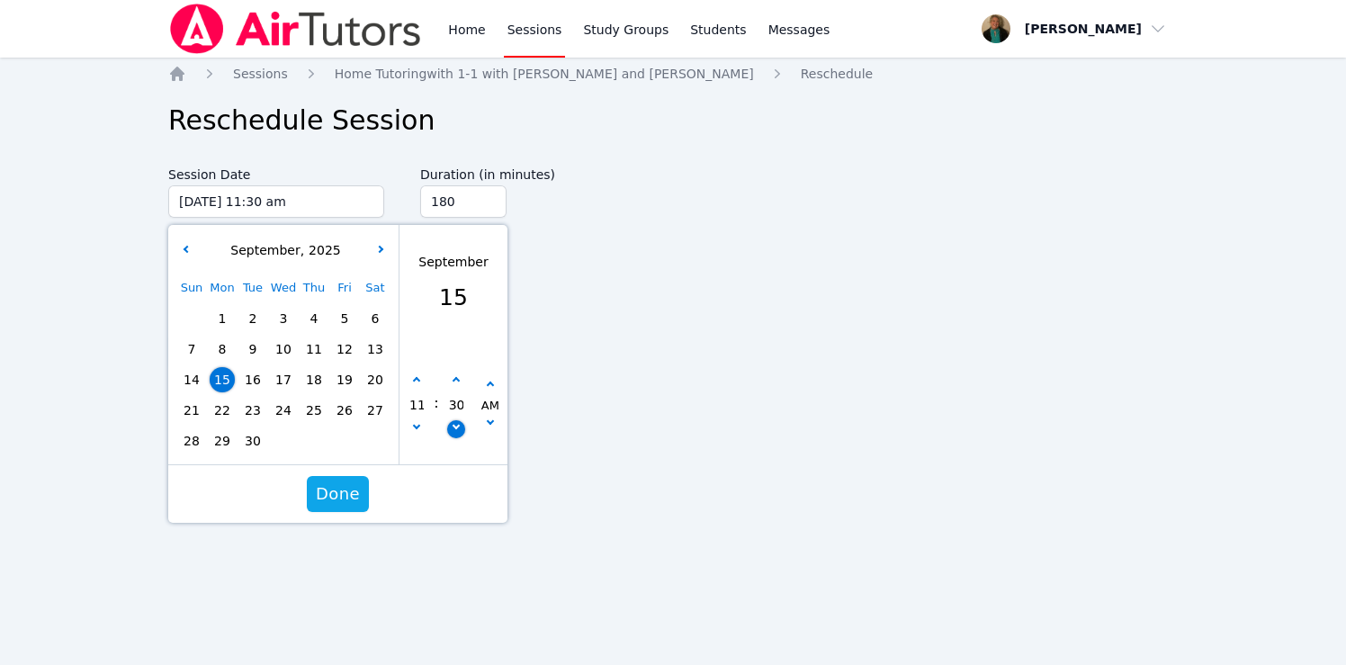
type input "25"
click at [454, 429] on button "button" at bounding box center [456, 429] width 18 height 18
type input "[DATE] 11:20 am"
type input "20"
click at [454, 429] on button "button" at bounding box center [456, 429] width 18 height 18
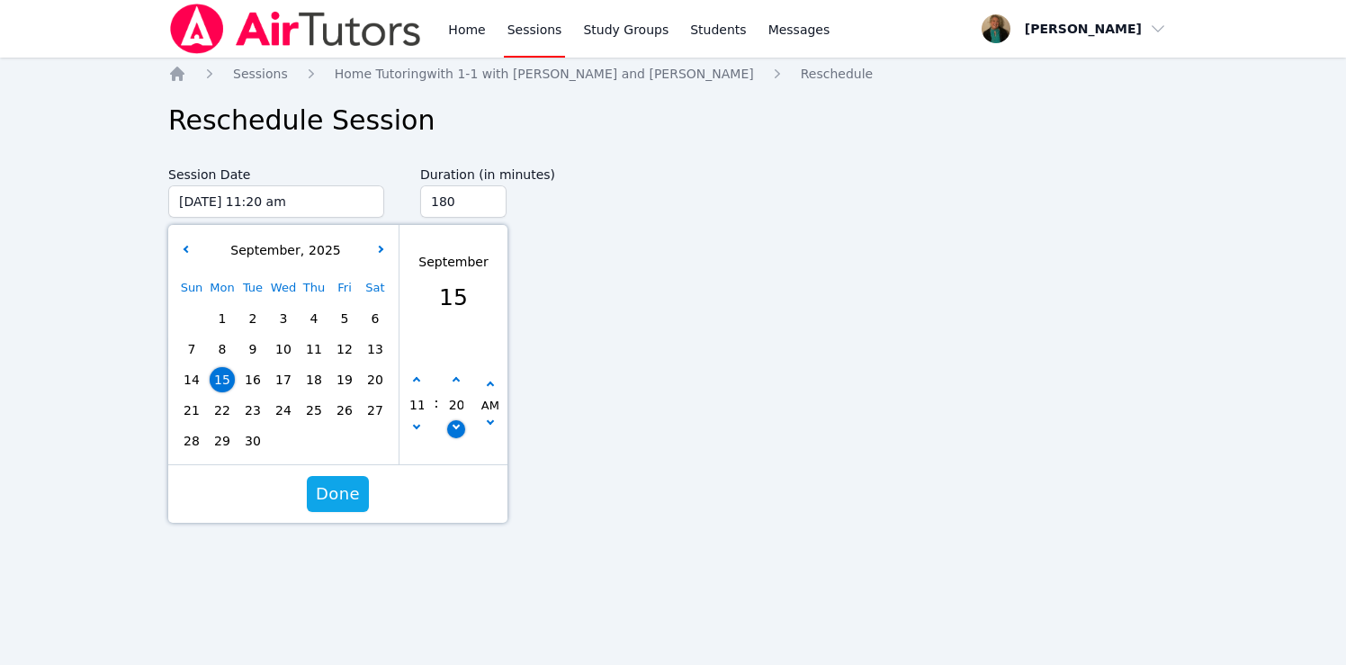
type input "[DATE] 11:15 am"
type input "15"
click at [454, 429] on button "button" at bounding box center [456, 429] width 18 height 18
type input "[DATE] 11:10 am"
type input "10"
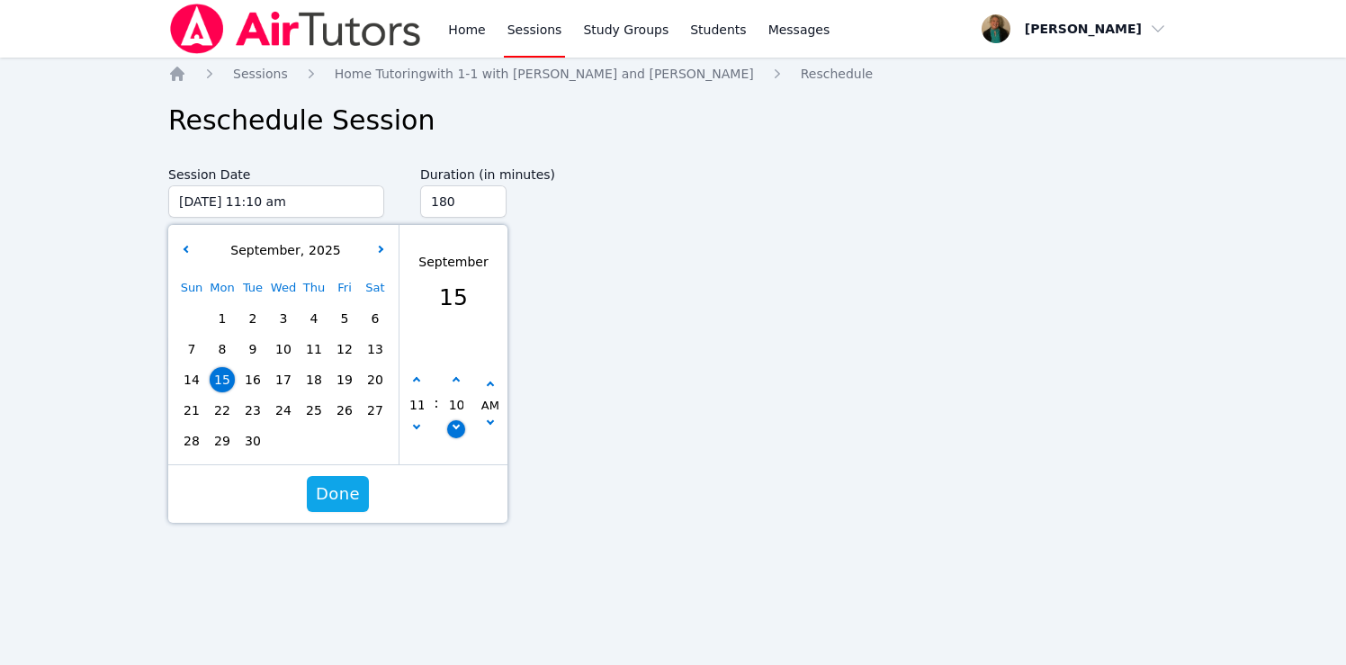
click at [454, 429] on button "button" at bounding box center [456, 429] width 18 height 18
type input "[DATE] 11:05 am"
type input "05"
click at [354, 483] on span "Done" at bounding box center [338, 493] width 44 height 25
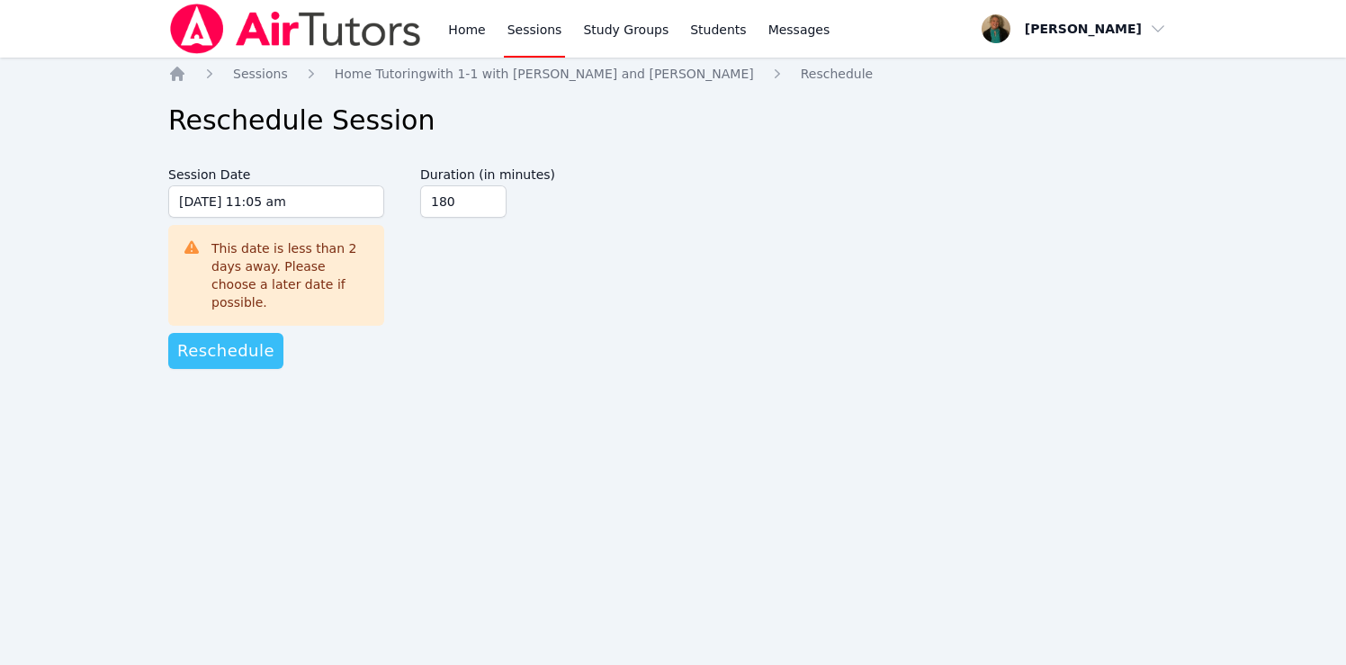
click at [250, 338] on span "Reschedule" at bounding box center [225, 350] width 97 height 25
